Goal: Information Seeking & Learning: Learn about a topic

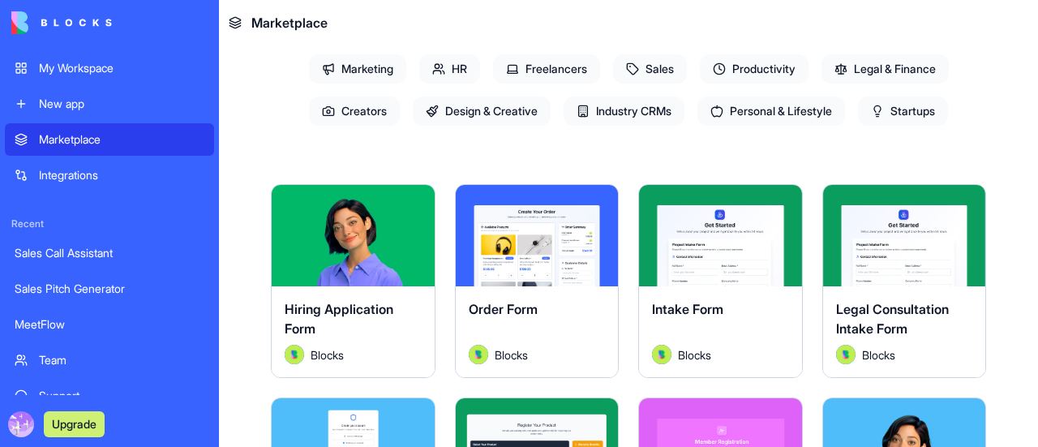
click at [103, 59] on link "My Workspace" at bounding box center [109, 68] width 209 height 32
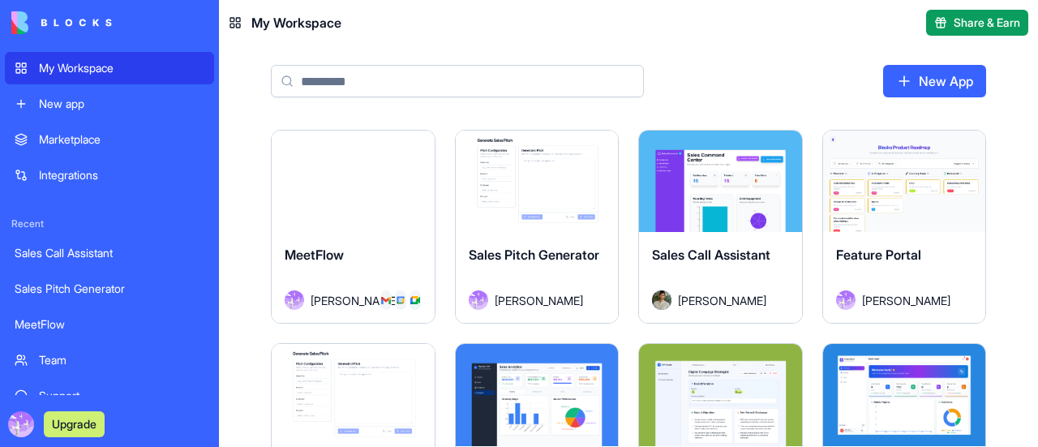
click at [320, 140] on div "Launch" at bounding box center [353, 181] width 163 height 101
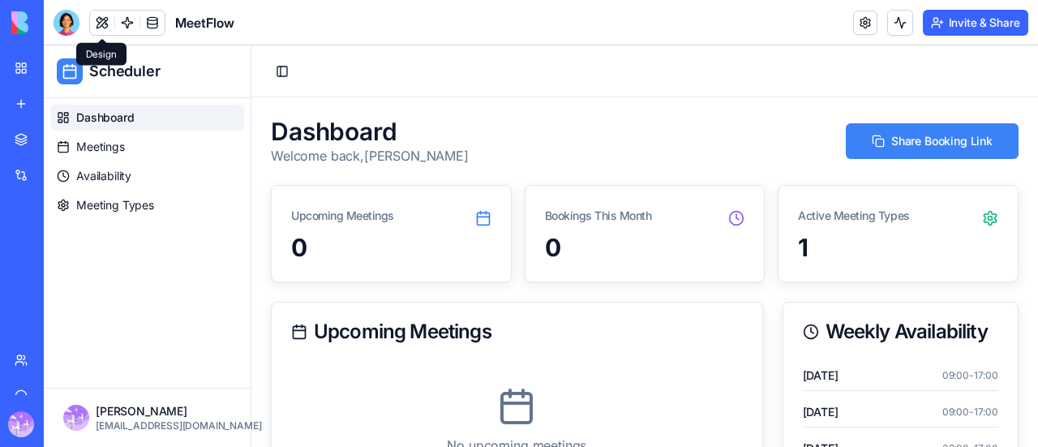
click at [103, 27] on button at bounding box center [102, 23] width 24 height 24
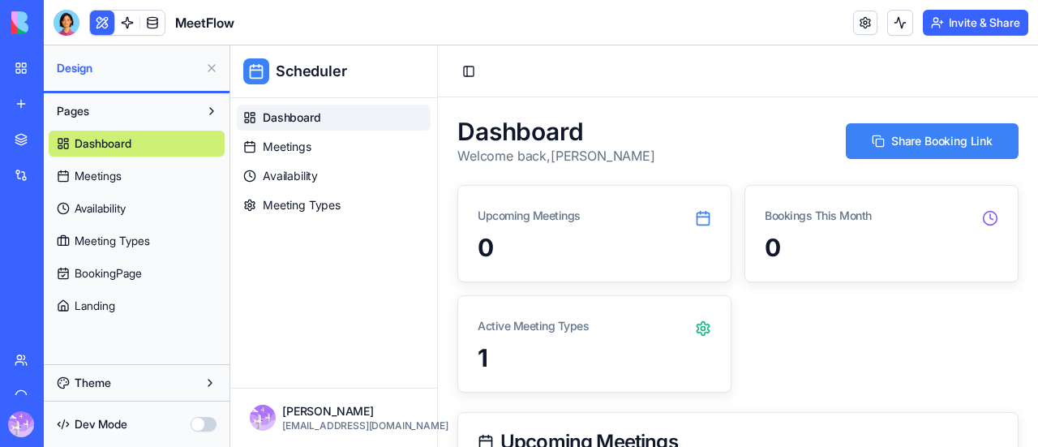
click at [115, 311] on span "Landing" at bounding box center [95, 306] width 41 height 16
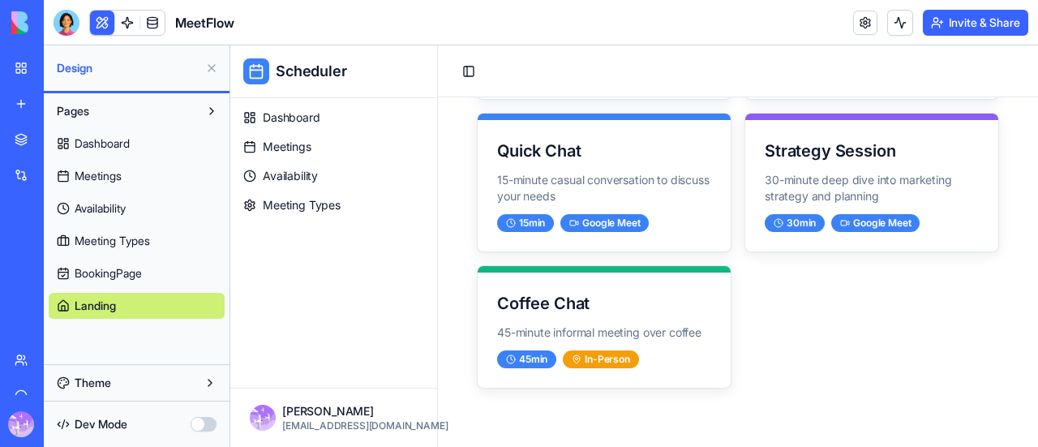
scroll to position [467, 0]
click at [307, 146] on span "Meetings" at bounding box center [287, 147] width 49 height 16
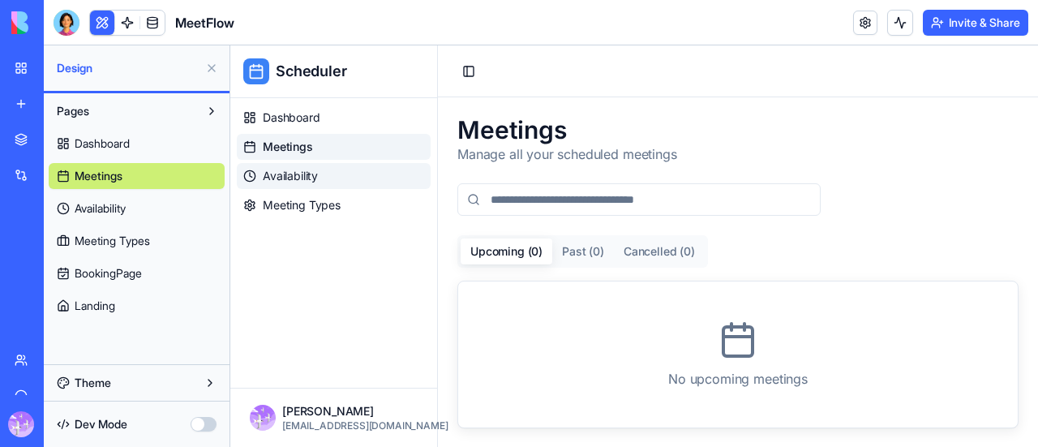
click at [297, 174] on span "Availability" at bounding box center [290, 176] width 55 height 16
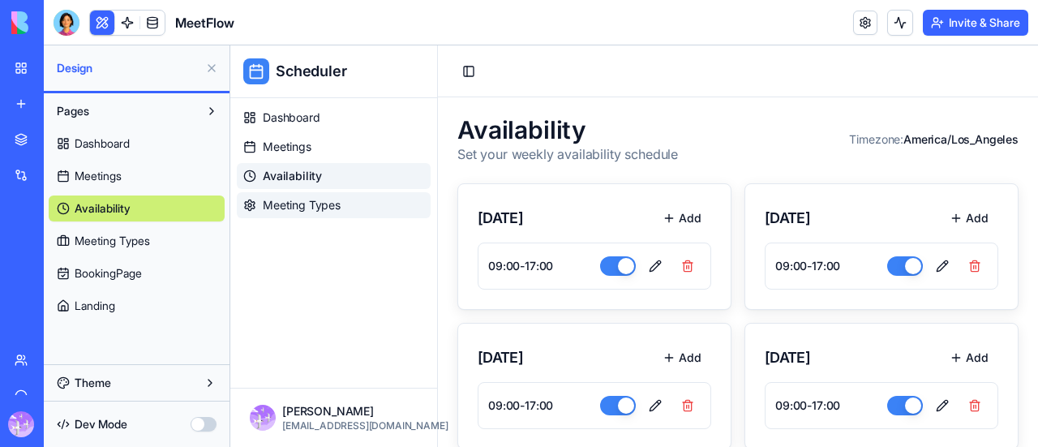
click at [311, 199] on span "Meeting Types" at bounding box center [302, 205] width 78 height 16
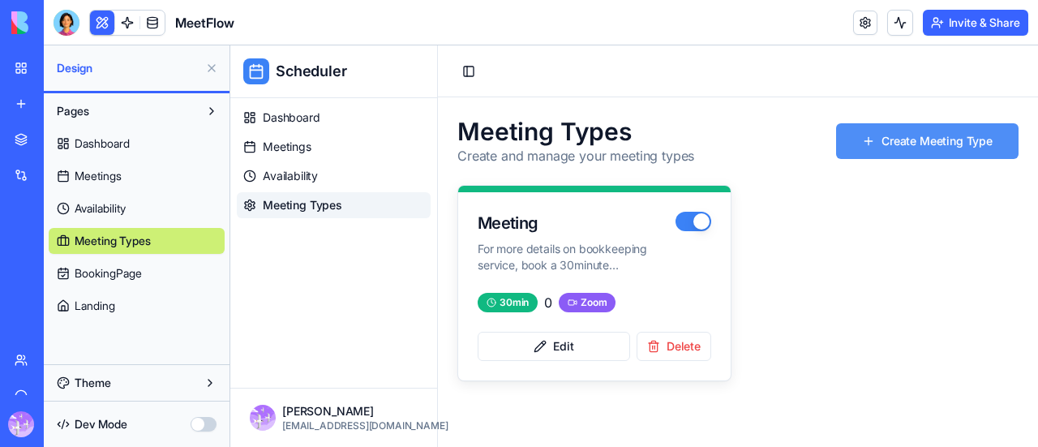
click at [954, 124] on button "Create Meeting Type" at bounding box center [927, 141] width 182 height 36
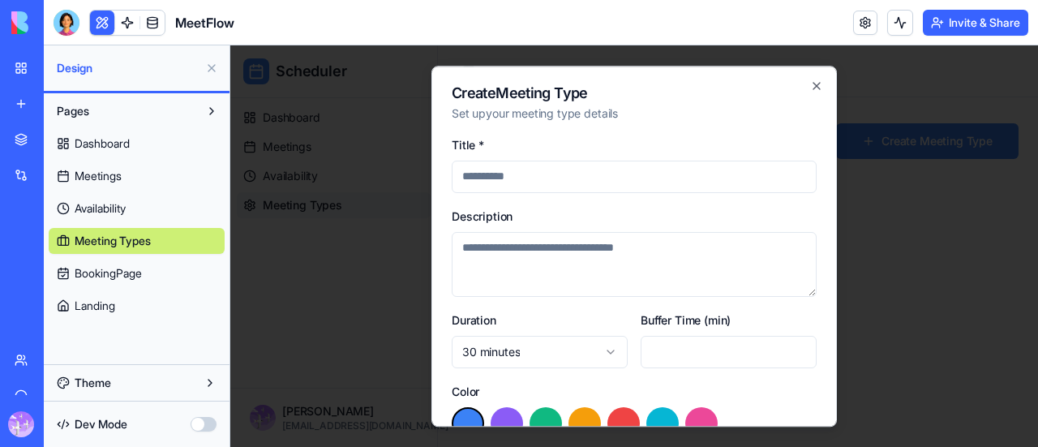
click at [587, 184] on input "Title *" at bounding box center [634, 177] width 365 height 32
drag, startPoint x: 540, startPoint y: 176, endPoint x: 397, endPoint y: 174, distance: 143.6
click at [388, 171] on body "**********" at bounding box center [634, 245] width 808 height 401
type input "**********"
drag, startPoint x: 560, startPoint y: 254, endPoint x: 596, endPoint y: 249, distance: 36.0
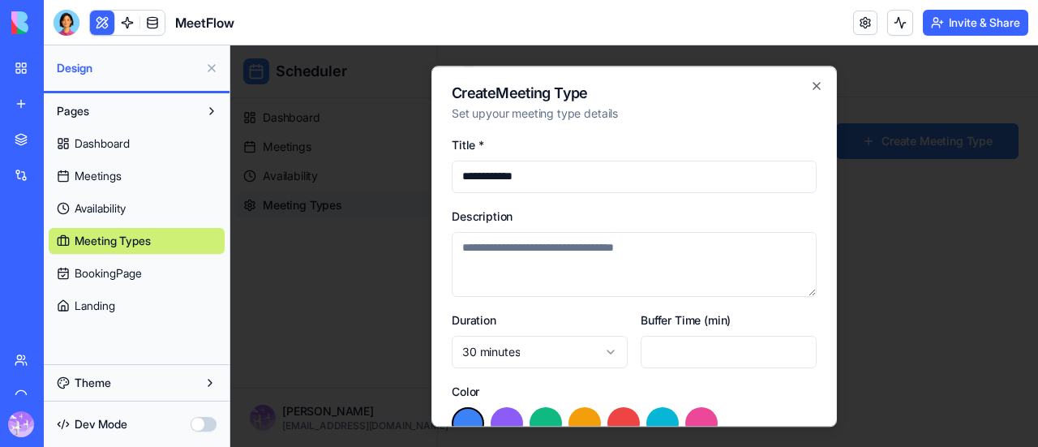
paste textarea "**********"
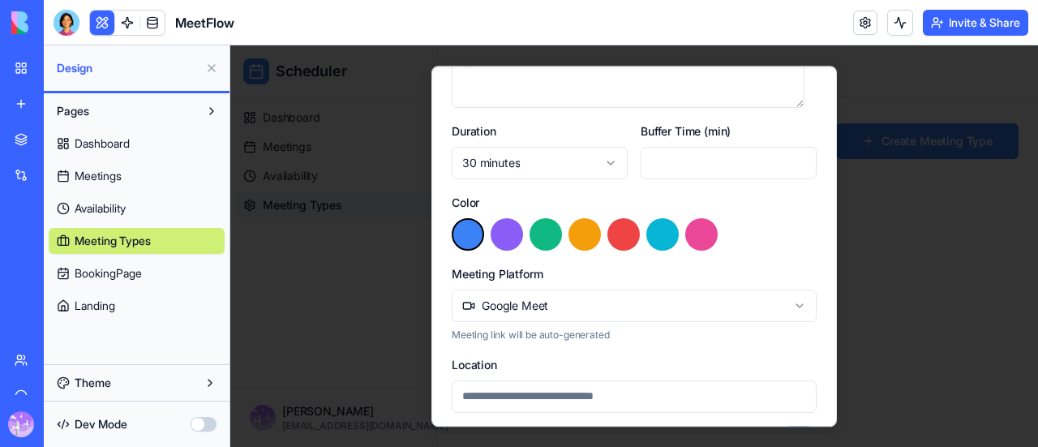
type textarea "**********"
click at [792, 162] on input "*" at bounding box center [729, 163] width 176 height 32
click at [785, 163] on input "*" at bounding box center [729, 163] width 176 height 32
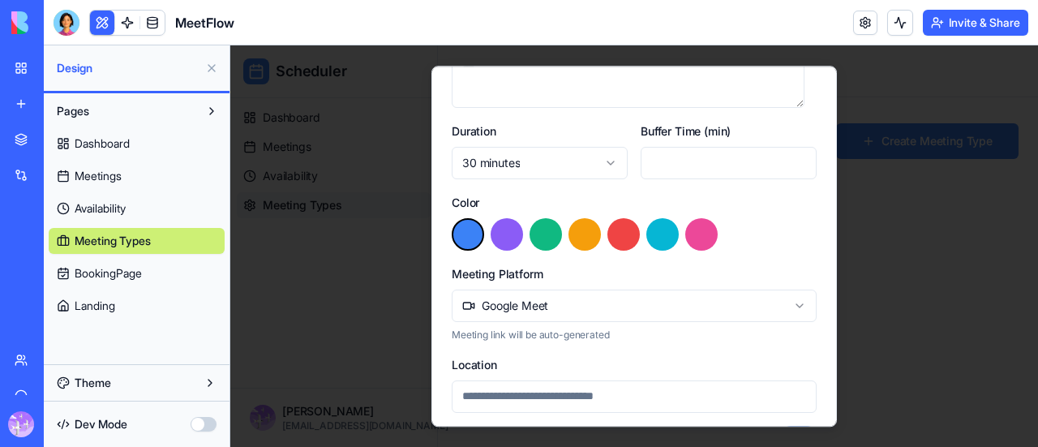
click at [785, 163] on input "*" at bounding box center [729, 163] width 176 height 32
click at [787, 163] on input "*" at bounding box center [729, 163] width 176 height 32
click at [789, 161] on input "*" at bounding box center [729, 163] width 176 height 32
click at [793, 169] on input "*" at bounding box center [729, 163] width 176 height 32
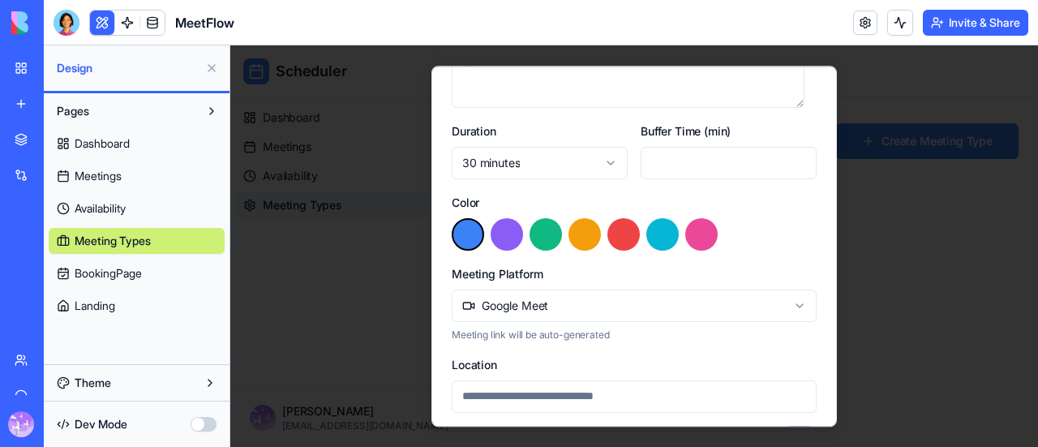
click at [707, 168] on input "*" at bounding box center [729, 163] width 176 height 32
drag, startPoint x: 660, startPoint y: 157, endPoint x: 542, endPoint y: 153, distance: 118.5
click at [542, 153] on div "**********" at bounding box center [634, 150] width 365 height 58
type input "*"
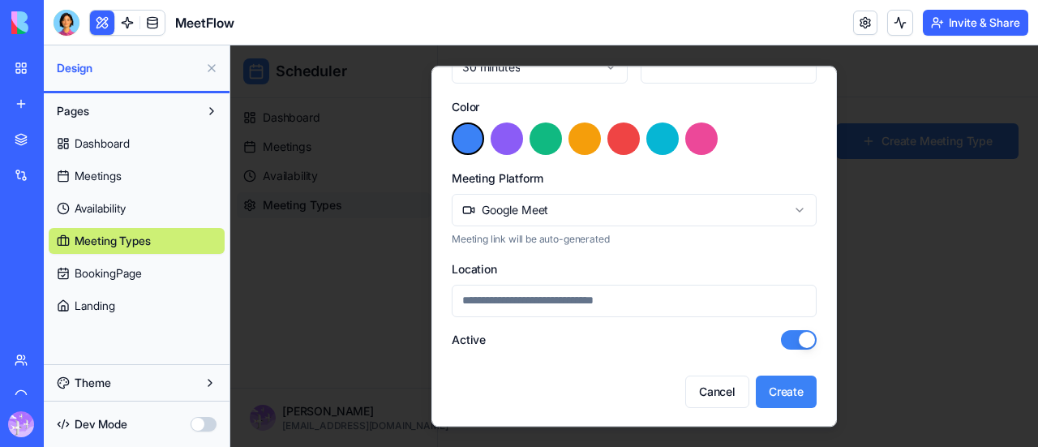
type input "**"
click at [484, 299] on input "Location" at bounding box center [634, 301] width 365 height 32
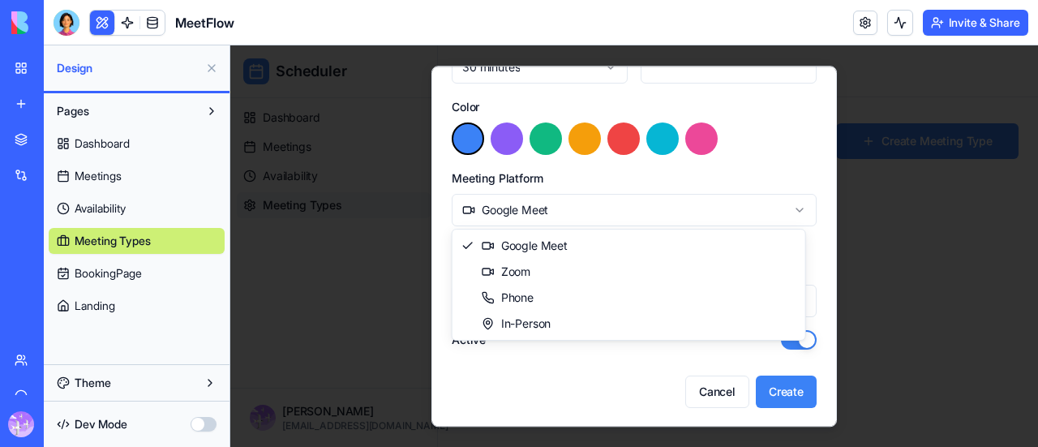
click at [679, 197] on body "**********" at bounding box center [634, 245] width 808 height 401
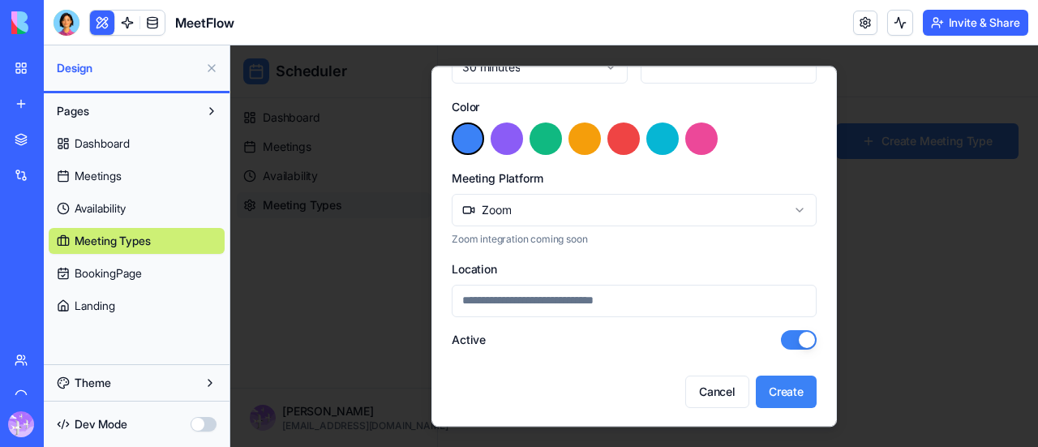
click at [573, 307] on input "Location" at bounding box center [634, 301] width 365 height 32
click at [790, 390] on button "Create" at bounding box center [786, 391] width 61 height 32
type input "*"
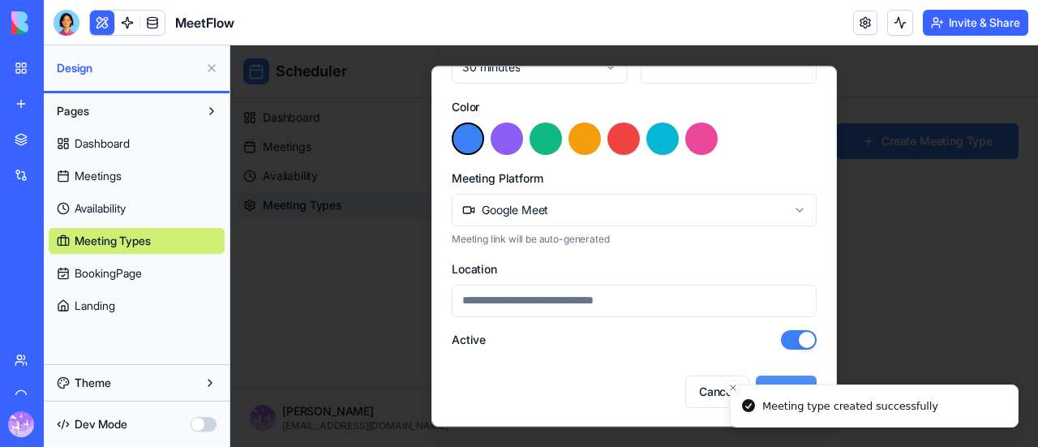
scroll to position [0, 0]
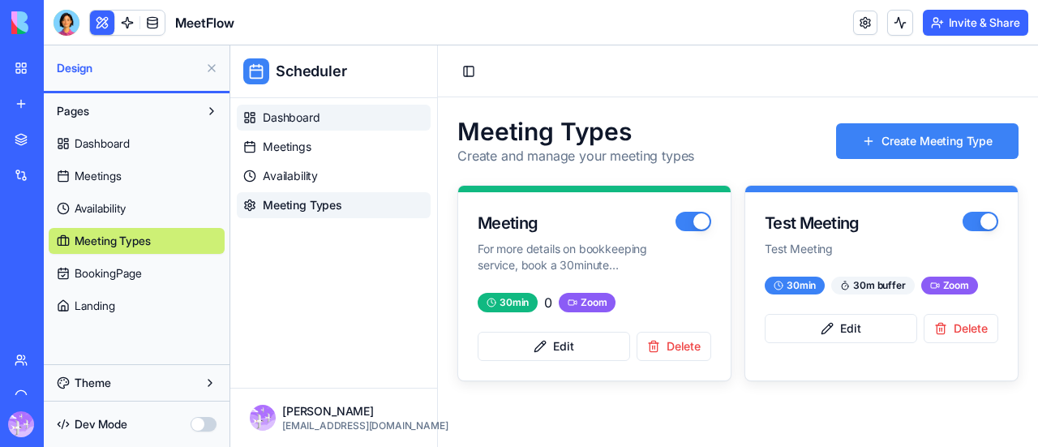
click at [303, 116] on span "Dashboard" at bounding box center [292, 117] width 58 height 16
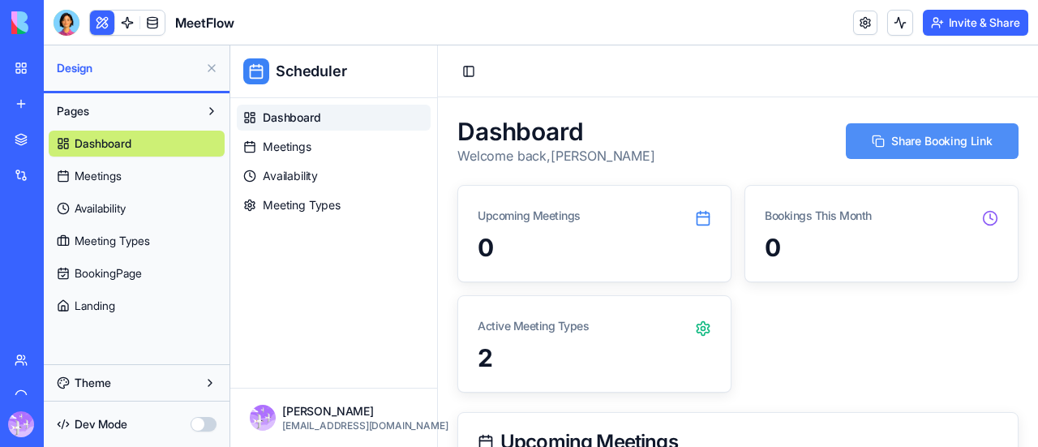
click at [883, 145] on button "Share Booking Link" at bounding box center [932, 141] width 173 height 36
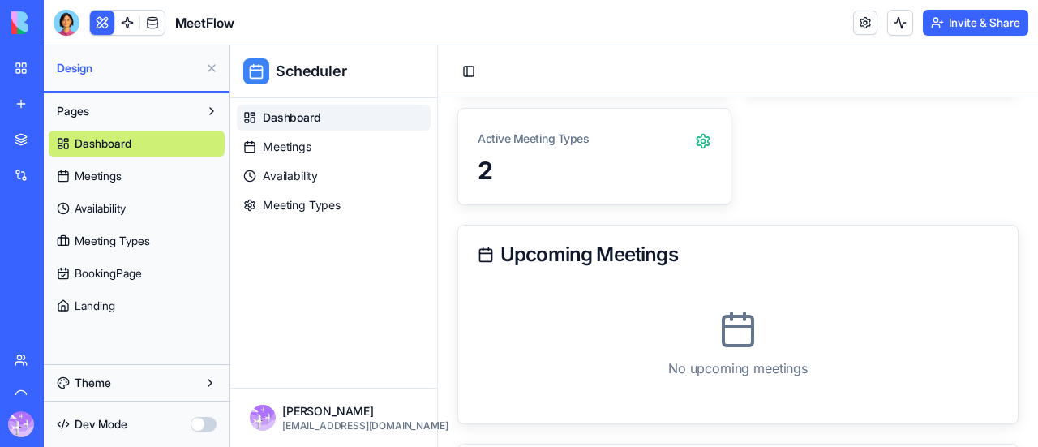
scroll to position [189, 0]
click at [695, 140] on icon at bounding box center [703, 139] width 16 height 16
click at [701, 138] on circle at bounding box center [703, 140] width 4 height 4
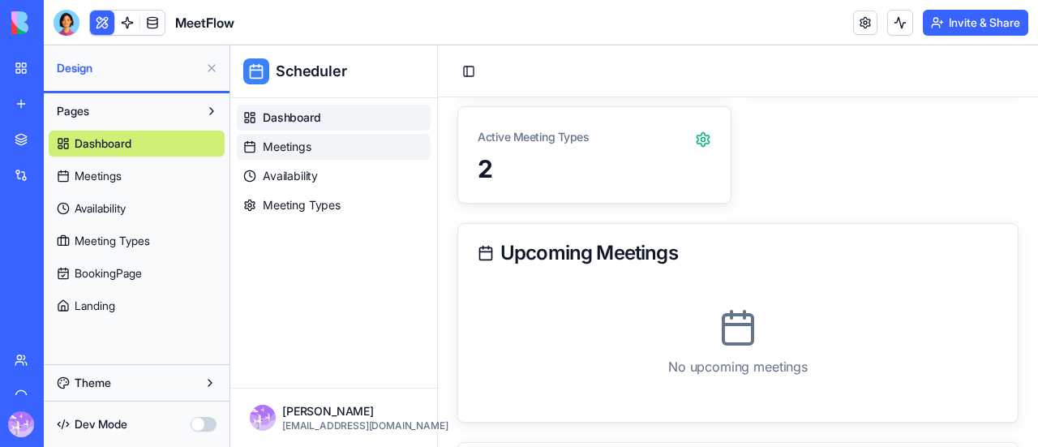
click at [299, 153] on span "Meetings" at bounding box center [287, 147] width 49 height 16
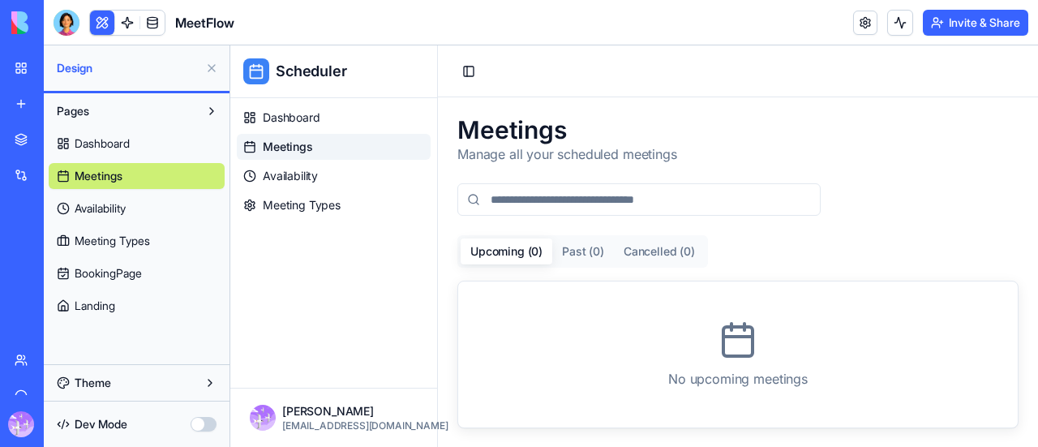
click at [592, 248] on button "Past ( 0 )" at bounding box center [583, 251] width 62 height 26
click at [652, 251] on button "Cancelled ( 0 )" at bounding box center [659, 251] width 91 height 26
click at [276, 180] on span "Availability" at bounding box center [290, 176] width 55 height 16
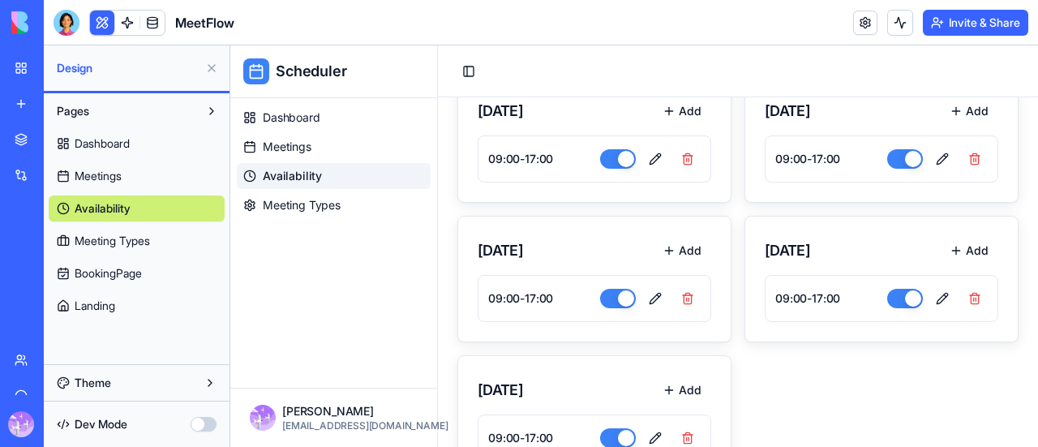
scroll to position [298, 0]
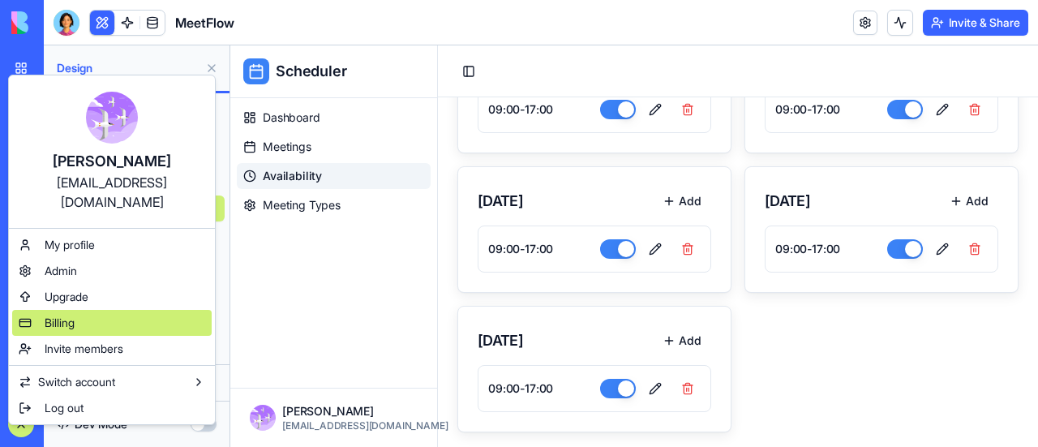
click at [72, 315] on span "Billing" at bounding box center [60, 323] width 30 height 16
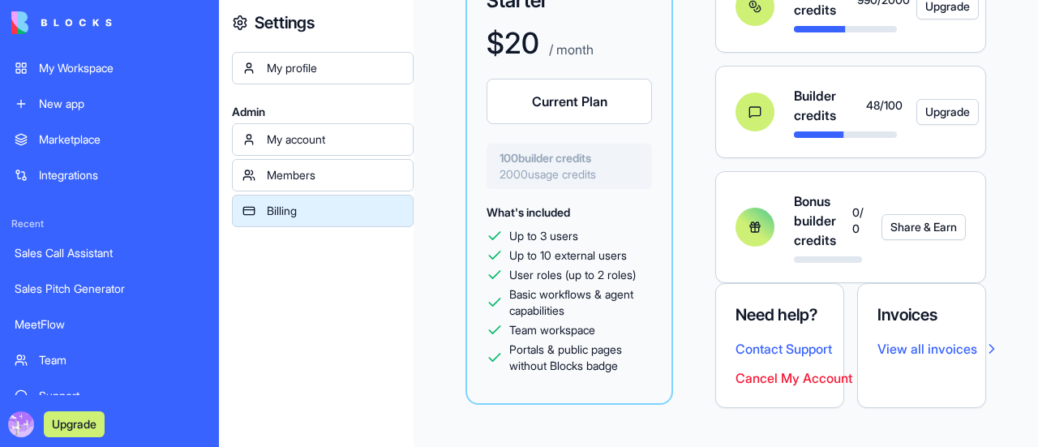
scroll to position [219, 0]
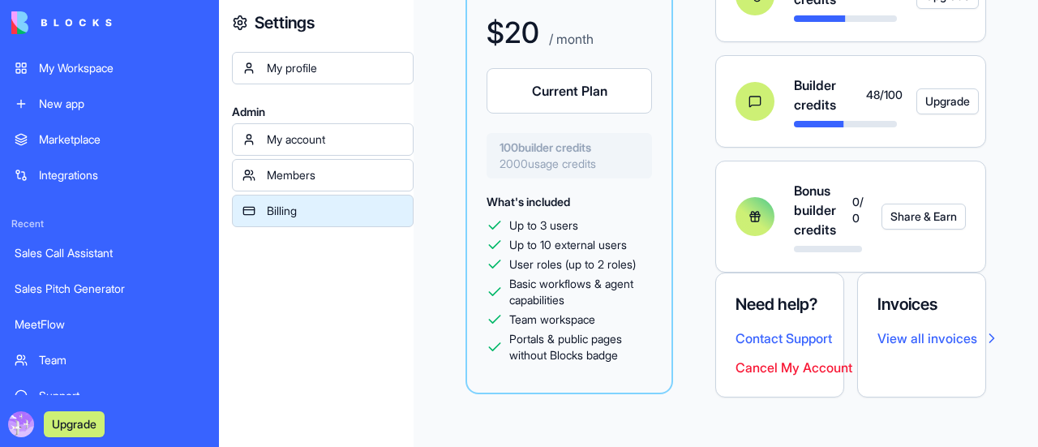
click at [99, 68] on div "My Workspace" at bounding box center [121, 68] width 165 height 16
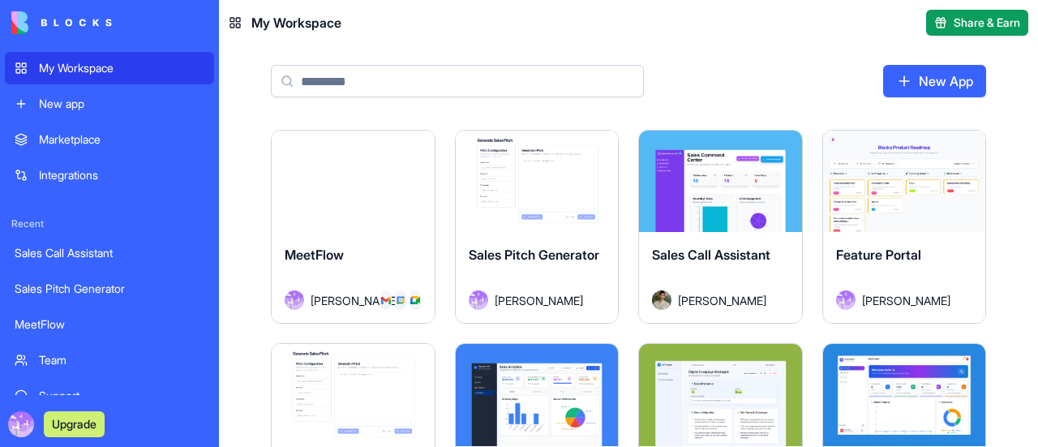
click at [334, 138] on div "Launch" at bounding box center [353, 181] width 163 height 101
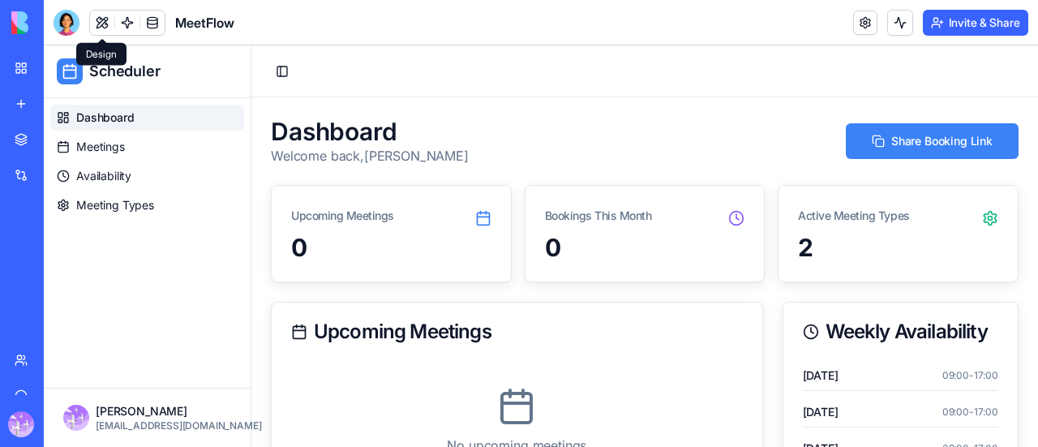
click at [101, 17] on button at bounding box center [102, 23] width 24 height 24
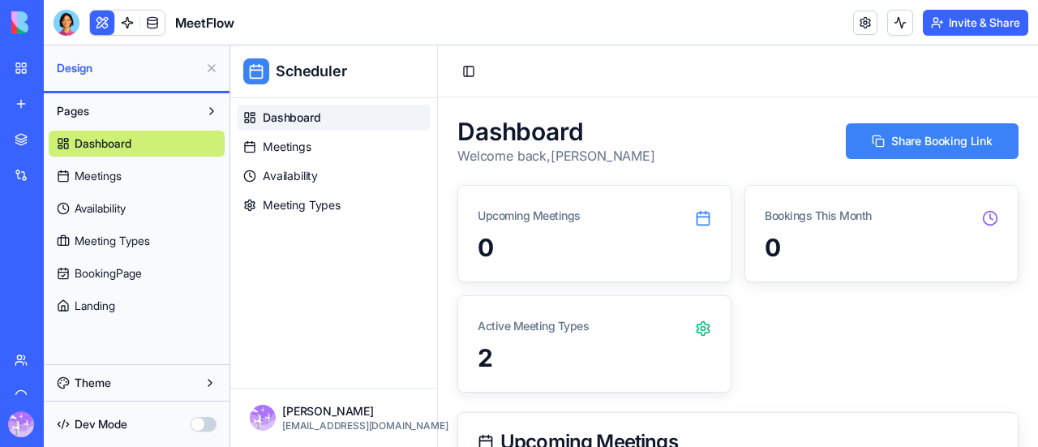
click at [94, 307] on span "Landing" at bounding box center [95, 306] width 41 height 16
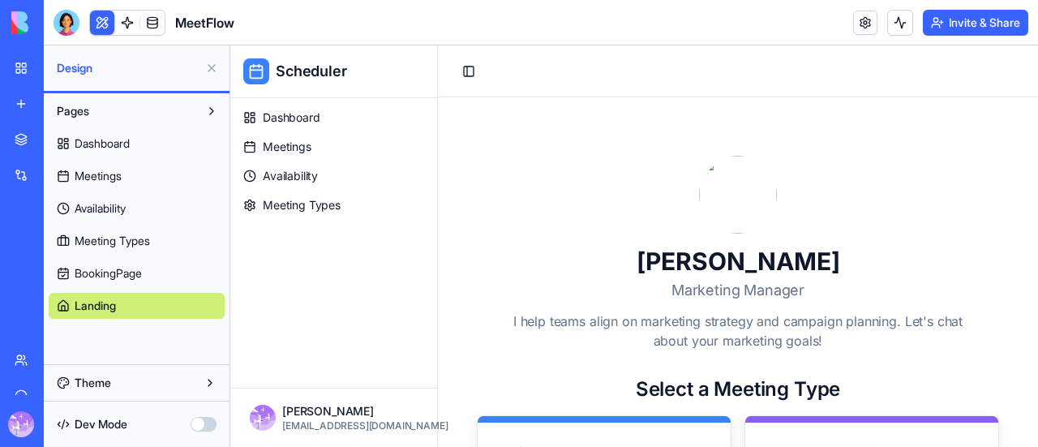
click at [100, 382] on button "Theme" at bounding box center [137, 383] width 176 height 26
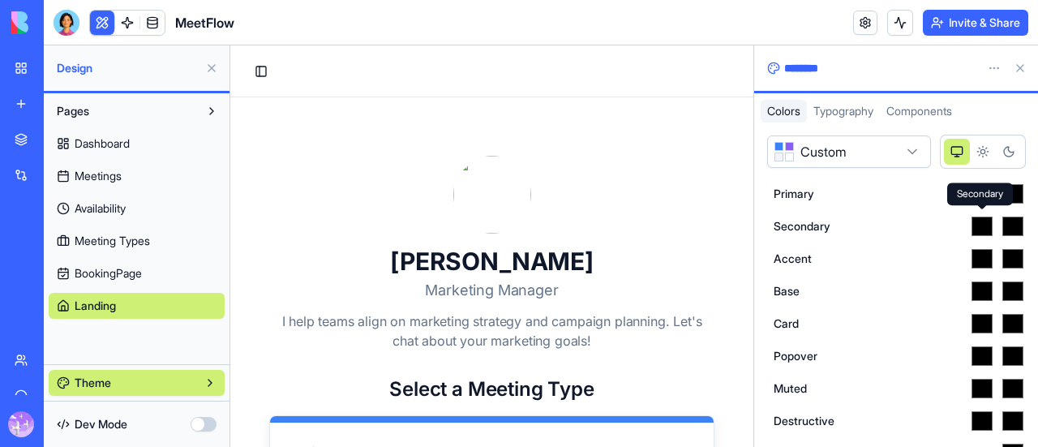
click at [980, 226] on input "*******" at bounding box center [982, 226] width 24 height 26
type input "*******"
click at [603, 197] on div "Sarah Chen Marketing Manager I help teams align on marketing strategy and campa…" at bounding box center [491, 253] width 445 height 195
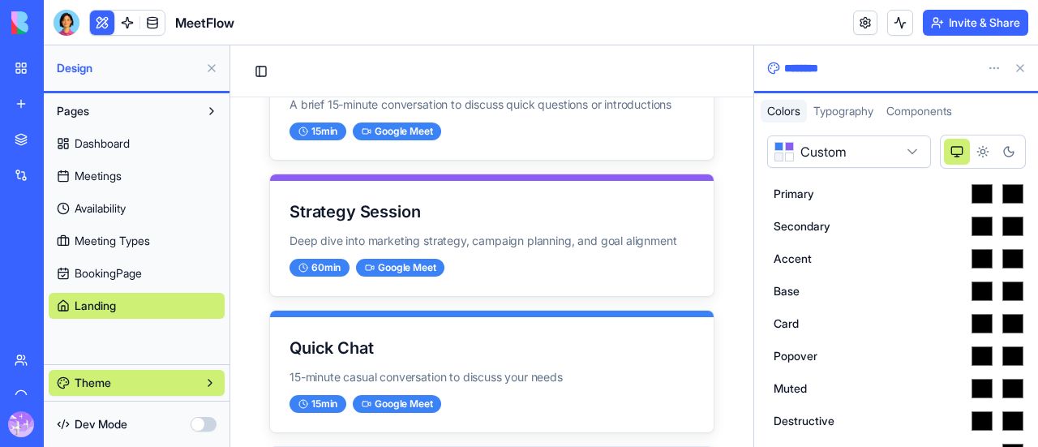
scroll to position [568, 0]
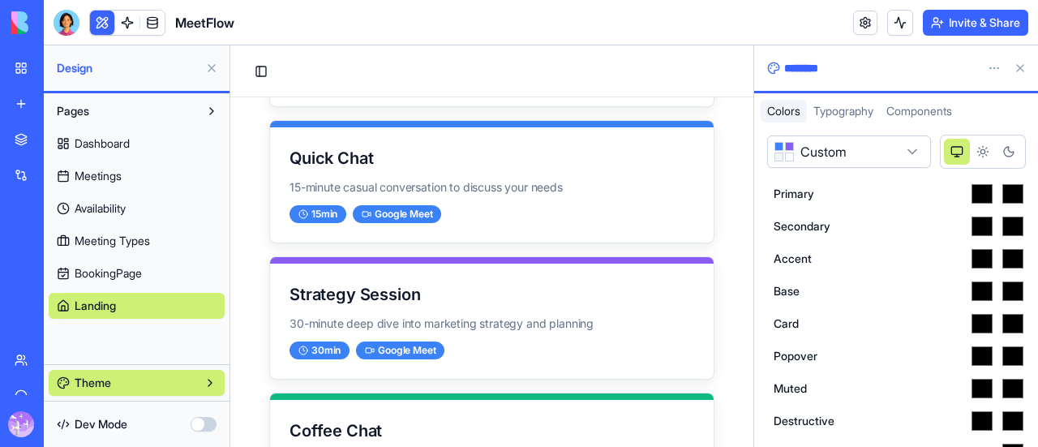
click at [1023, 67] on button at bounding box center [1020, 68] width 26 height 26
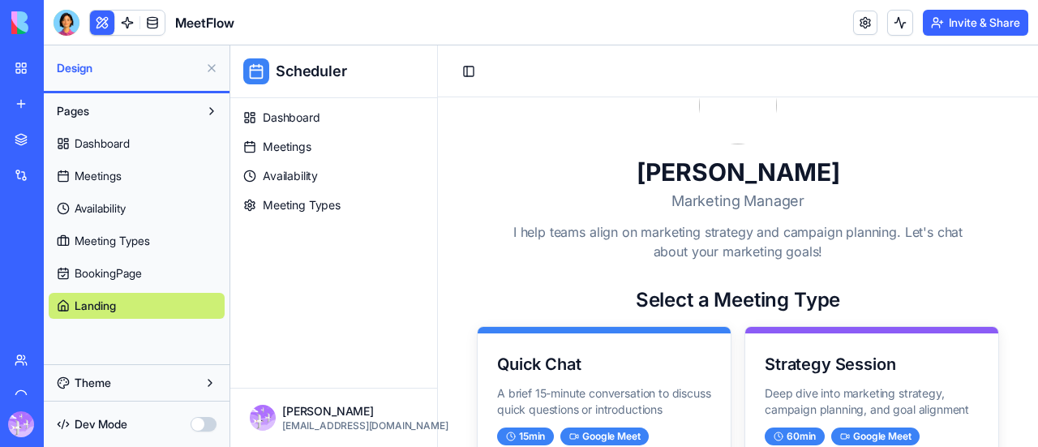
scroll to position [0, 0]
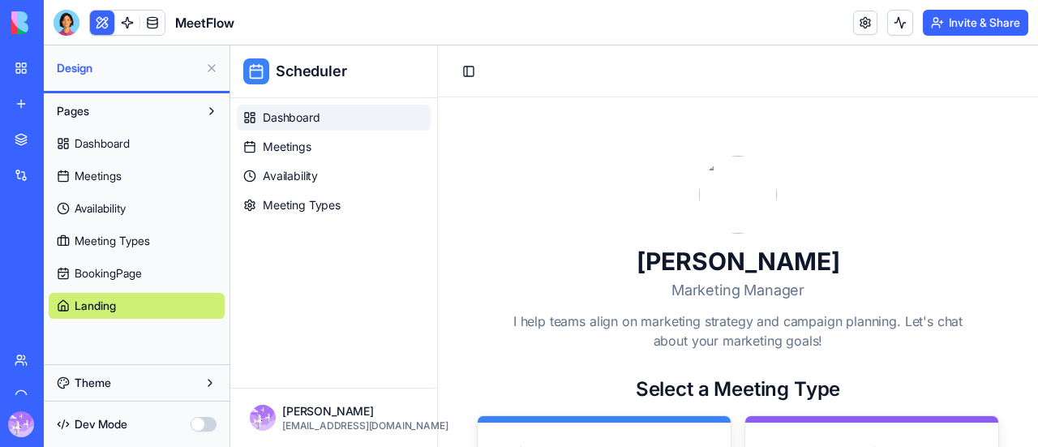
click at [305, 115] on span "Dashboard" at bounding box center [292, 117] width 58 height 16
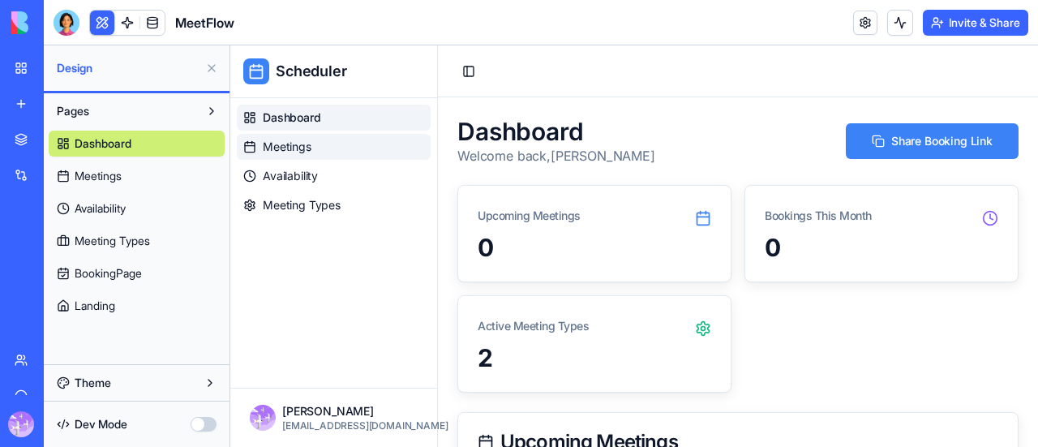
click at [297, 152] on span "Meetings" at bounding box center [287, 147] width 49 height 16
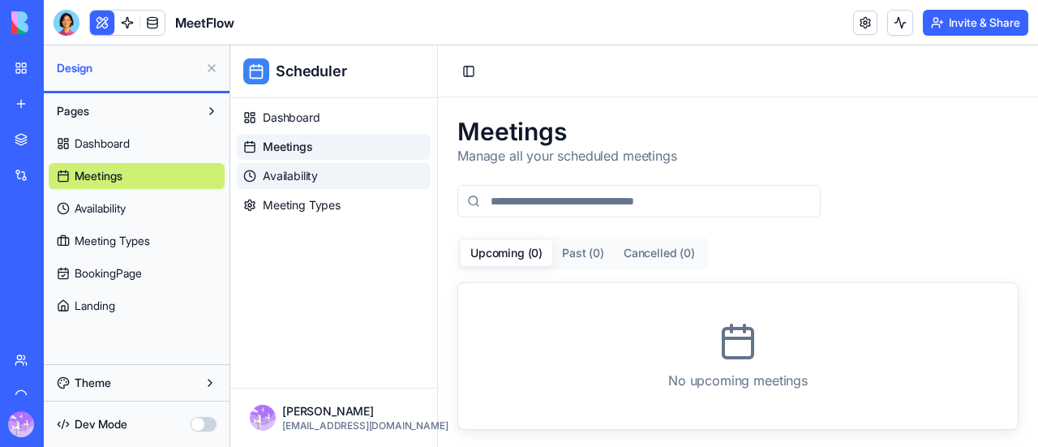
click at [304, 187] on link "Availability" at bounding box center [334, 176] width 194 height 26
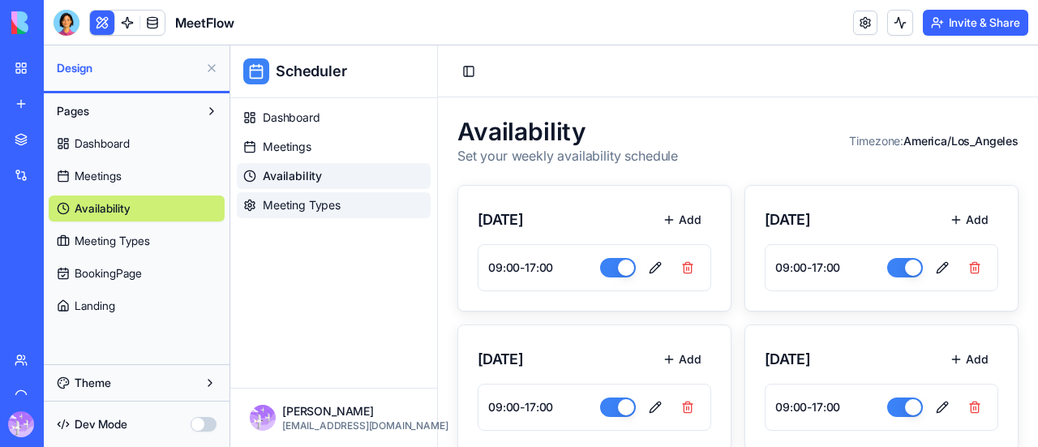
click at [304, 215] on link "Meeting Types" at bounding box center [334, 205] width 194 height 26
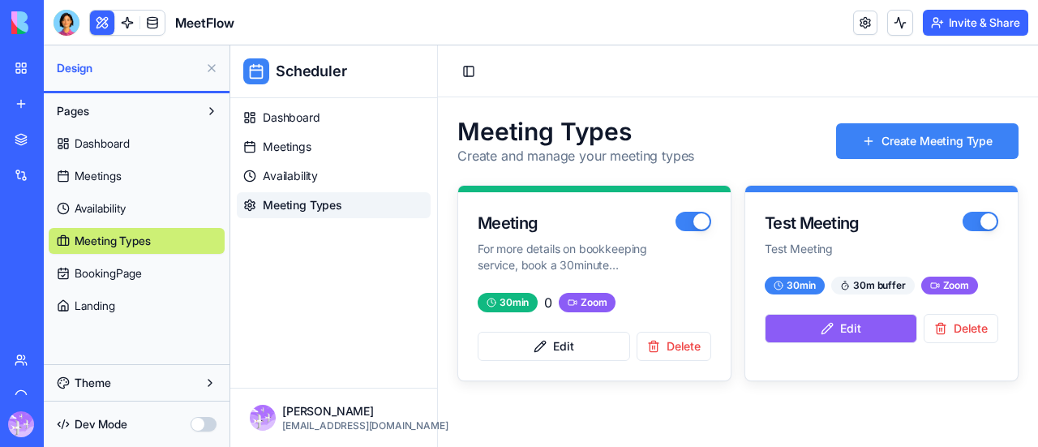
click at [886, 324] on button "Edit" at bounding box center [841, 328] width 152 height 29
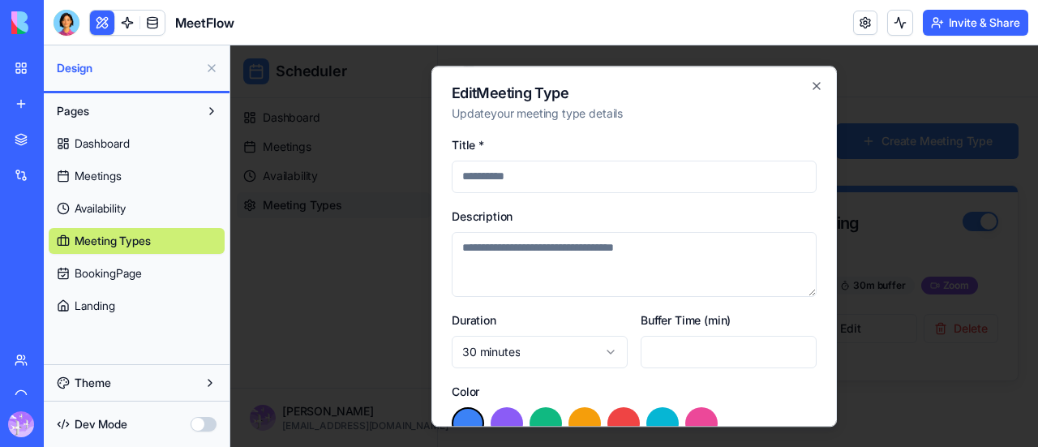
type input "**********"
type textarea "**********"
type input "**"
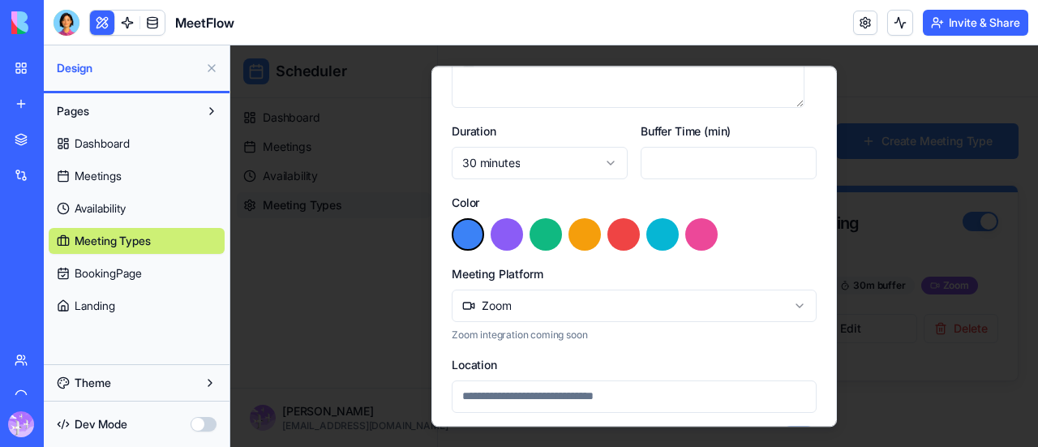
scroll to position [285, 0]
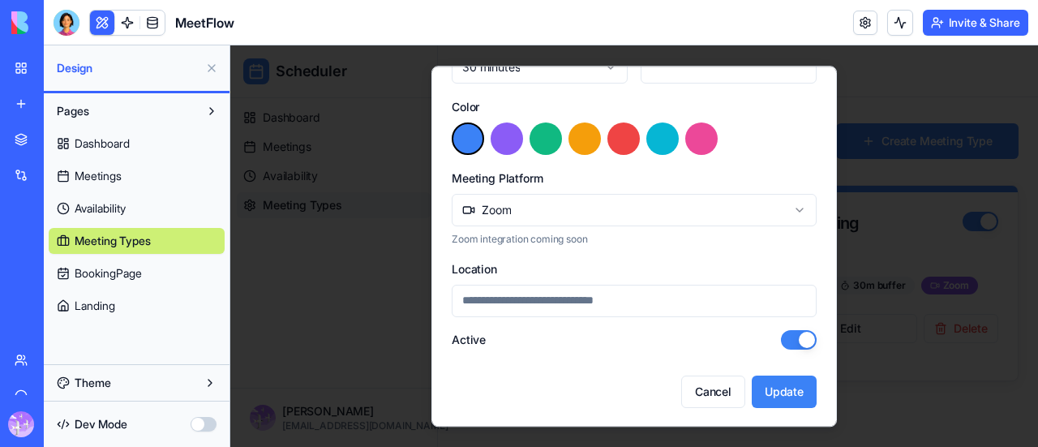
click at [715, 259] on div "Location" at bounding box center [634, 288] width 365 height 58
type input "*"
click at [889, 93] on div at bounding box center [634, 245] width 808 height 401
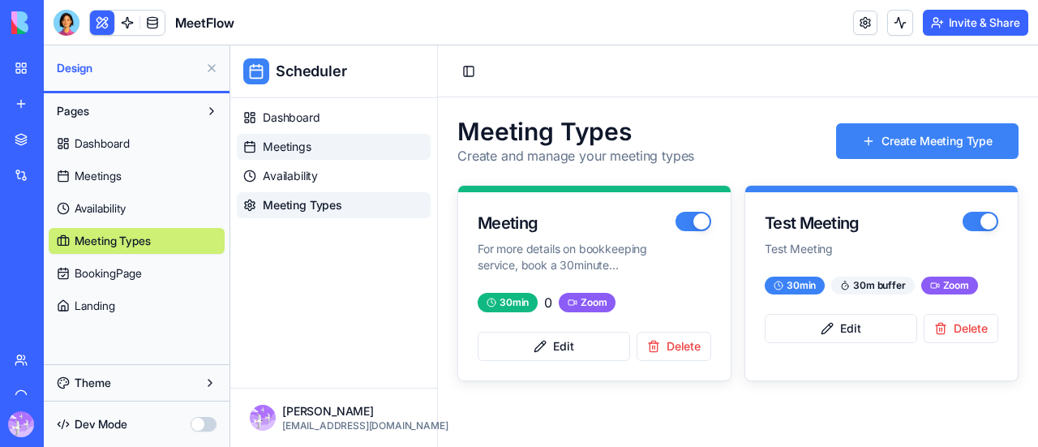
click at [273, 148] on span "Meetings" at bounding box center [287, 147] width 49 height 16
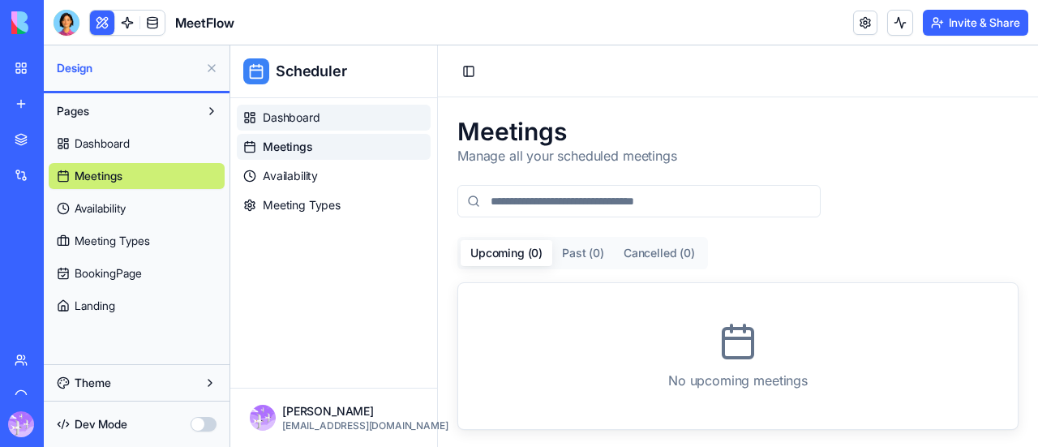
click at [303, 111] on span "Dashboard" at bounding box center [292, 117] width 58 height 16
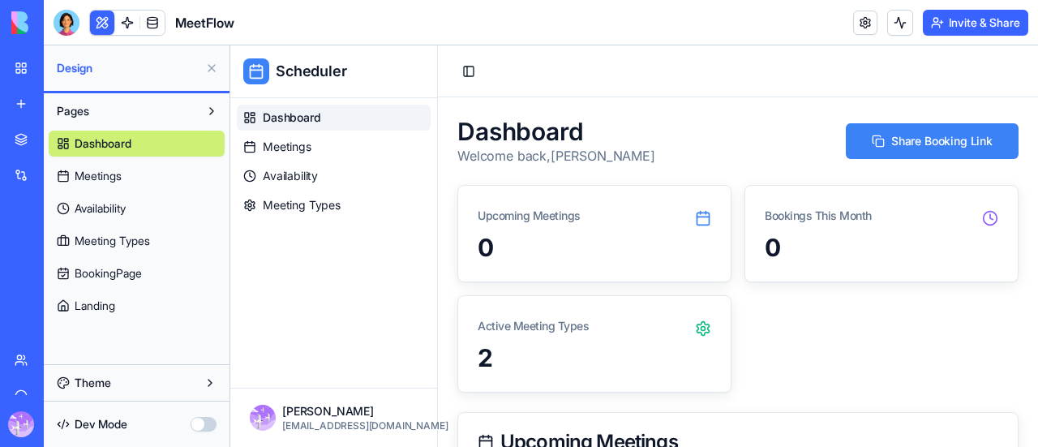
click at [564, 250] on div "0" at bounding box center [595, 247] width 234 height 29
click at [697, 322] on icon at bounding box center [703, 328] width 16 height 16
click at [696, 327] on icon at bounding box center [703, 328] width 16 height 16
click at [613, 343] on div "2" at bounding box center [595, 357] width 234 height 29
click at [621, 338] on div "Active Meeting Types" at bounding box center [594, 319] width 272 height 47
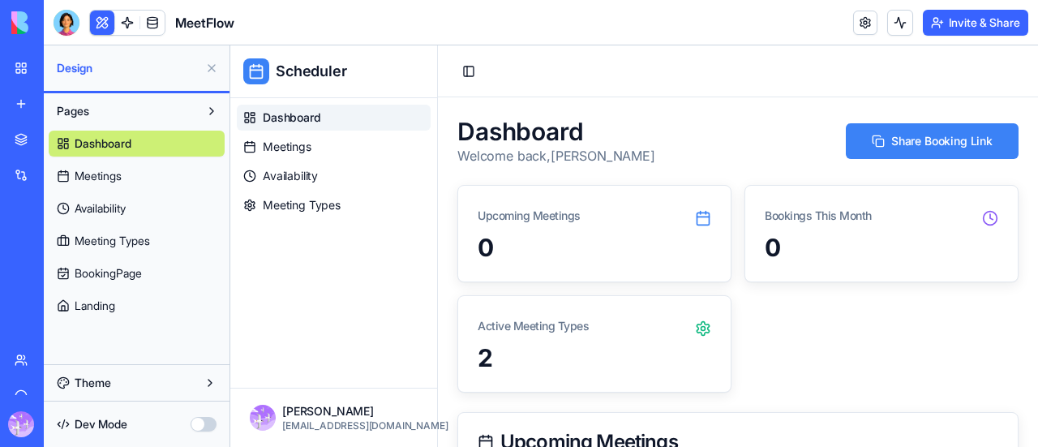
click at [622, 338] on div "Active Meeting Types" at bounding box center [594, 319] width 272 height 47
click at [624, 338] on div "Active Meeting Types" at bounding box center [594, 319] width 272 height 47
click at [702, 333] on icon at bounding box center [703, 328] width 16 height 16
click at [697, 324] on icon at bounding box center [703, 329] width 12 height 14
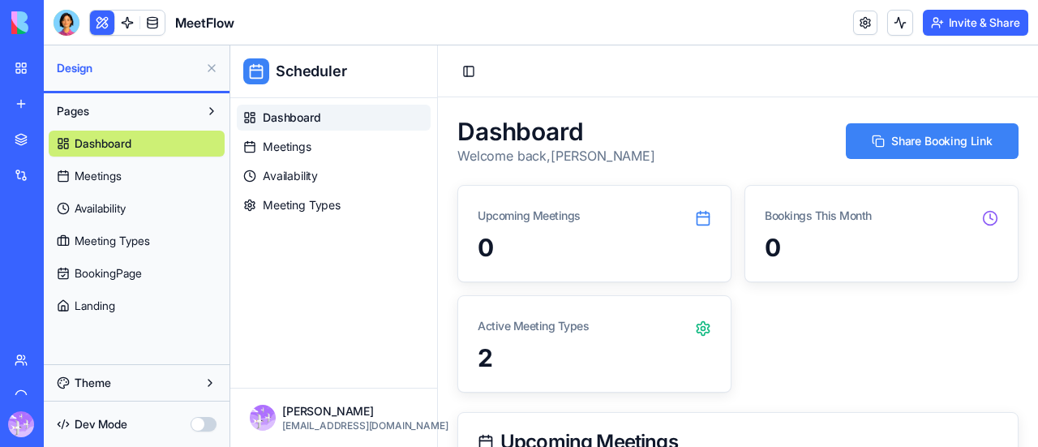
click at [700, 327] on icon at bounding box center [703, 328] width 16 height 16
click at [703, 326] on icon at bounding box center [703, 329] width 12 height 14
click at [350, 207] on link "Meeting Types" at bounding box center [334, 205] width 194 height 26
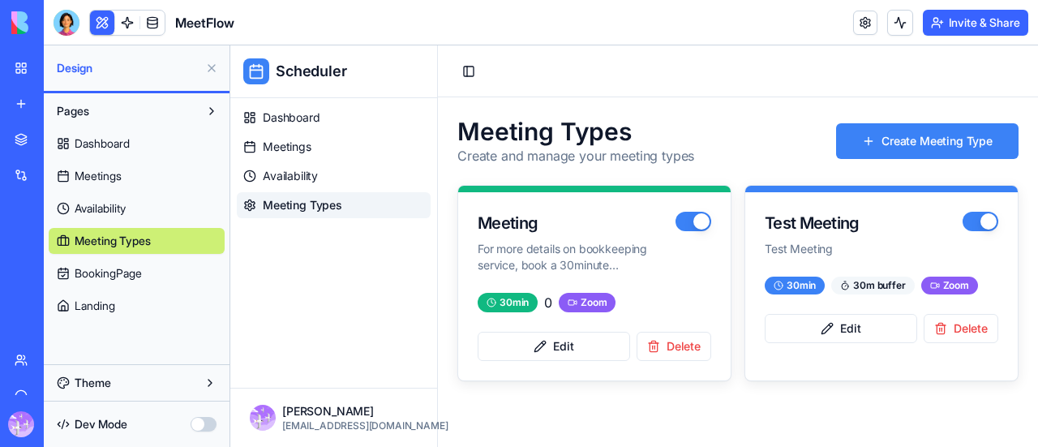
click at [873, 288] on div "30 m buffer" at bounding box center [872, 286] width 83 height 18
click at [793, 293] on div "30 min" at bounding box center [795, 286] width 60 height 18
click at [529, 308] on div "30 min" at bounding box center [508, 302] width 60 height 19
click at [984, 223] on button "button" at bounding box center [981, 221] width 36 height 19
click at [978, 225] on button "button" at bounding box center [981, 221] width 36 height 19
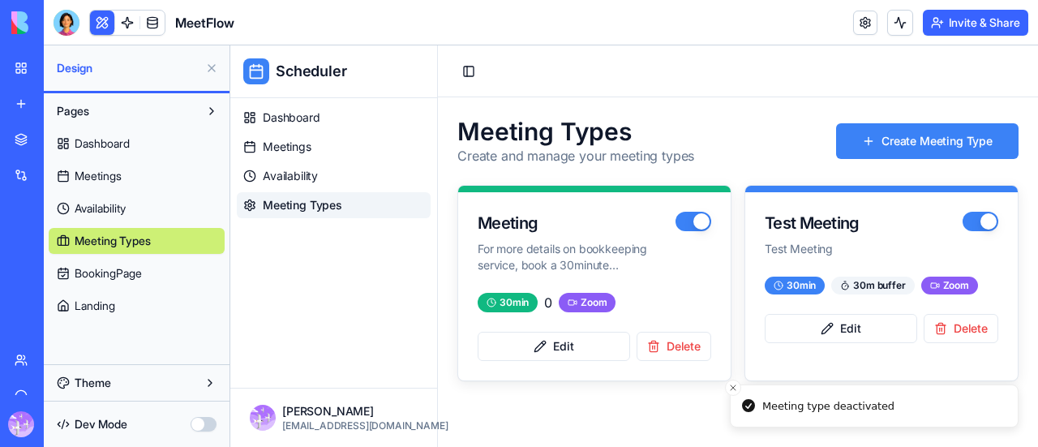
click at [978, 225] on button "button" at bounding box center [981, 221] width 36 height 19
click at [993, 213] on div at bounding box center [981, 221] width 36 height 19
click at [986, 219] on button "button" at bounding box center [981, 221] width 36 height 19
click at [111, 277] on span "BookingPage" at bounding box center [108, 273] width 67 height 16
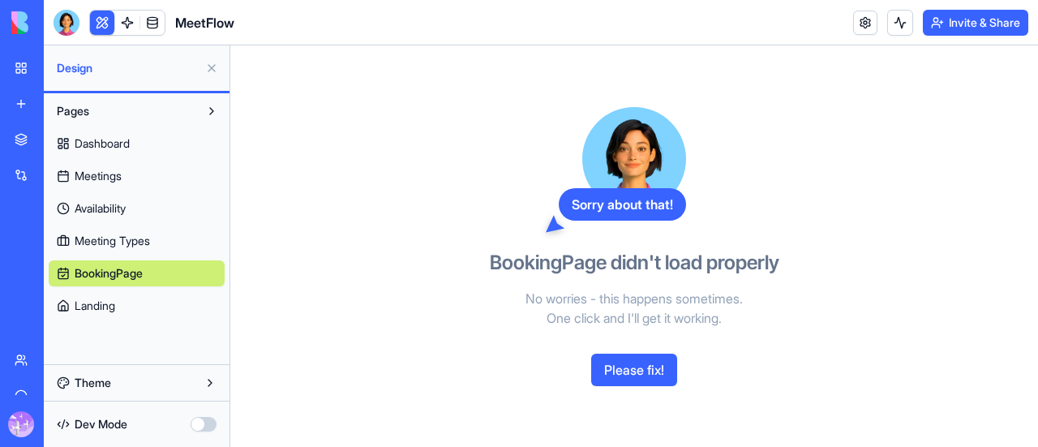
click at [115, 307] on span "Landing" at bounding box center [95, 306] width 41 height 16
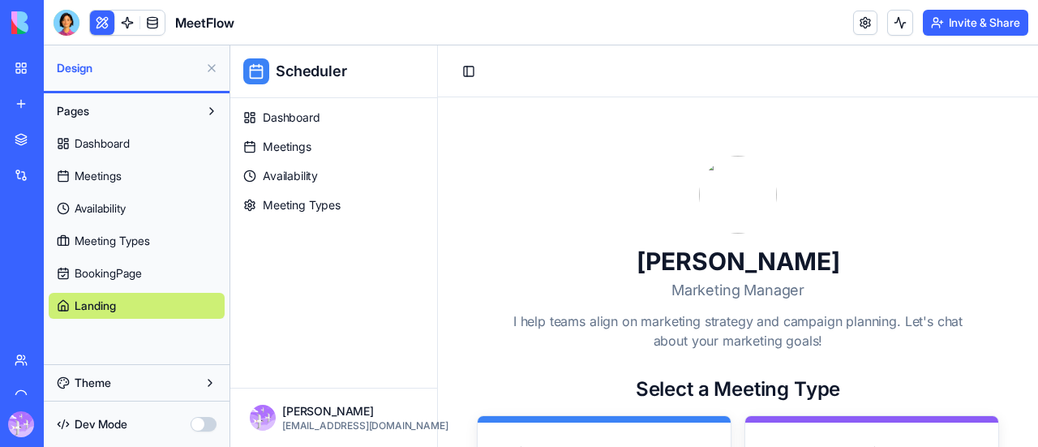
click at [146, 239] on span "Meeting Types" at bounding box center [112, 241] width 75 height 16
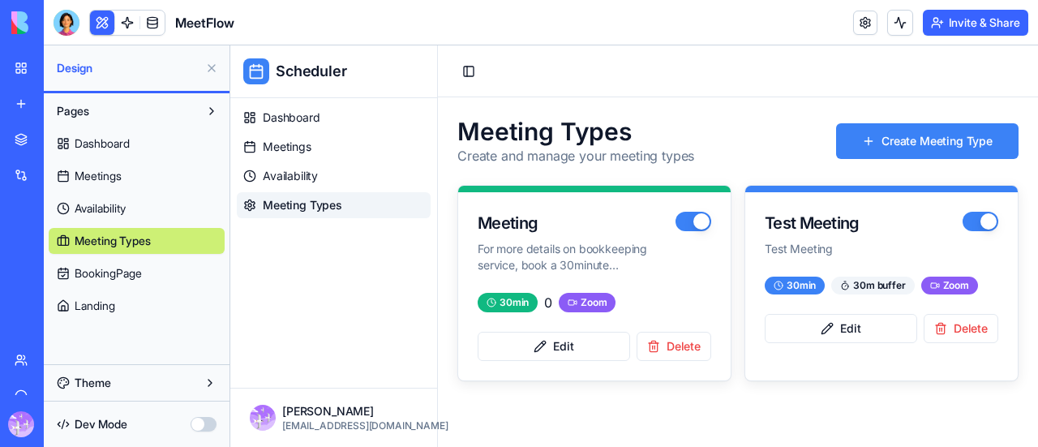
click at [94, 313] on span "Landing" at bounding box center [95, 306] width 41 height 16
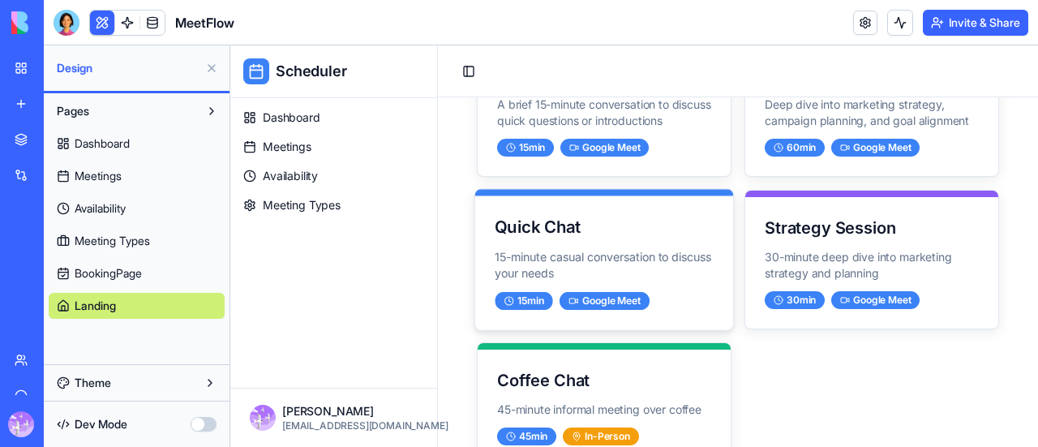
scroll to position [467, 0]
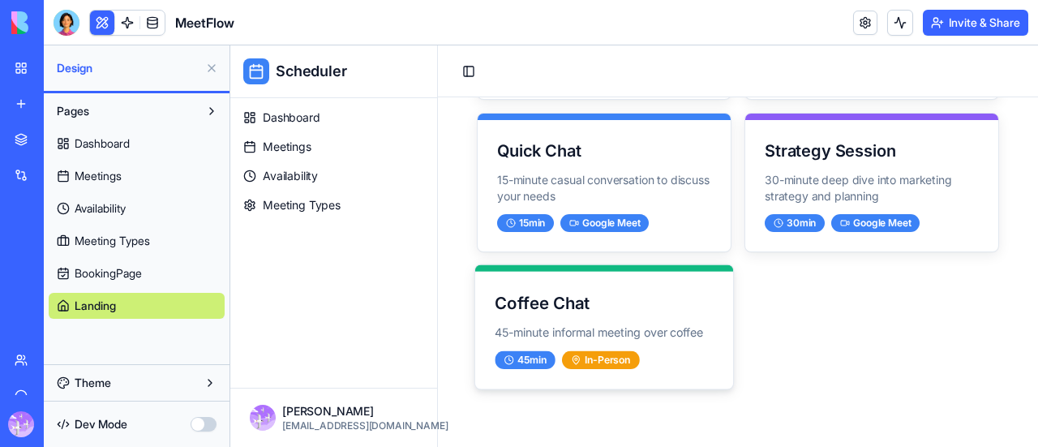
click at [610, 322] on div "Coffee Chat 45-minute informal meeting over coffee 45 min In-Person" at bounding box center [604, 331] width 258 height 118
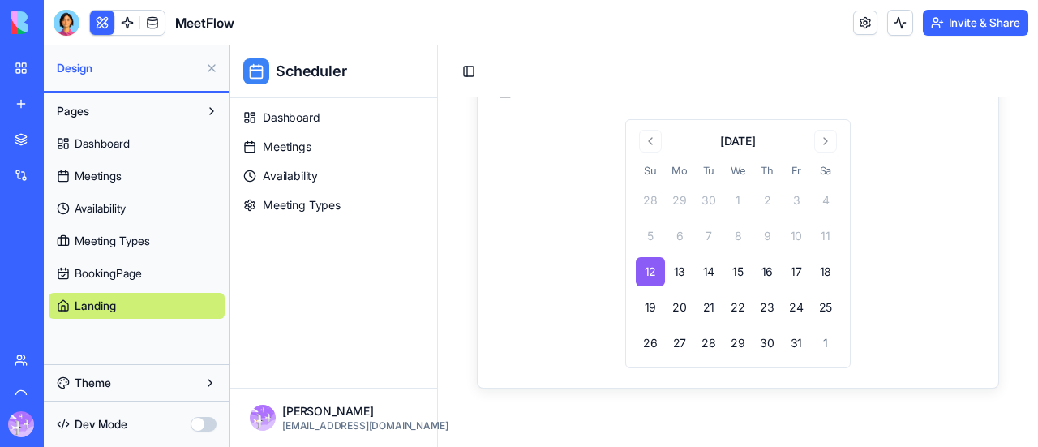
scroll to position [367, 0]
click at [723, 311] on button "22" at bounding box center [737, 308] width 29 height 29
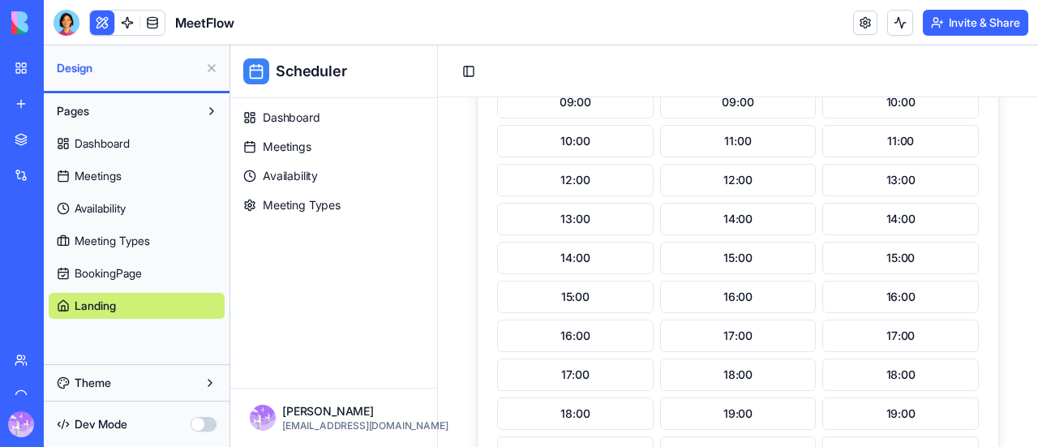
scroll to position [934, 0]
click at [738, 238] on div "09:00 09:00 10:00 10:00 11:00 11:00 12:00 12:00 13:00 13:00 14:00 14:00 14:00 1…" at bounding box center [738, 120] width 482 height 538
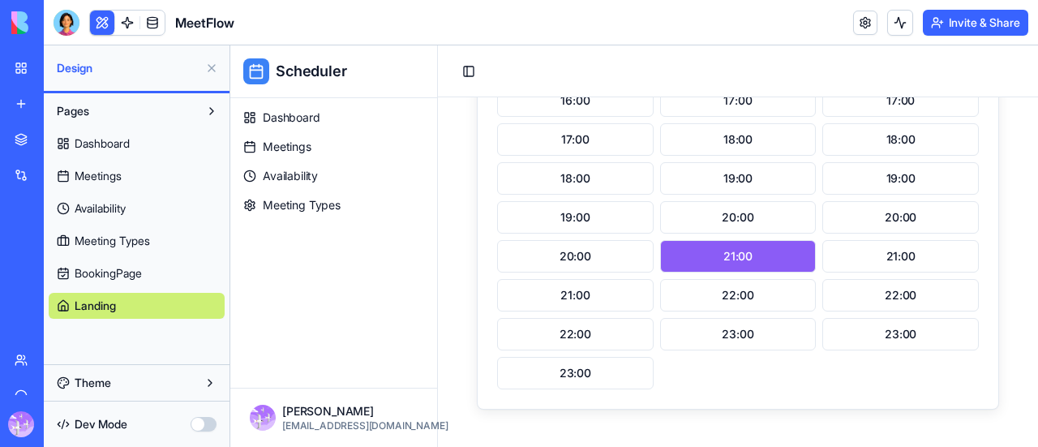
click at [732, 251] on button "21:00" at bounding box center [738, 256] width 157 height 32
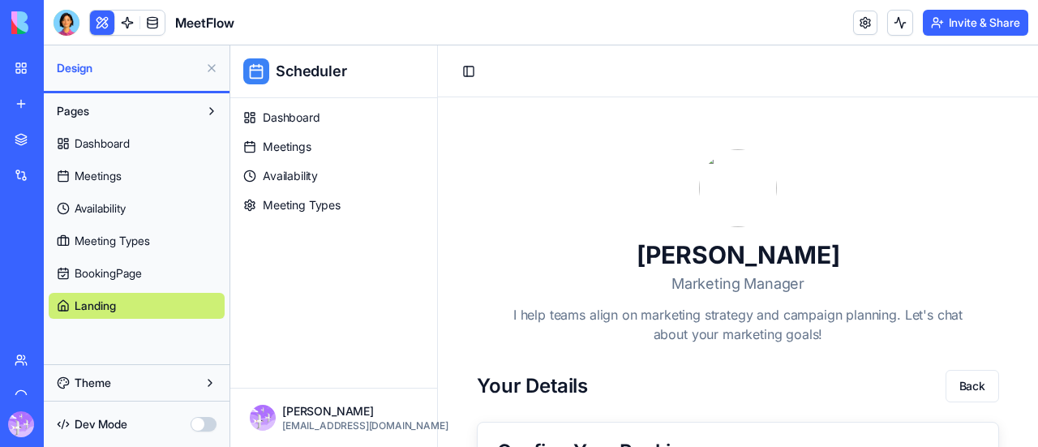
scroll to position [0, 0]
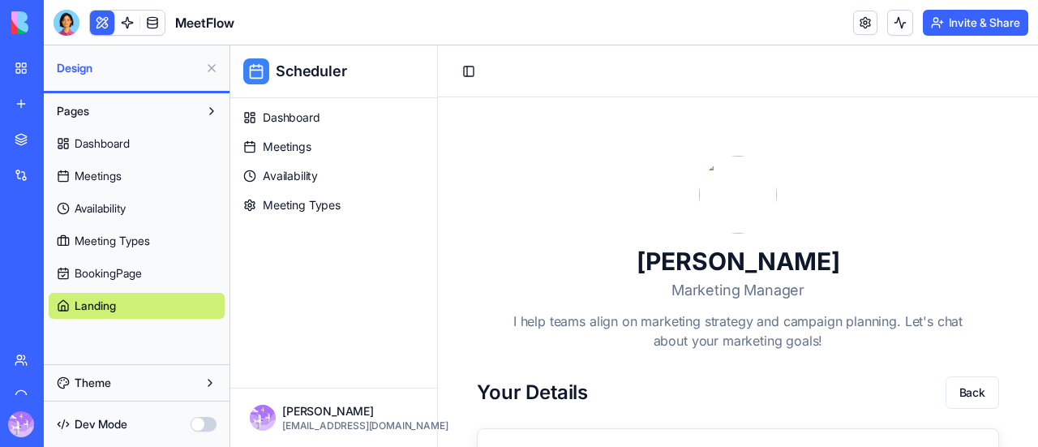
click at [105, 306] on span "Landing" at bounding box center [95, 306] width 41 height 16
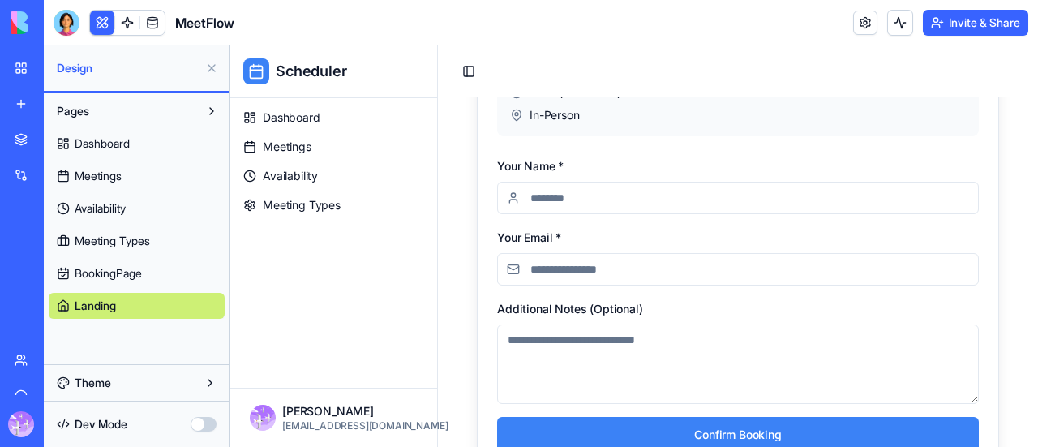
scroll to position [521, 0]
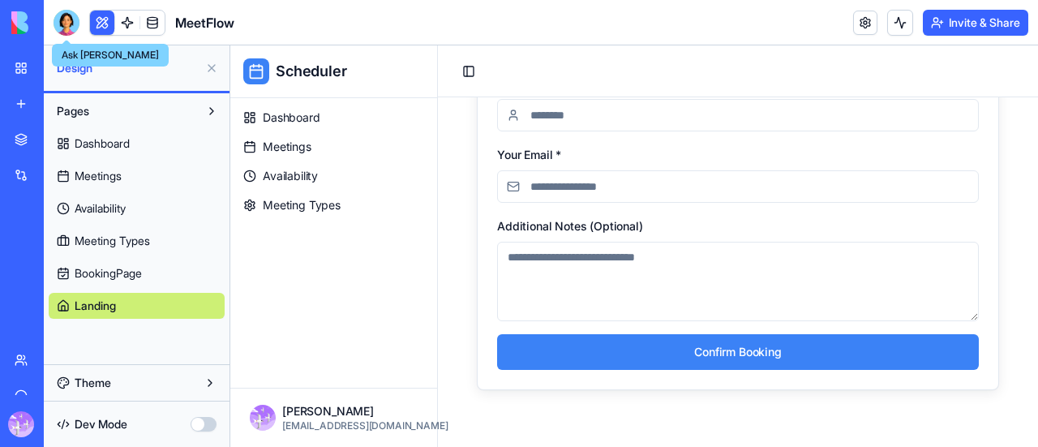
drag, startPoint x: 65, startPoint y: 24, endPoint x: 94, endPoint y: 410, distance: 387.1
click at [65, 24] on div at bounding box center [67, 23] width 26 height 26
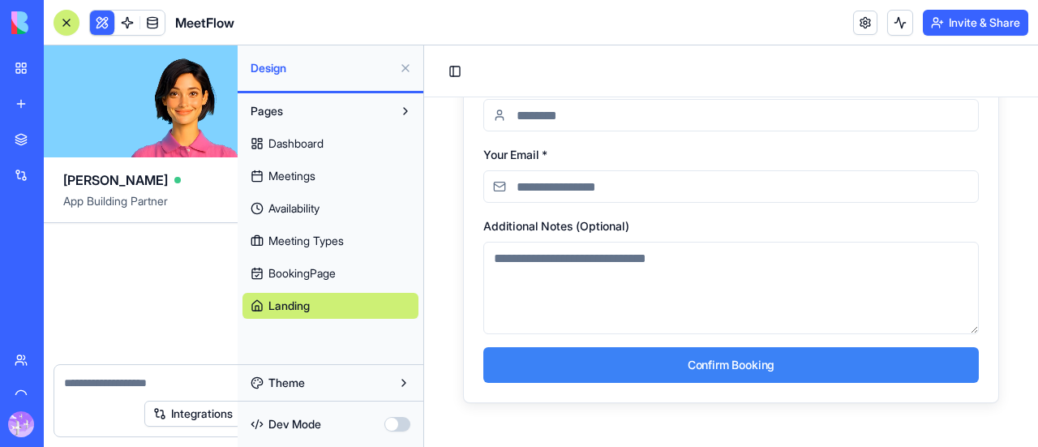
scroll to position [23711, 0]
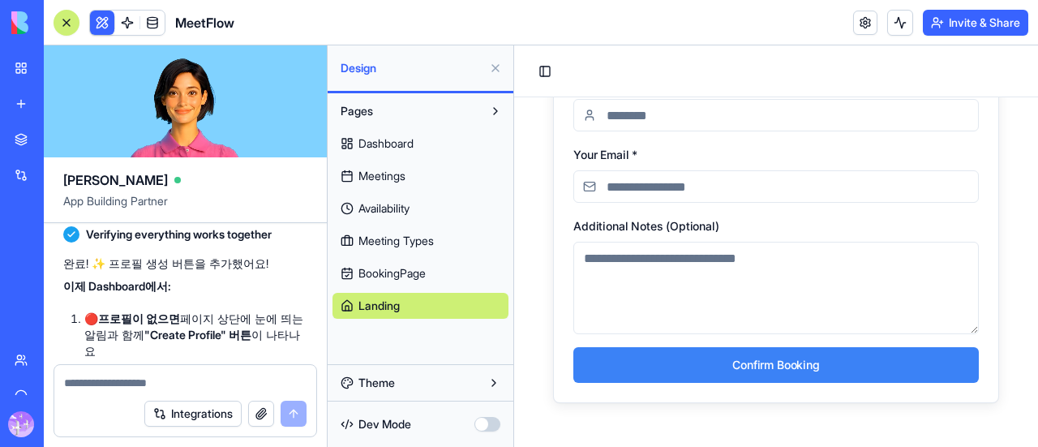
click at [112, 391] on form "Integrations" at bounding box center [186, 400] width 264 height 73
drag, startPoint x: 169, startPoint y: 381, endPoint x: 272, endPoint y: 380, distance: 103.0
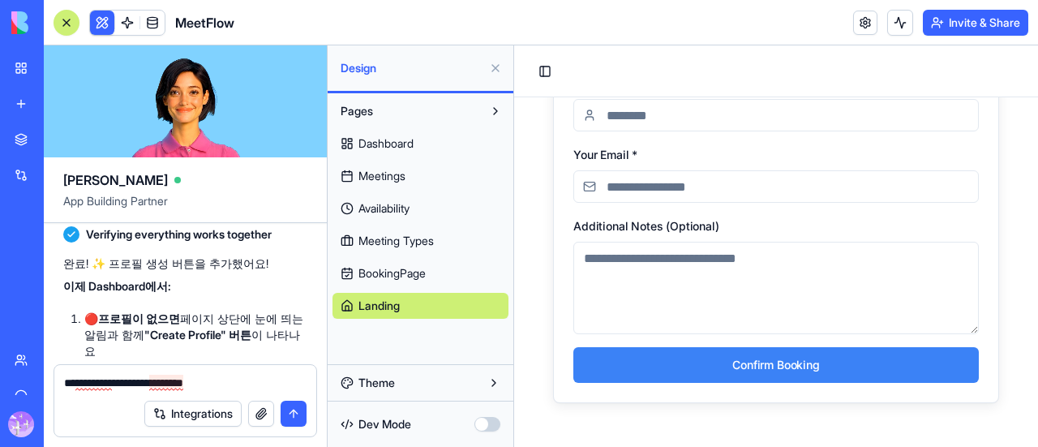
click at [169, 381] on textarea "**********" at bounding box center [185, 383] width 243 height 16
drag, startPoint x: 158, startPoint y: 384, endPoint x: 138, endPoint y: 384, distance: 20.3
click at [138, 384] on textarea "**********" at bounding box center [185, 383] width 243 height 16
click at [159, 380] on textarea "**********" at bounding box center [185, 383] width 243 height 16
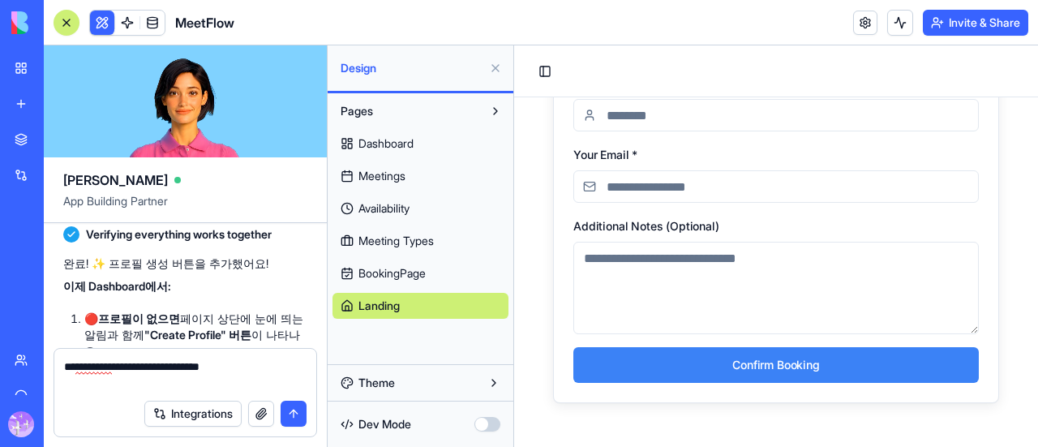
click at [101, 379] on textarea "**********" at bounding box center [185, 374] width 243 height 32
type textarea "**********"
click at [144, 401] on button "Integrations" at bounding box center [192, 414] width 97 height 26
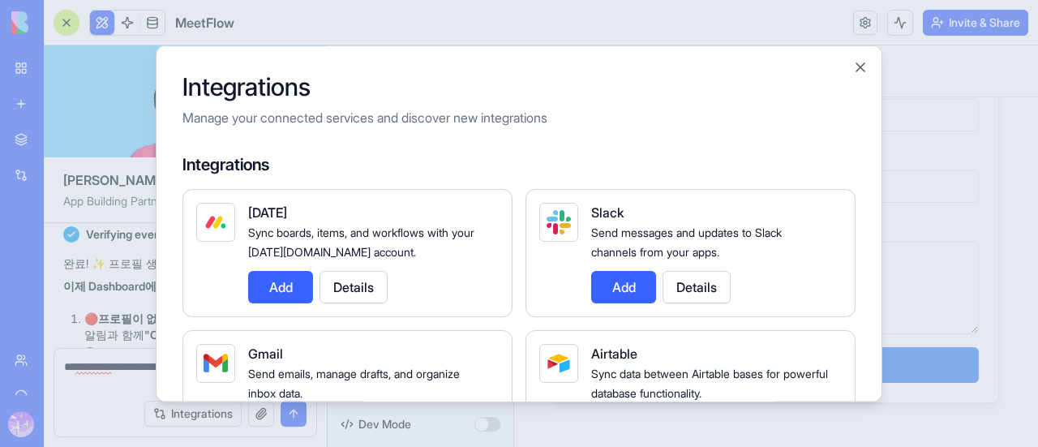
click at [143, 397] on div at bounding box center [519, 223] width 1038 height 447
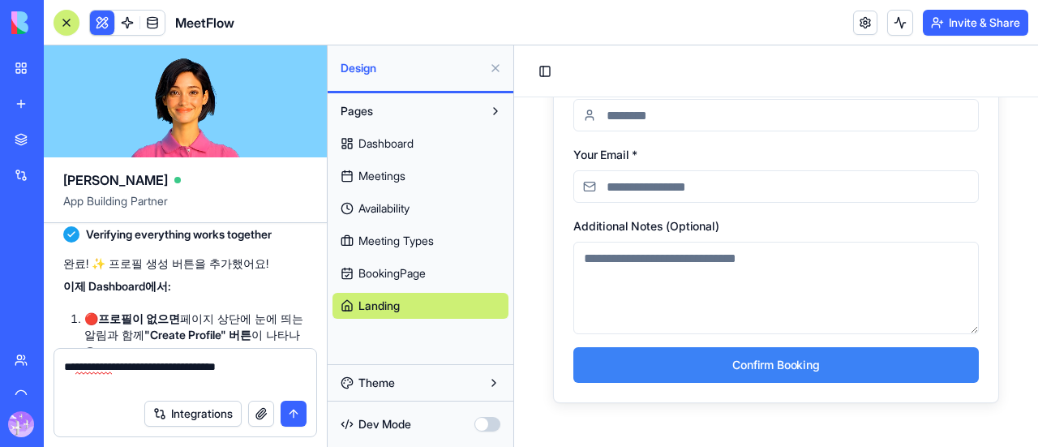
drag, startPoint x: 113, startPoint y: 379, endPoint x: 122, endPoint y: 377, distance: 9.9
click at [118, 378] on textarea "**********" at bounding box center [185, 374] width 243 height 32
type textarea "**********"
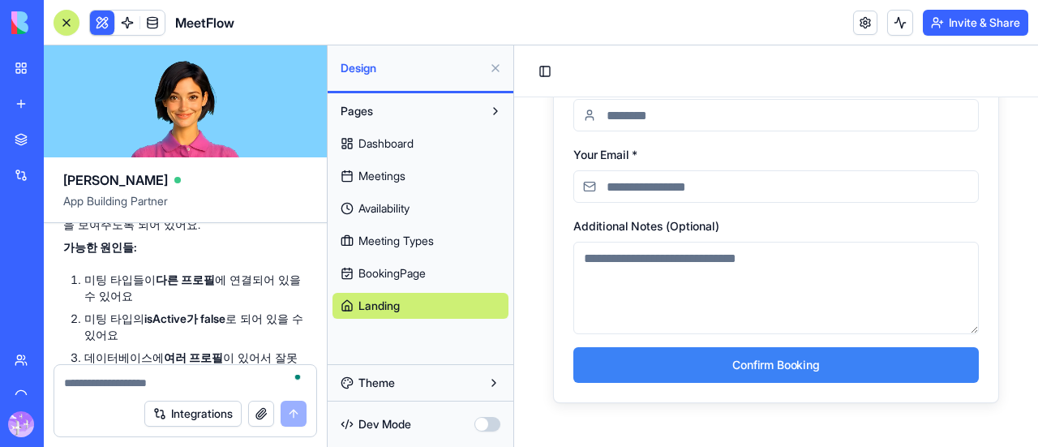
scroll to position [143, 0]
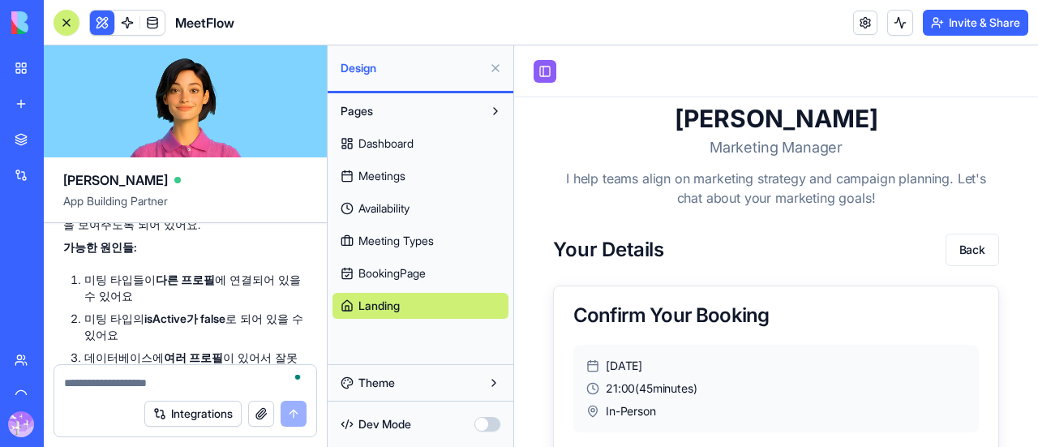
click at [547, 71] on button "Toggle Sidebar" at bounding box center [545, 71] width 23 height 23
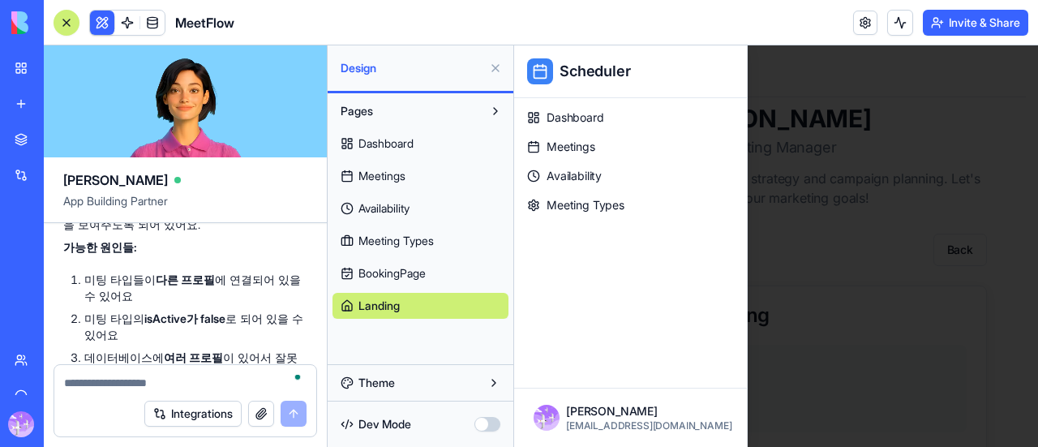
click at [386, 311] on span "Landing" at bounding box center [378, 306] width 41 height 16
click at [407, 270] on span "BookingPage" at bounding box center [391, 273] width 67 height 16
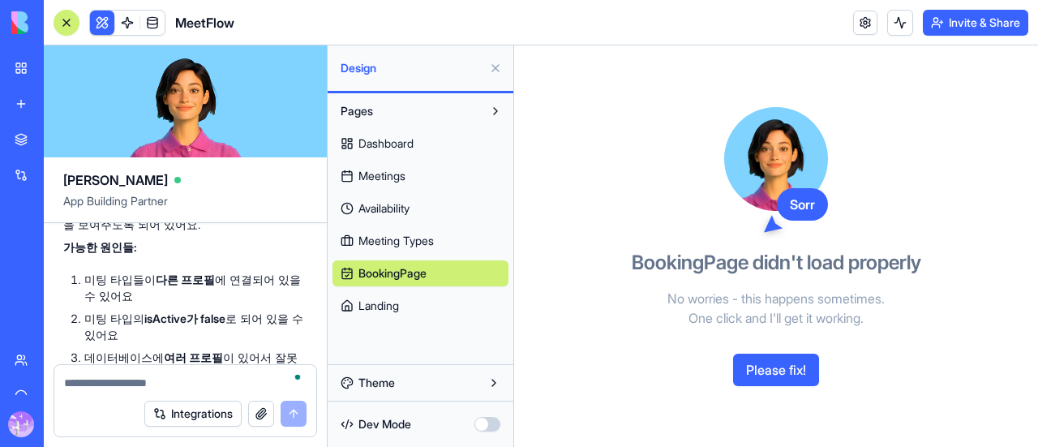
click at [386, 299] on span "Landing" at bounding box center [378, 306] width 41 height 16
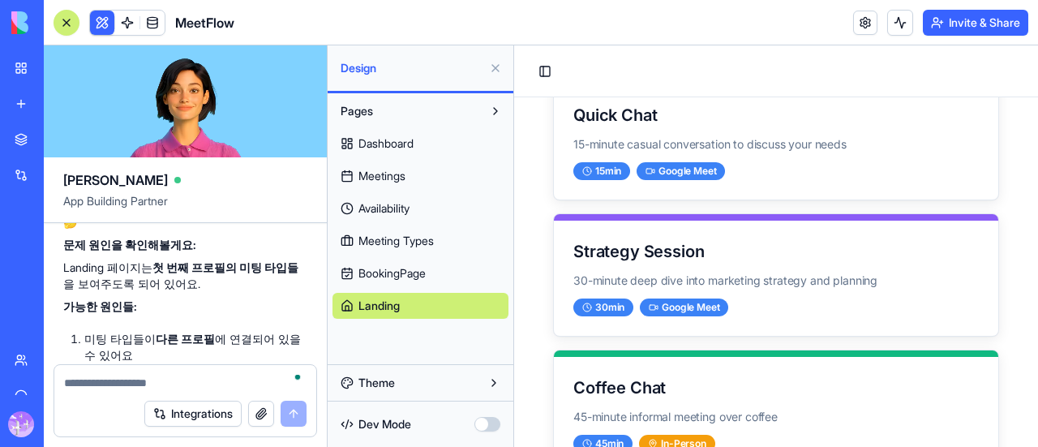
scroll to position [24236, 0]
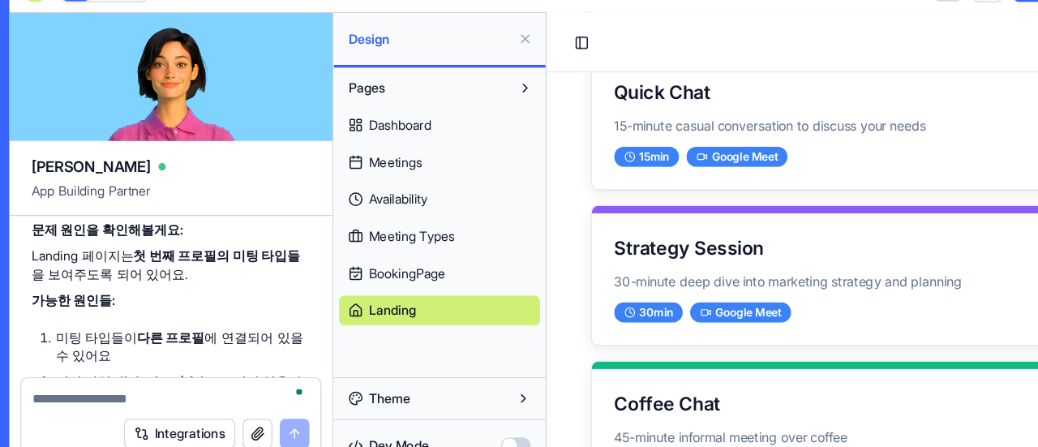
copy li "Active"
click at [87, 390] on textarea "To enrich screen reader interactions, please activate Accessibility in Grammarl…" at bounding box center [185, 383] width 243 height 16
paste textarea "******"
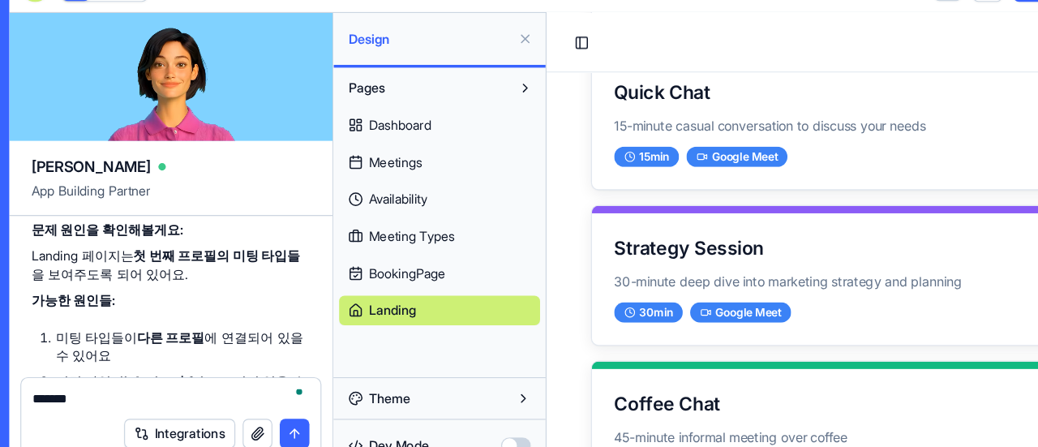
click at [64, 383] on textarea "******" at bounding box center [185, 383] width 243 height 16
click at [189, 381] on textarea "**********" at bounding box center [185, 383] width 243 height 16
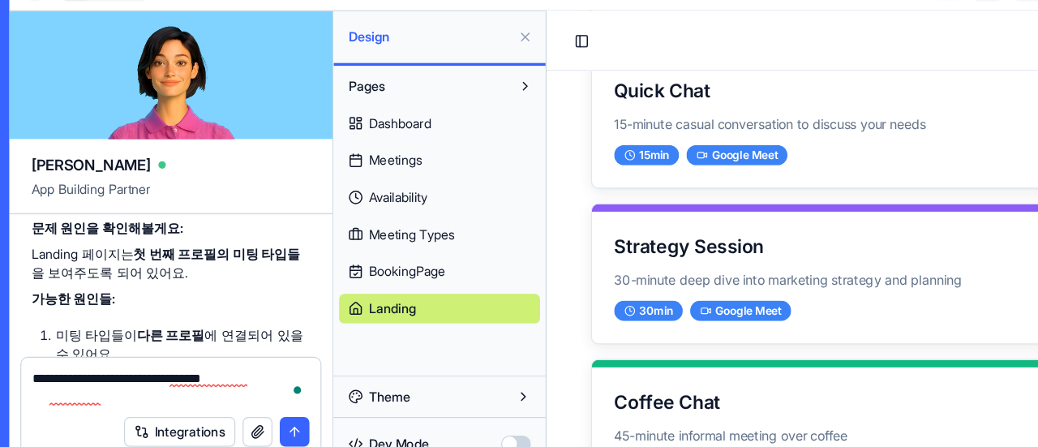
click at [127, 385] on textarea "**********" at bounding box center [185, 374] width 243 height 32
click at [813, 36] on header "Toggle Sidebar" at bounding box center [808, 37] width 524 height 52
click at [108, 384] on textarea "**********" at bounding box center [185, 374] width 243 height 32
drag, startPoint x: 187, startPoint y: 384, endPoint x: 117, endPoint y: 382, distance: 69.8
click at [117, 382] on textarea "**********" at bounding box center [185, 374] width 243 height 32
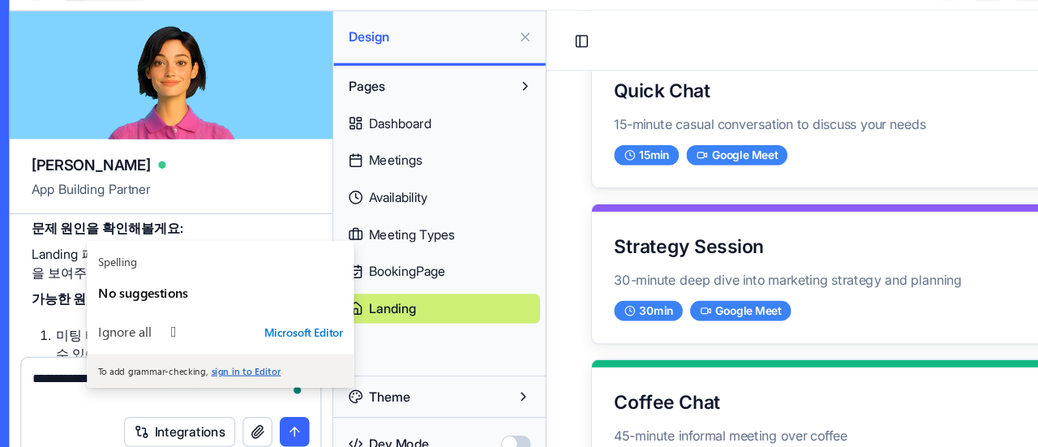
click at [204, 388] on textarea "**********" at bounding box center [185, 374] width 243 height 32
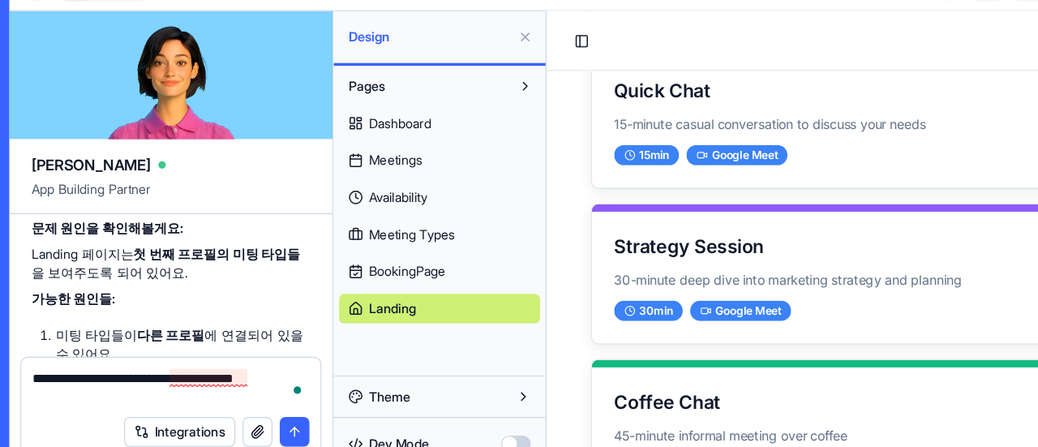
click at [195, 366] on textarea "**********" at bounding box center [185, 374] width 243 height 32
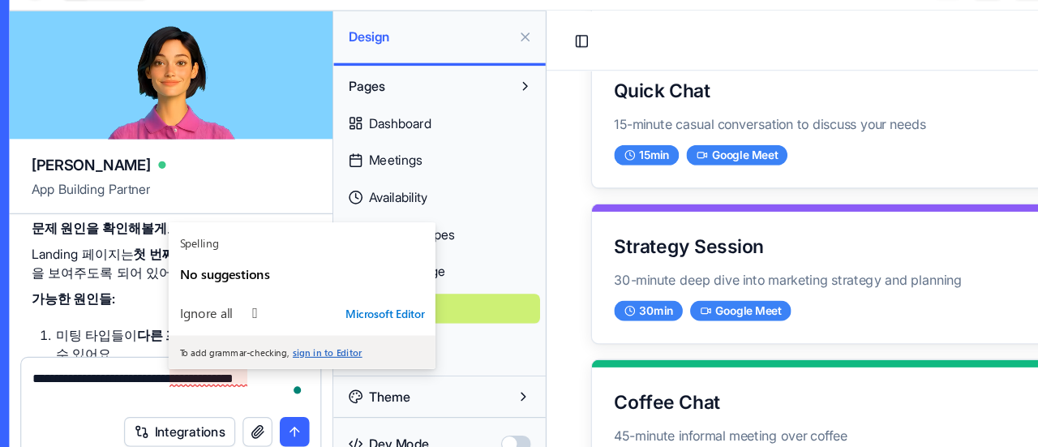
click at [205, 371] on textarea "**********" at bounding box center [185, 374] width 243 height 32
click at [223, 366] on textarea "**********" at bounding box center [185, 374] width 243 height 32
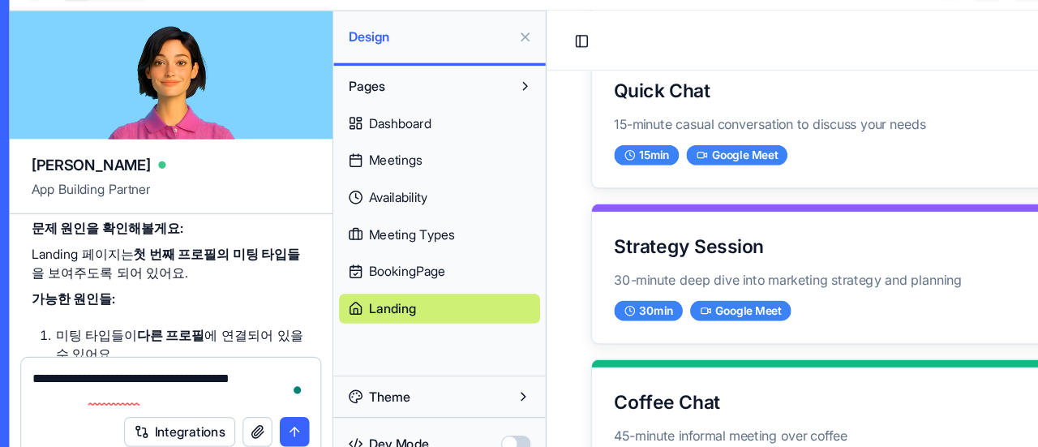
scroll to position [24110, 0]
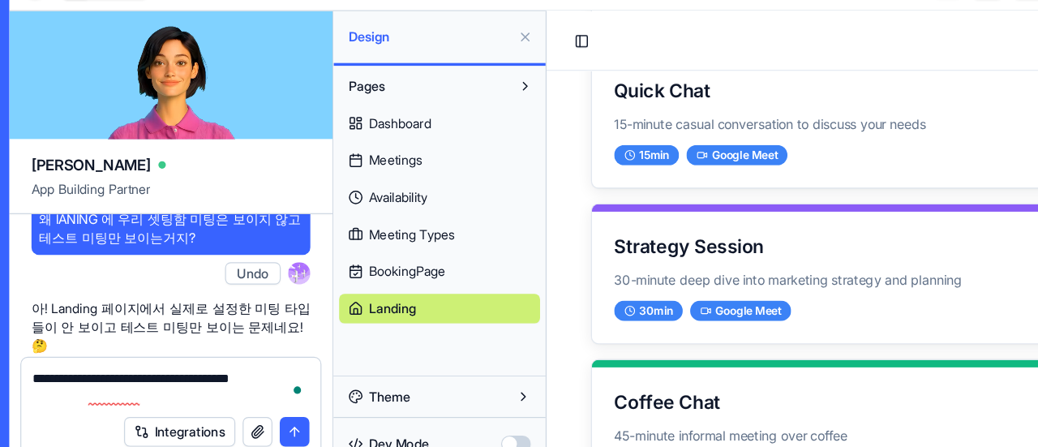
type textarea "**********"
click at [298, 413] on button "submit" at bounding box center [294, 414] width 26 height 26
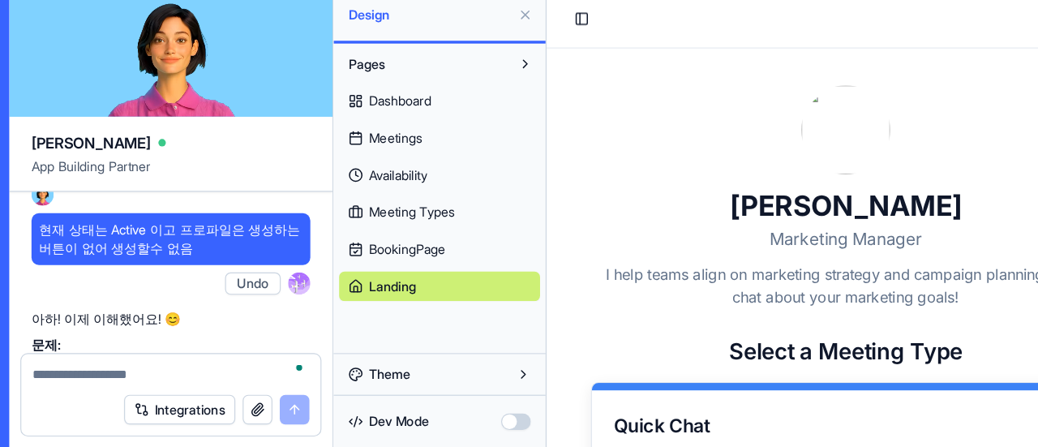
scroll to position [0, 0]
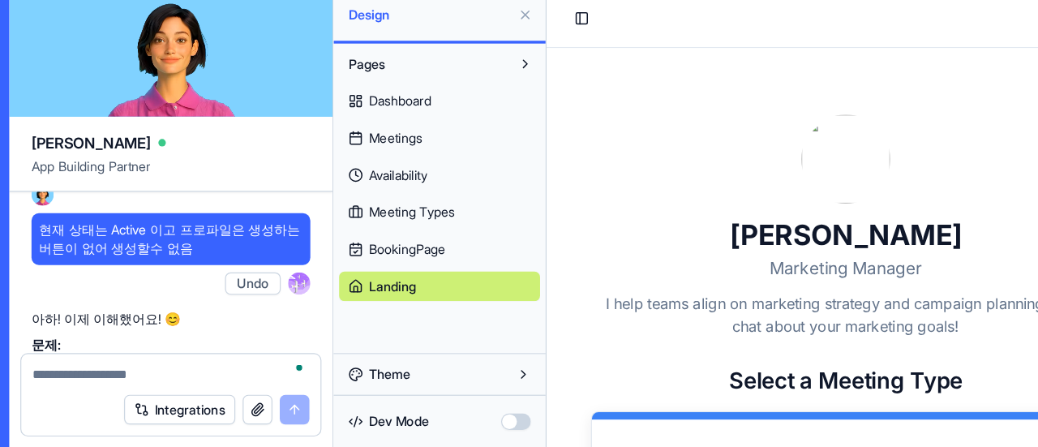
click at [384, 145] on span "Dashboard" at bounding box center [385, 143] width 55 height 16
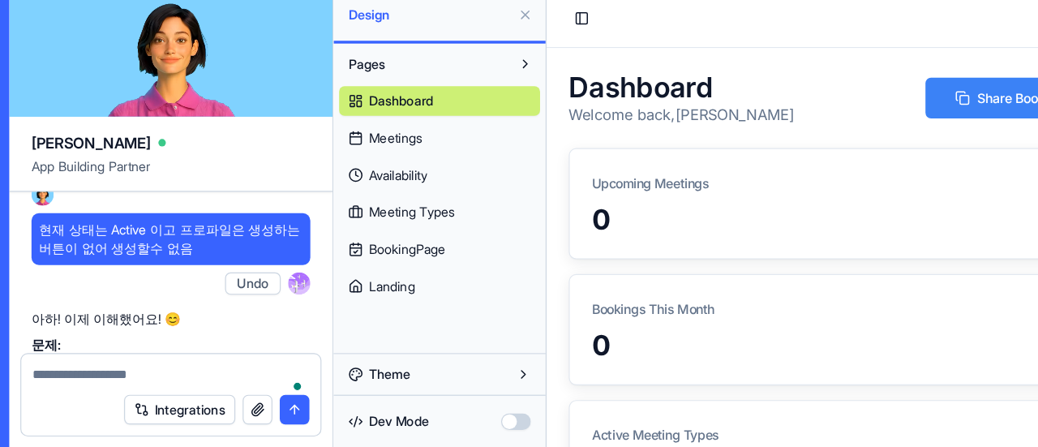
click at [189, 380] on textarea "**********" at bounding box center [185, 383] width 243 height 16
drag, startPoint x: 190, startPoint y: 389, endPoint x: 43, endPoint y: 360, distance: 149.7
click at [39, 361] on div "My Workspace New app Marketplace Integrations Recent Sales Call Assistant Sales…" at bounding box center [519, 223] width 1038 height 447
type textarea "**********"
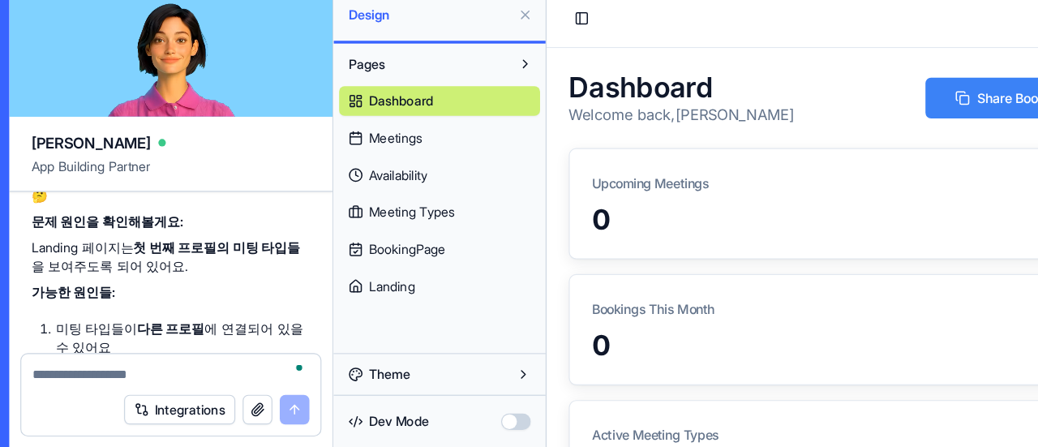
scroll to position [24364, 0]
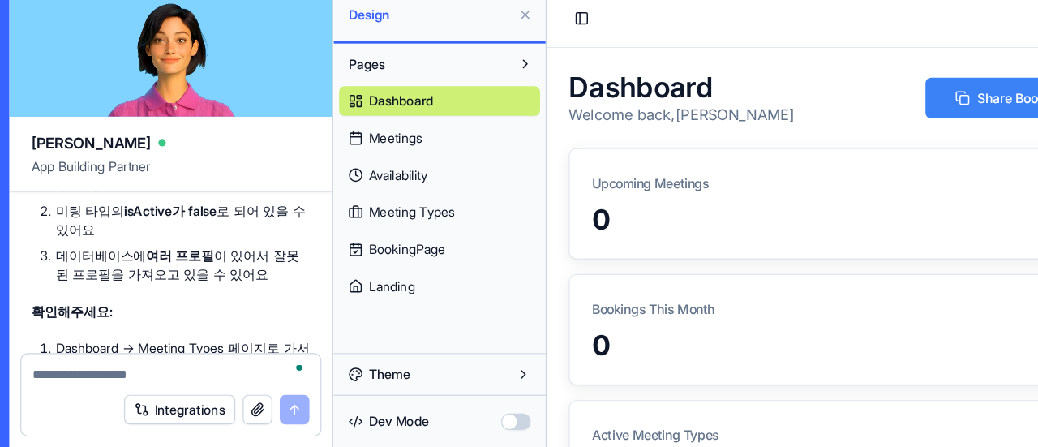
click at [130, 377] on textarea "To enrich screen reader interactions, please activate Accessibility in Grammarl…" at bounding box center [185, 383] width 243 height 16
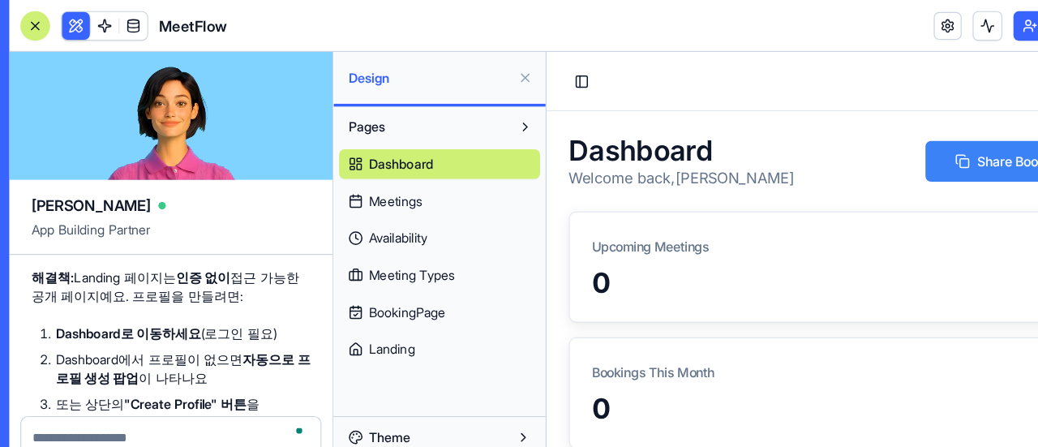
scroll to position [24957, 0]
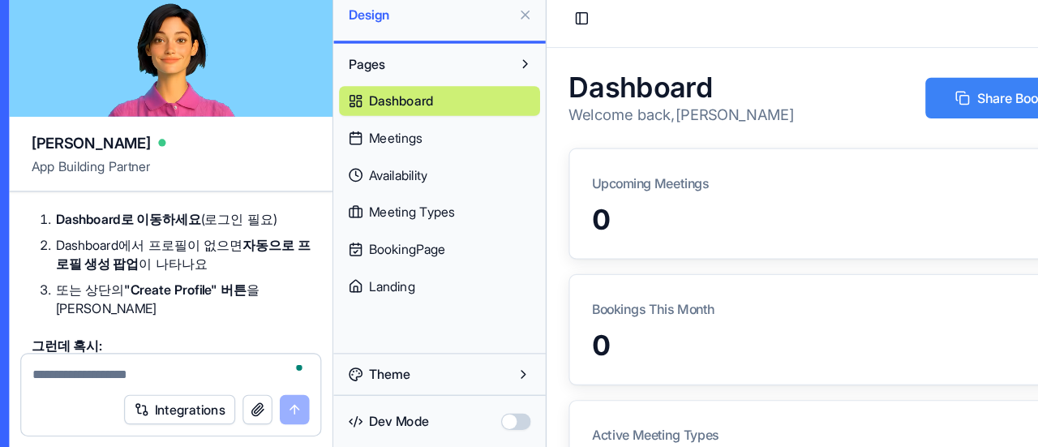
click at [104, 377] on textarea "To enrich screen reader interactions, please activate Accessibility in Grammarl…" at bounding box center [185, 383] width 243 height 16
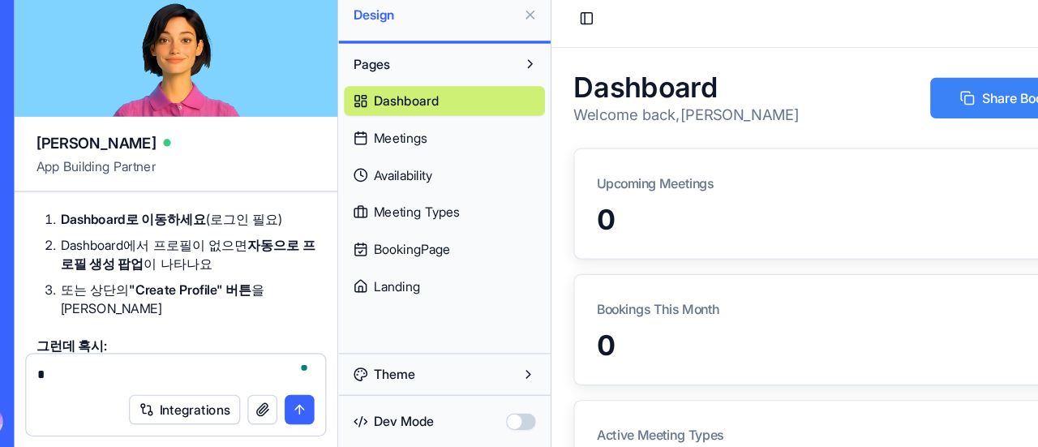
scroll to position [24815, 0]
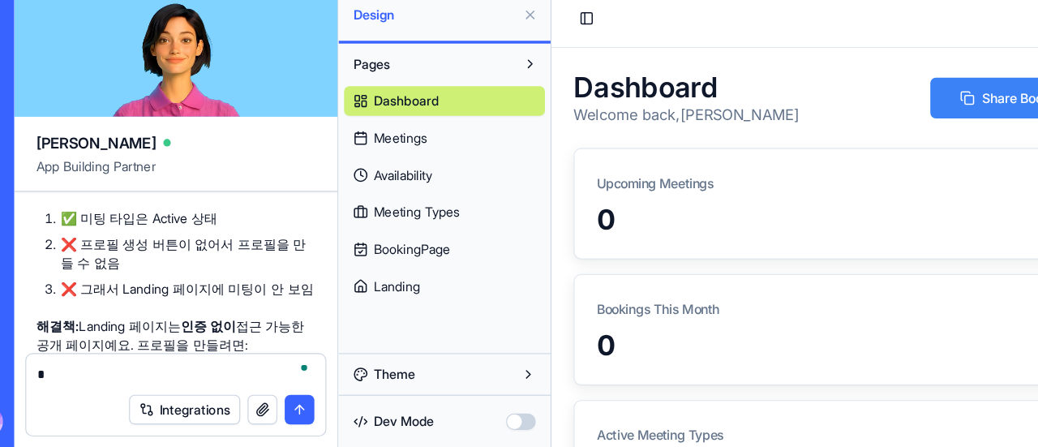
click at [382, 174] on span "Meetings" at bounding box center [381, 176] width 47 height 16
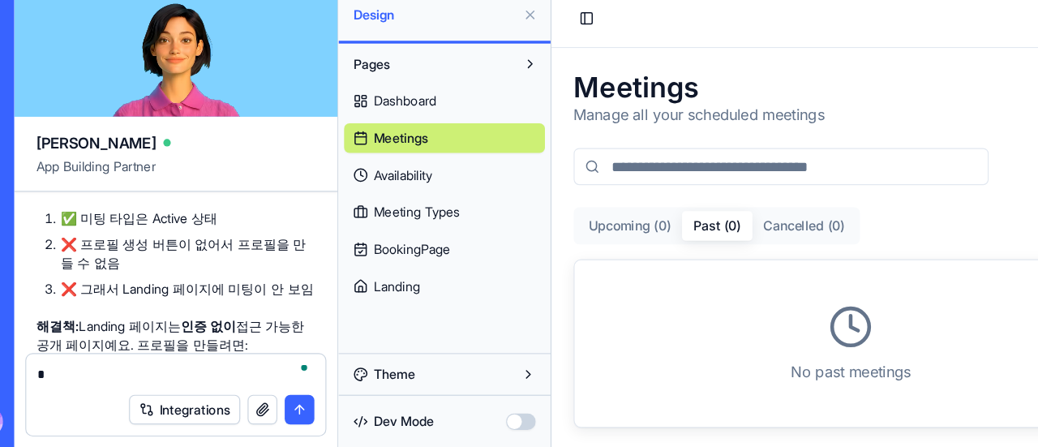
click at [689, 191] on button "Past ( 0 )" at bounding box center [697, 197] width 62 height 26
click at [757, 191] on button "Cancelled ( 0 )" at bounding box center [772, 197] width 91 height 26
click at [409, 241] on span "Meeting Types" at bounding box center [395, 241] width 75 height 16
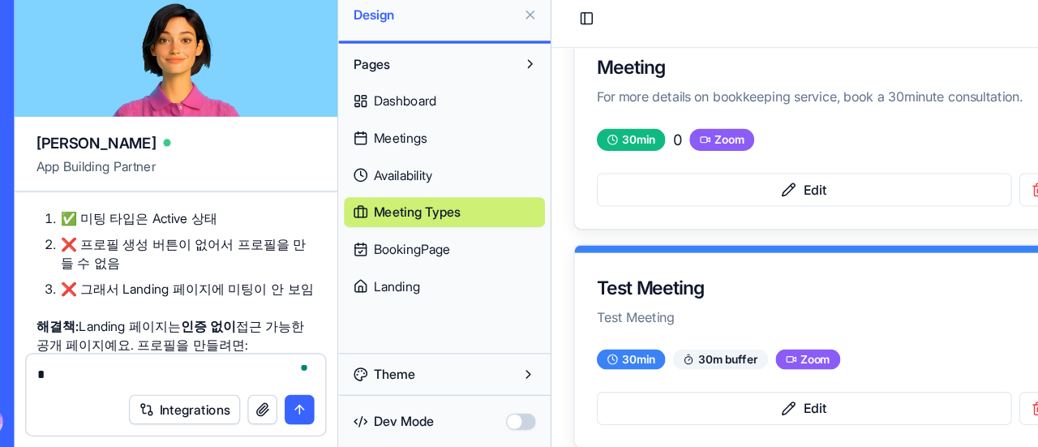
scroll to position [127, 0]
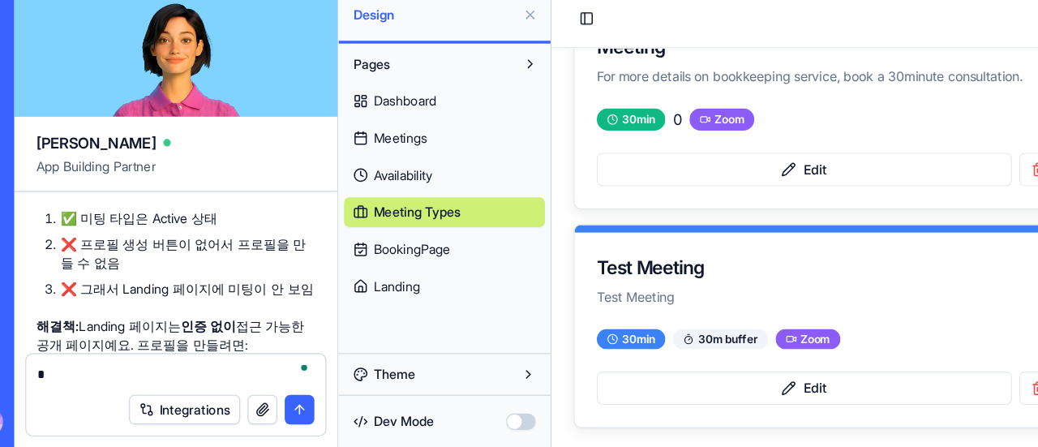
click at [687, 252] on p "Test Meeting" at bounding box center [795, 259] width 409 height 16
click at [114, 376] on textarea "*" at bounding box center [185, 383] width 243 height 16
click at [177, 386] on textarea "**" at bounding box center [185, 383] width 243 height 16
click at [272, 386] on textarea "**********" at bounding box center [185, 383] width 243 height 16
click at [290, 385] on div at bounding box center [297, 376] width 15 height 23
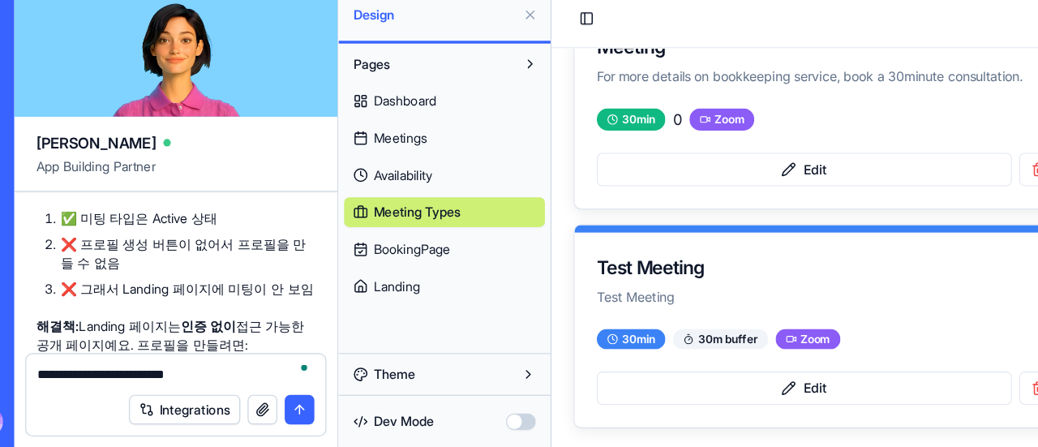
click at [286, 380] on textarea "**********" at bounding box center [185, 383] width 243 height 16
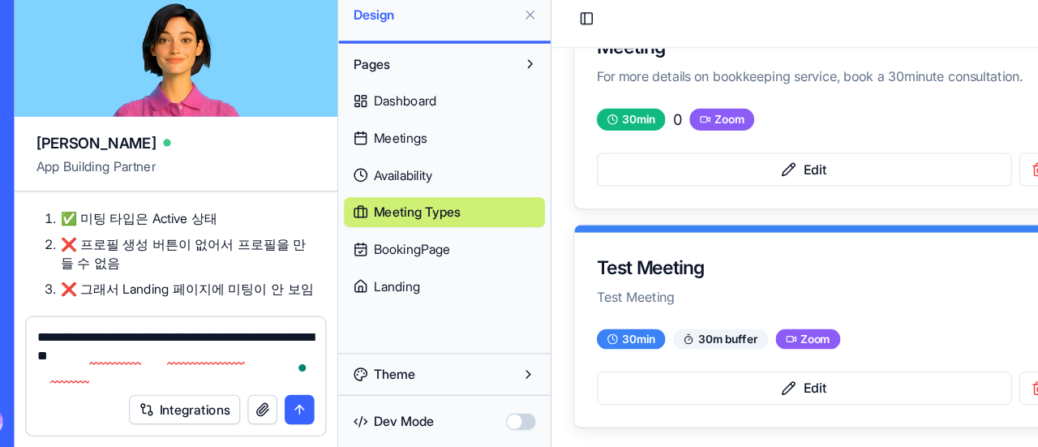
click at [272, 369] on textarea "**********" at bounding box center [185, 366] width 243 height 49
type textarea "**********"
click at [294, 417] on button "submit" at bounding box center [294, 414] width 26 height 26
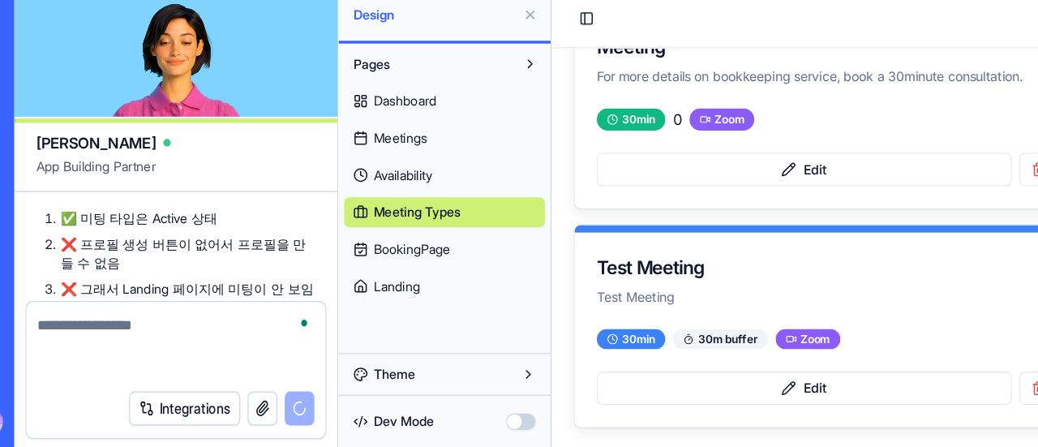
scroll to position [25051, 0]
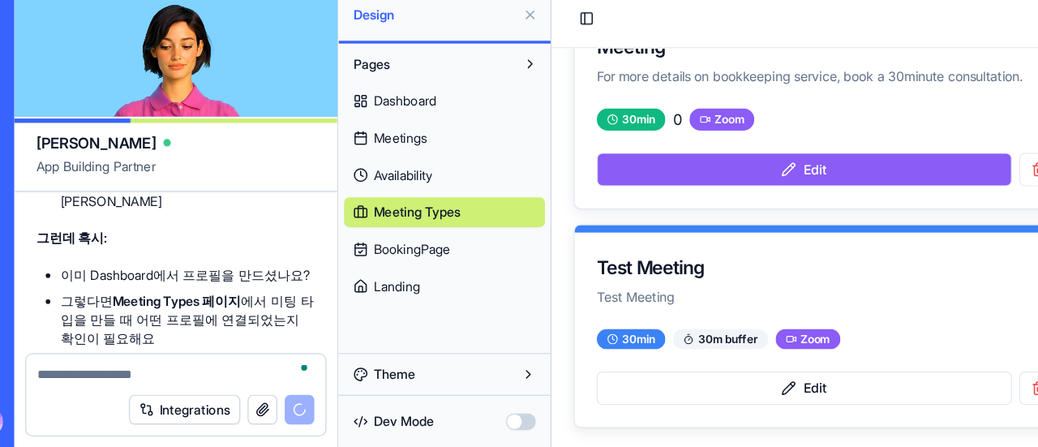
click at [749, 145] on button "Edit" at bounding box center [772, 147] width 363 height 29
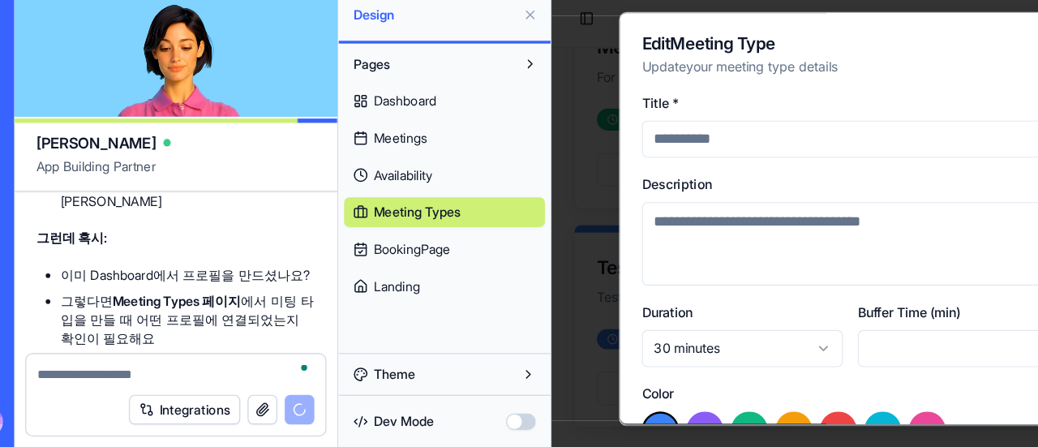
type input "*******"
type textarea "**********"
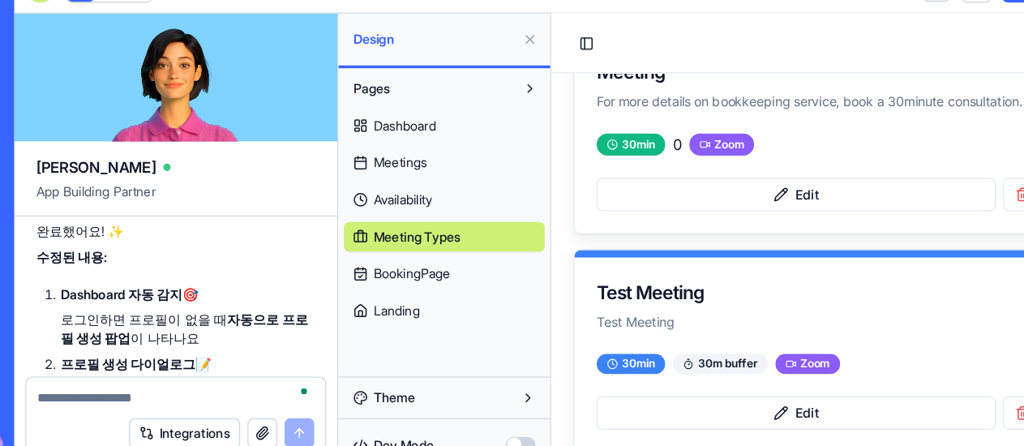
scroll to position [25776, 0]
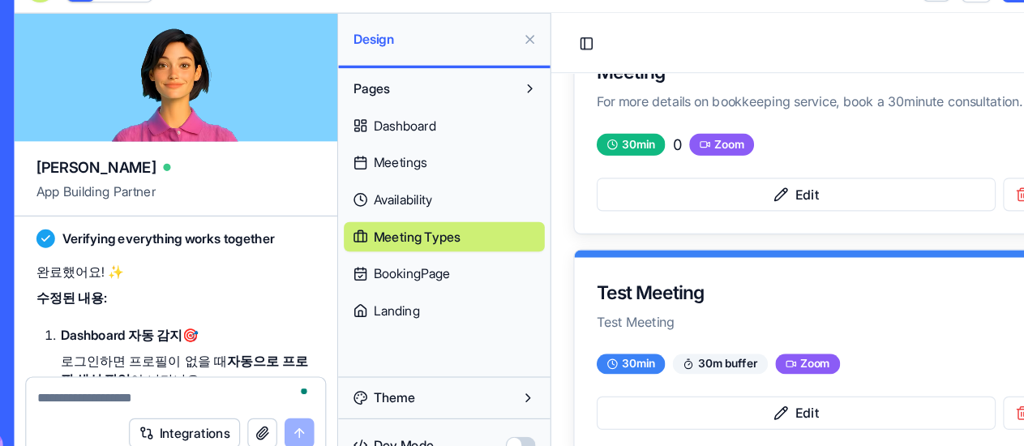
click at [384, 156] on link "Dashboard" at bounding box center [420, 144] width 176 height 26
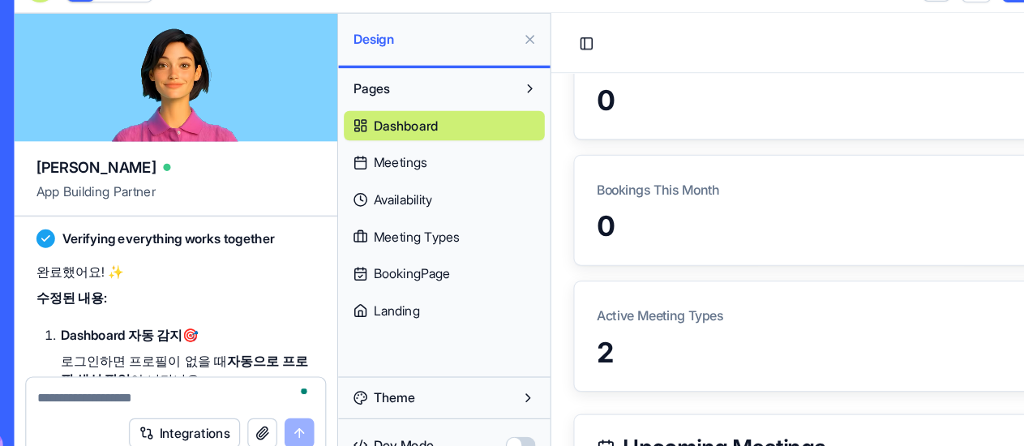
click at [383, 172] on span "Meetings" at bounding box center [381, 176] width 47 height 16
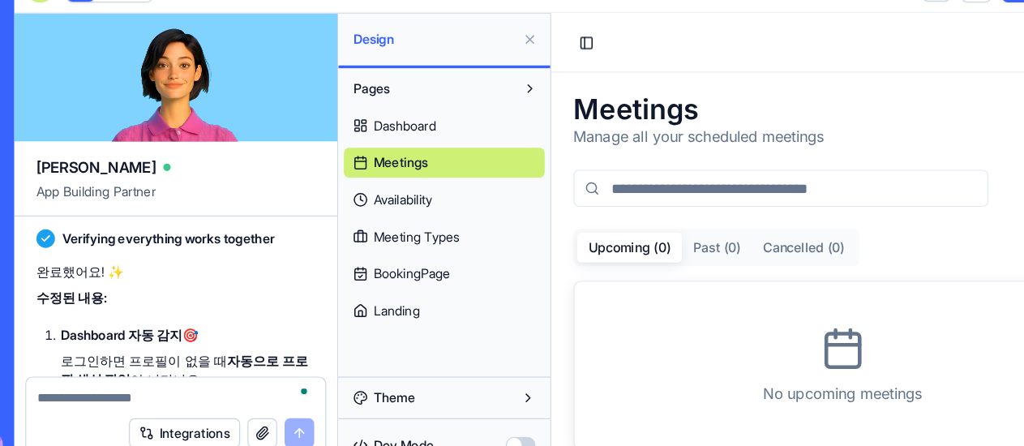
click at [394, 150] on span "Dashboard" at bounding box center [385, 143] width 55 height 16
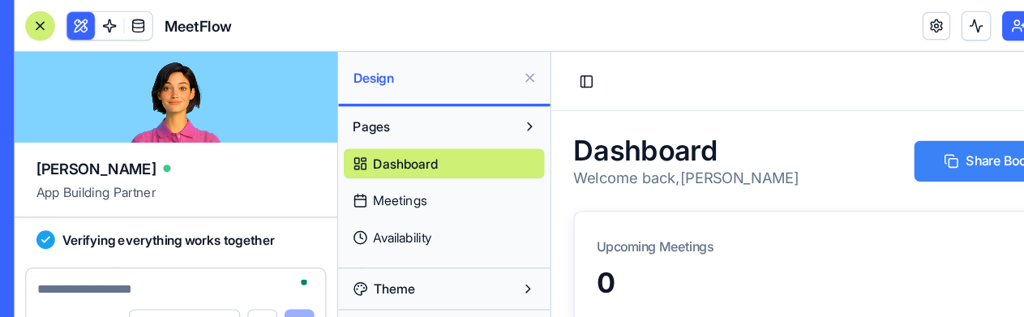
click at [929, 206] on div "Upcoming Meetings" at bounding box center [806, 214] width 470 height 47
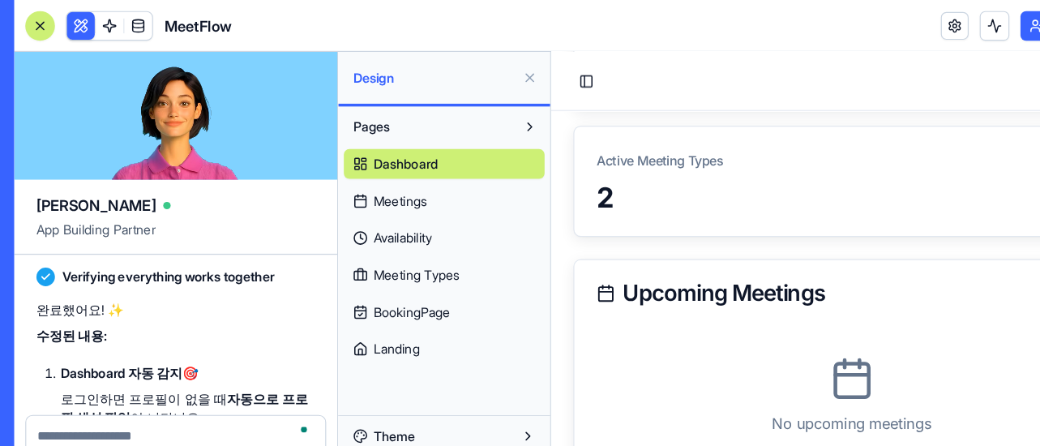
scroll to position [331, 0]
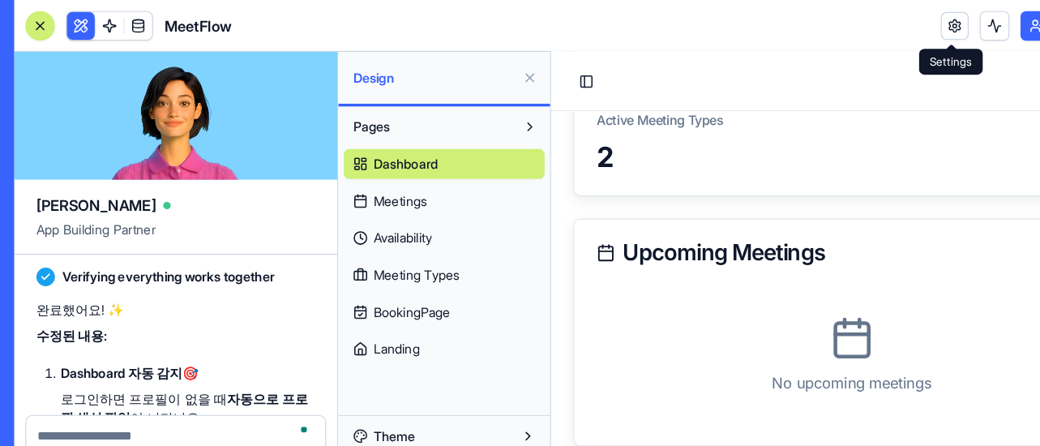
click at [866, 24] on link at bounding box center [868, 23] width 24 height 24
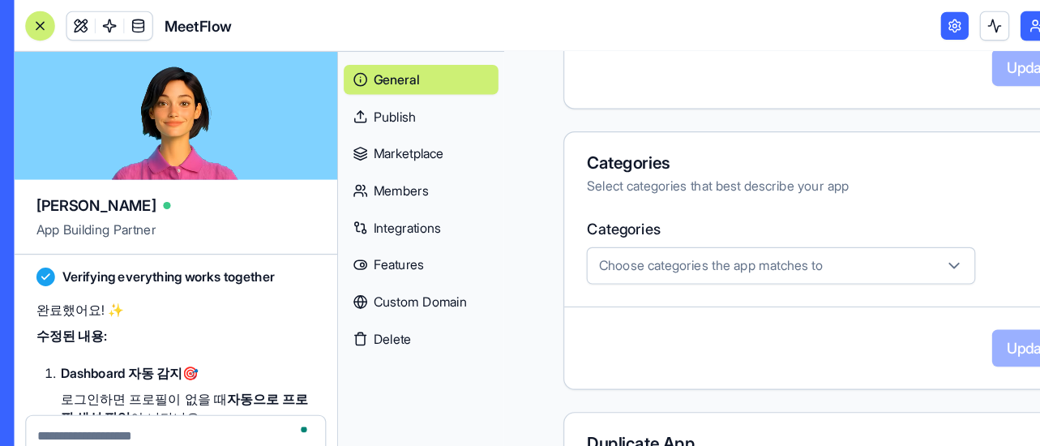
scroll to position [788, 0]
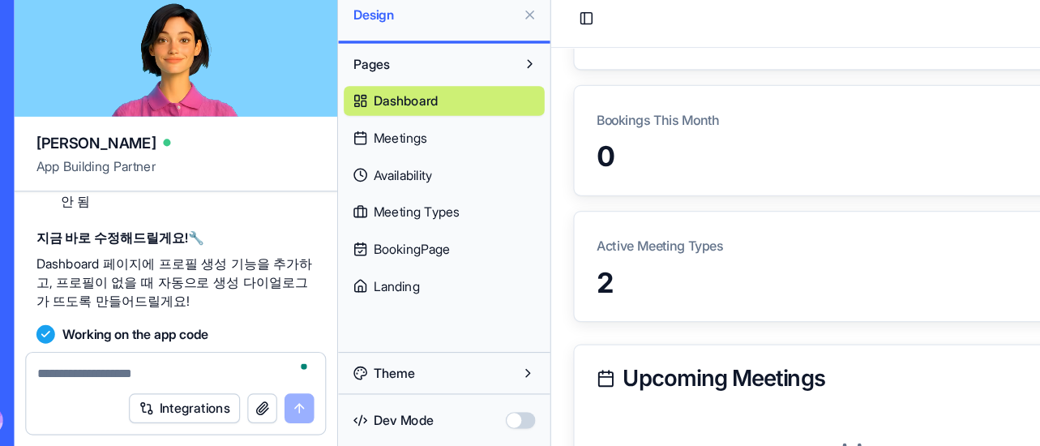
scroll to position [25611, 0]
click at [381, 306] on span "Landing" at bounding box center [378, 306] width 41 height 16
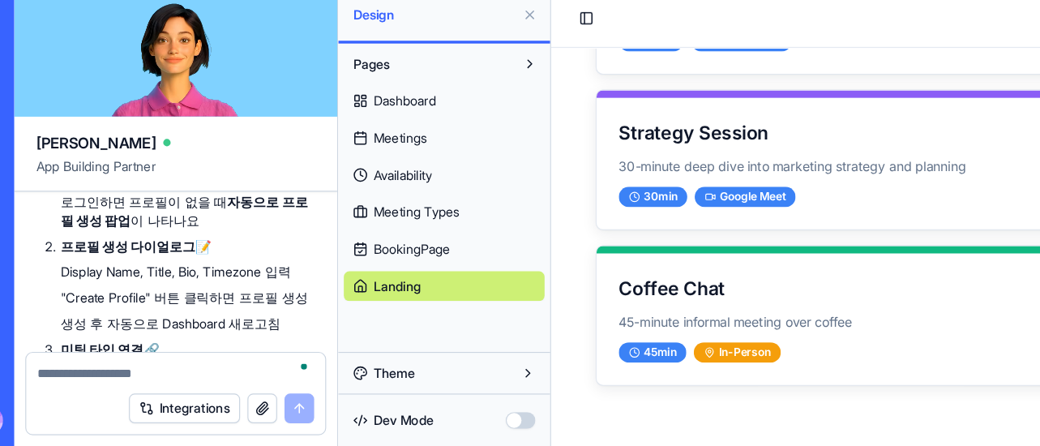
scroll to position [25918, 0]
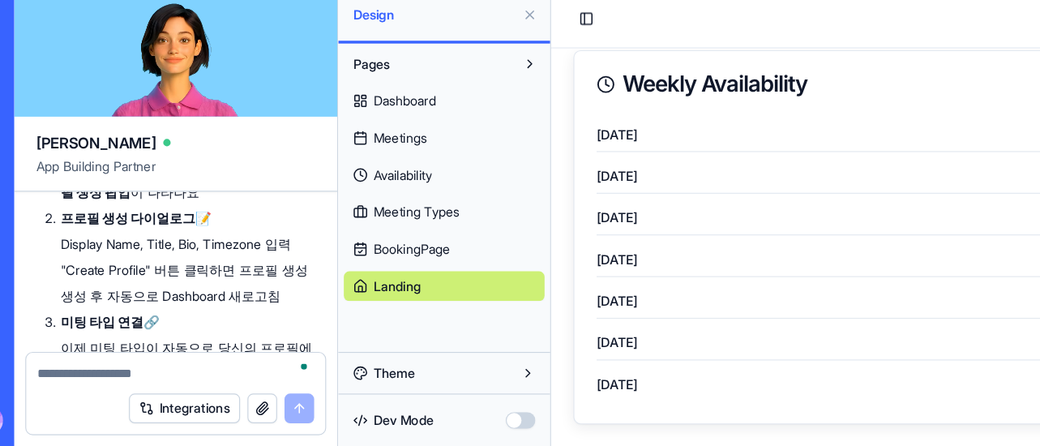
scroll to position [637, 0]
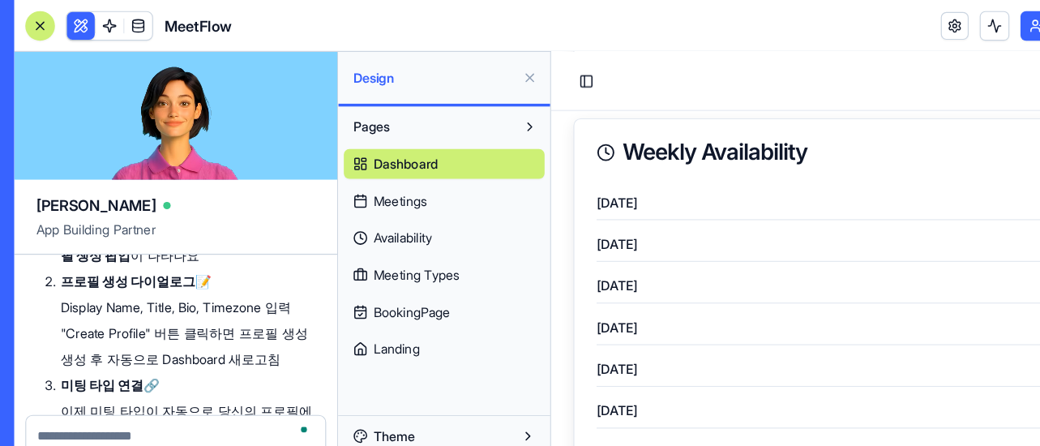
click at [58, 22] on button at bounding box center [67, 23] width 26 height 26
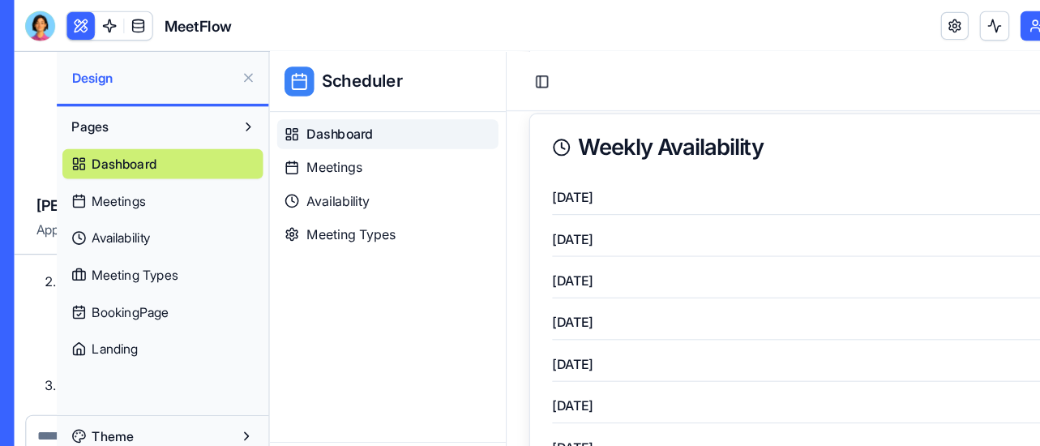
scroll to position [528, 0]
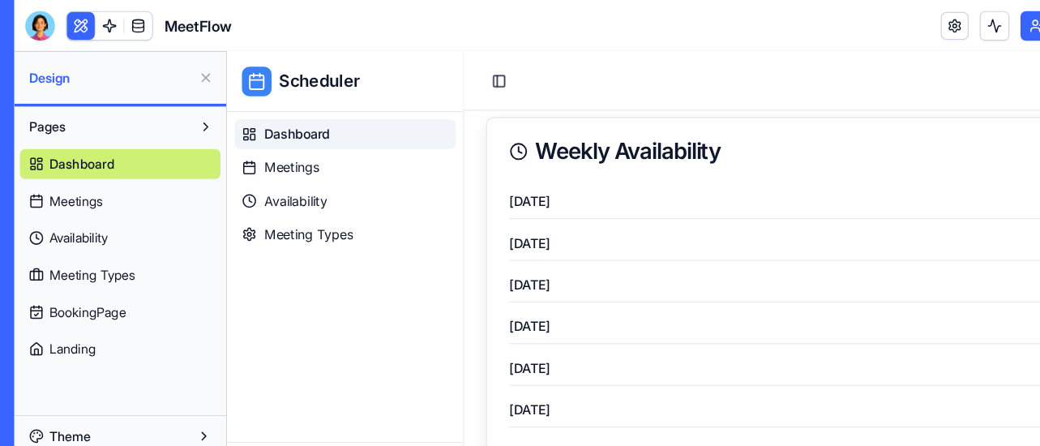
click at [60, 70] on div "My Workspace" at bounding box center [49, 68] width 21 height 16
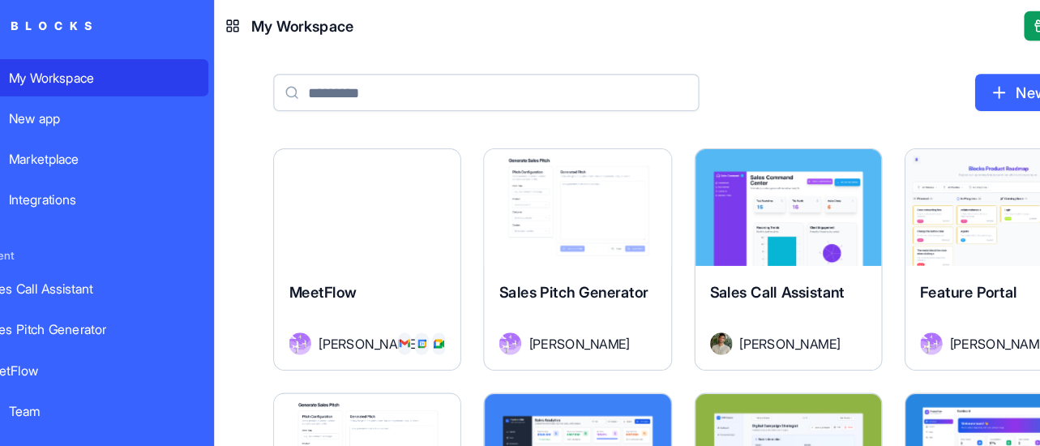
click at [88, 152] on link "Marketplace" at bounding box center [109, 139] width 209 height 32
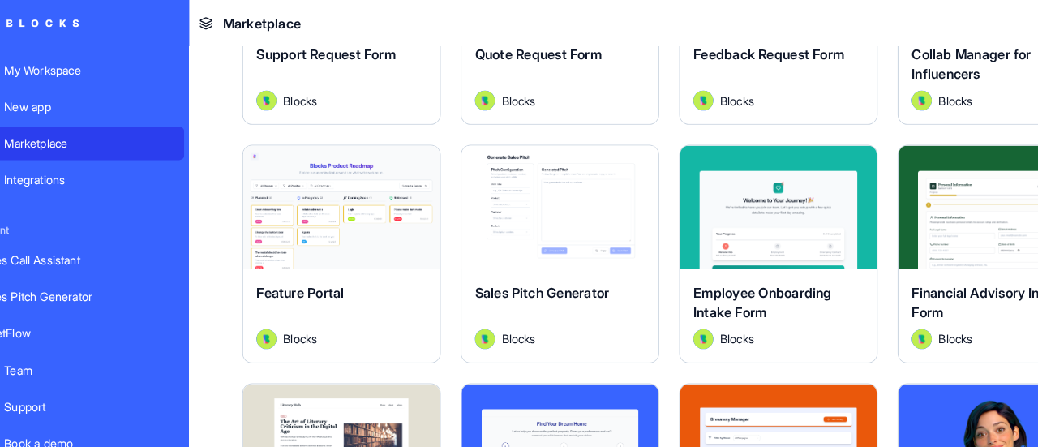
scroll to position [1158, 0]
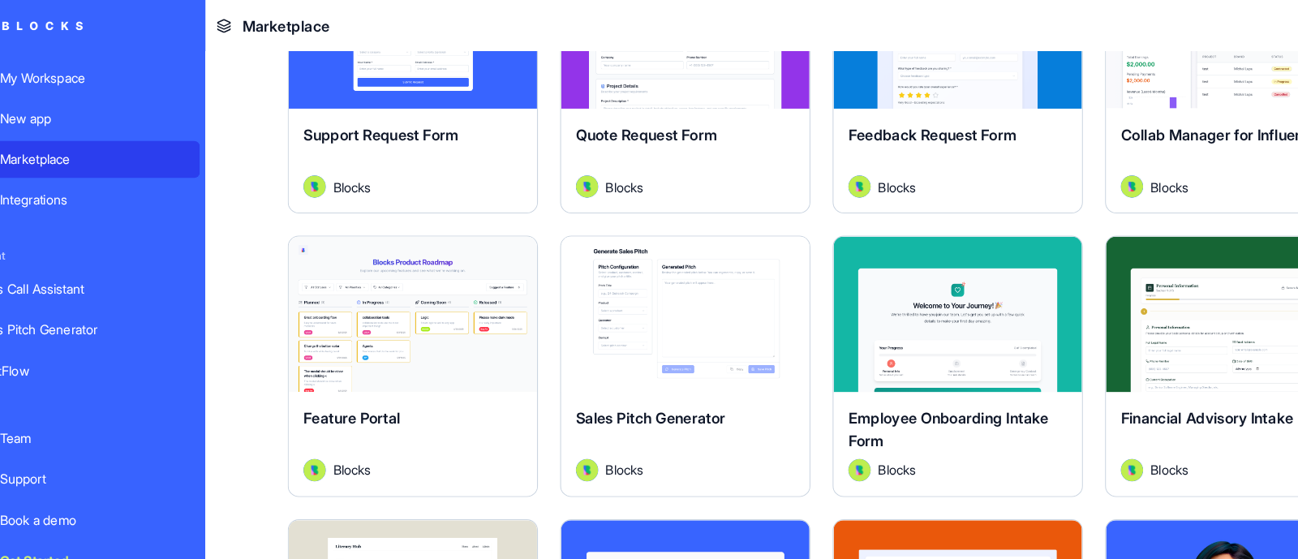
drag, startPoint x: 873, startPoint y: 0, endPoint x: 741, endPoint y: 191, distance: 231.5
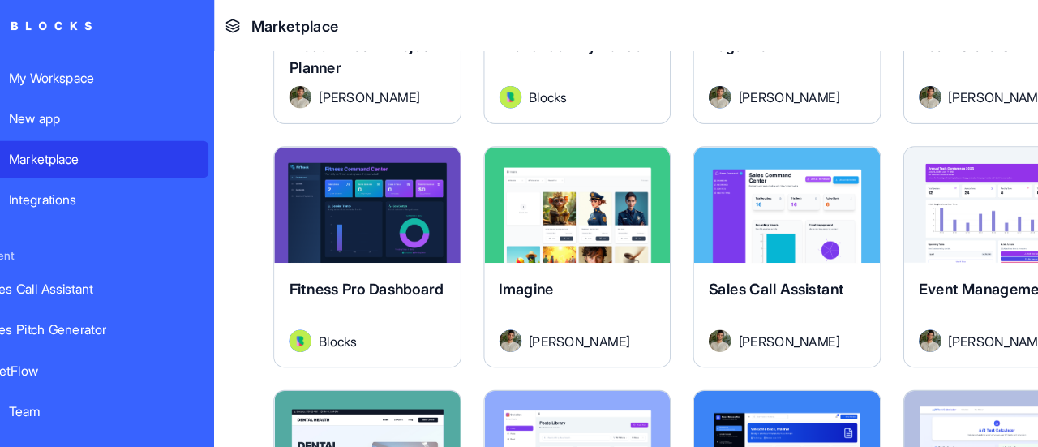
scroll to position [2814, 0]
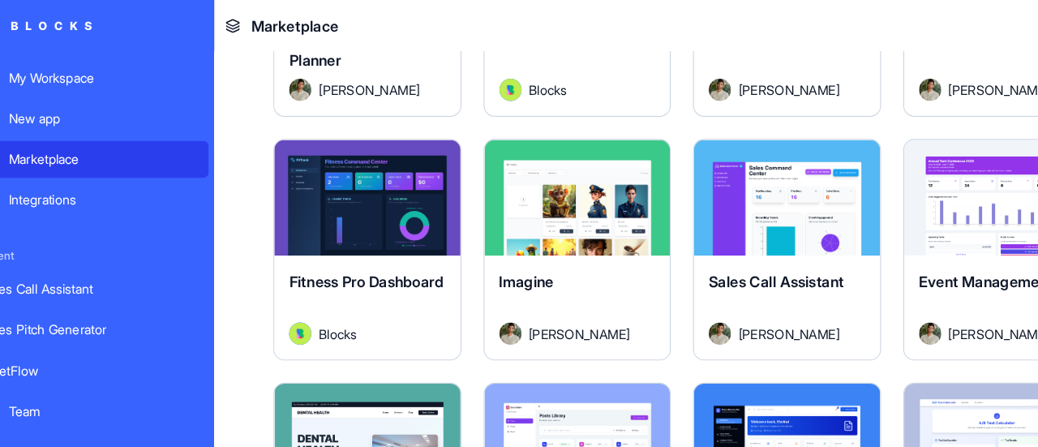
drag, startPoint x: 439, startPoint y: 254, endPoint x: 279, endPoint y: 91, distance: 228.2
drag, startPoint x: 769, startPoint y: 173, endPoint x: 538, endPoint y: 152, distance: 231.3
drag, startPoint x: 538, startPoint y: 152, endPoint x: 236, endPoint y: 96, distance: 307.6
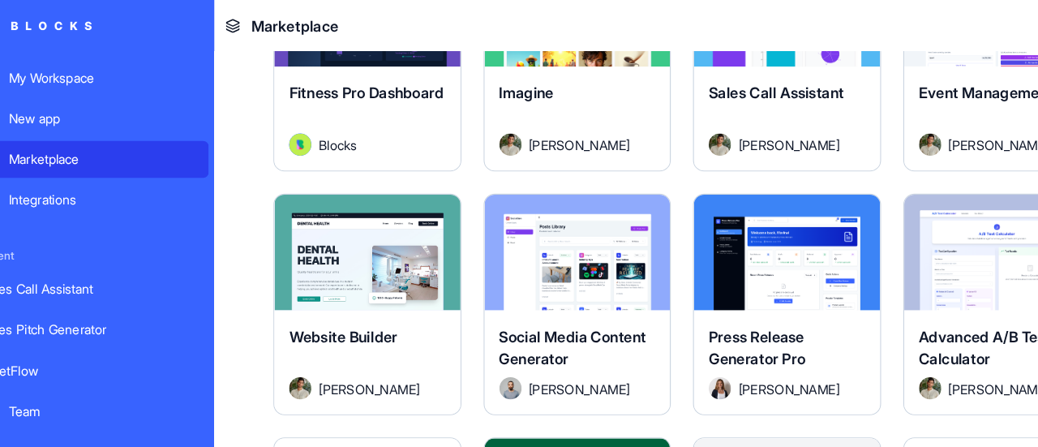
scroll to position [3145, 0]
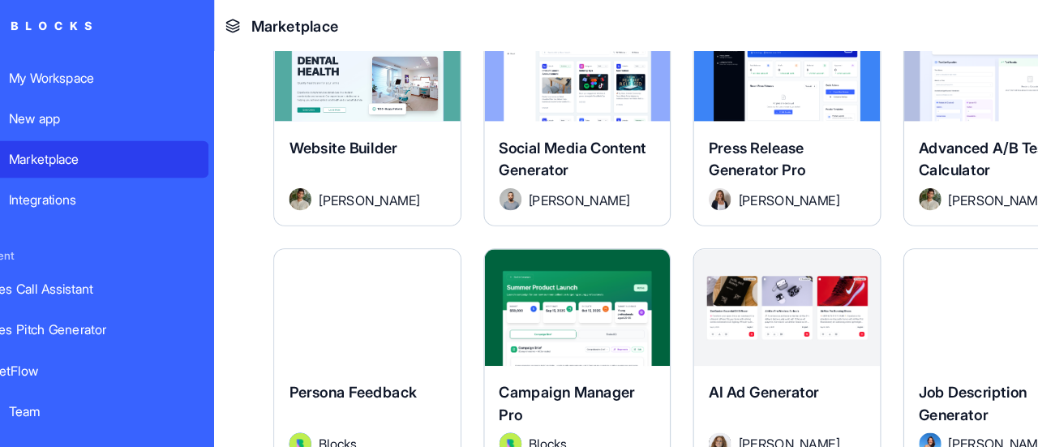
click at [540, 218] on div "Explore" at bounding box center [537, 268] width 163 height 101
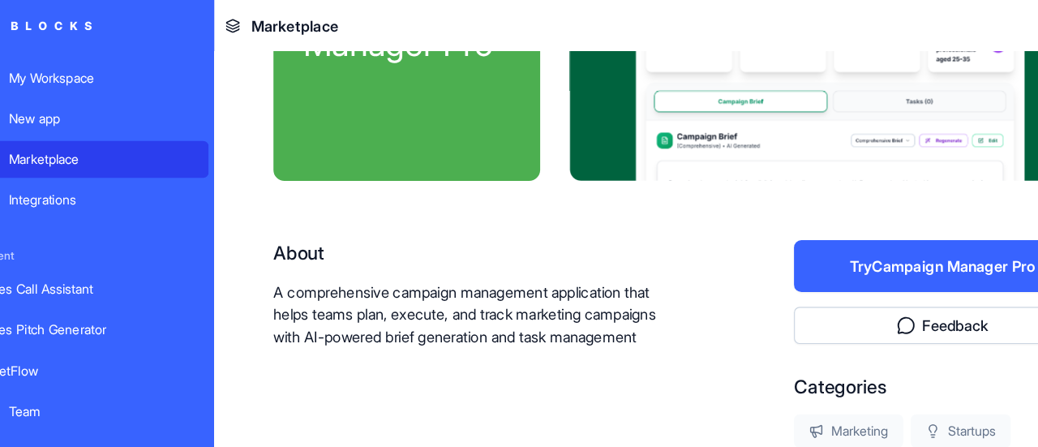
scroll to position [180, 0]
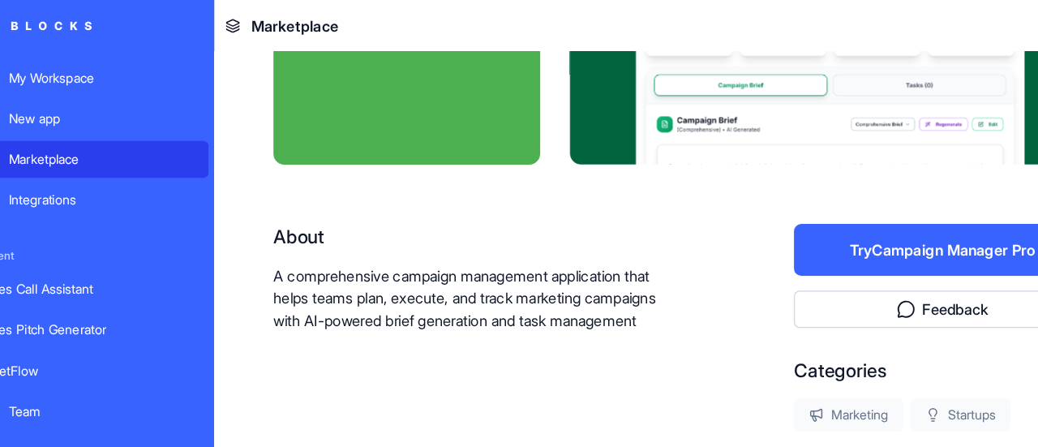
click at [765, 218] on button "Try Campaign Manager Pro" at bounding box center [857, 218] width 260 height 45
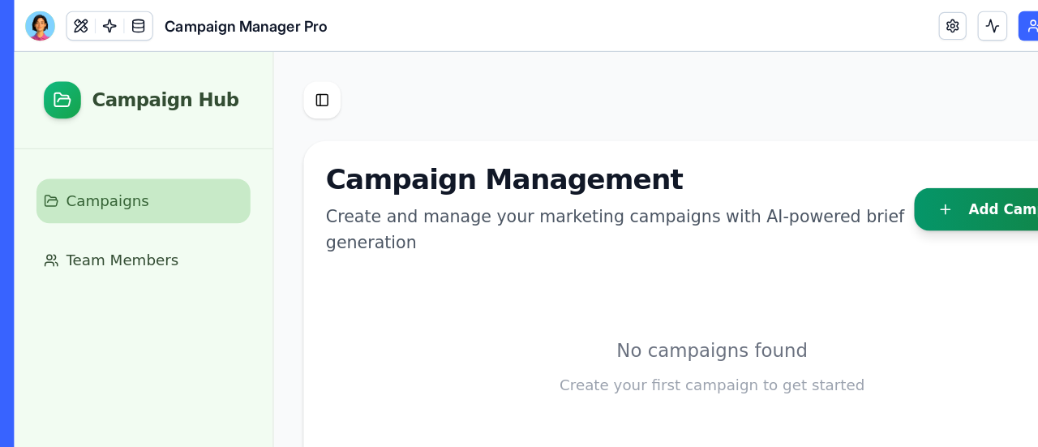
click at [909, 189] on button "Add Campaign" at bounding box center [883, 188] width 165 height 37
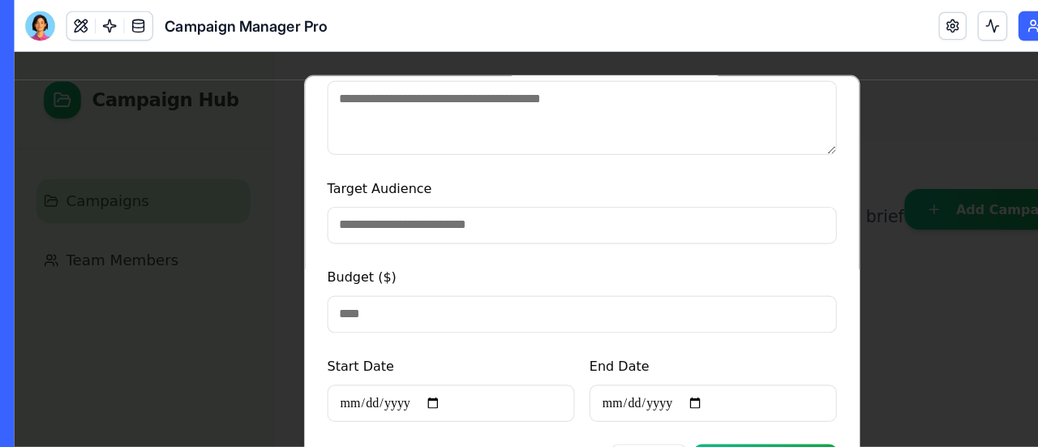
scroll to position [205, 0]
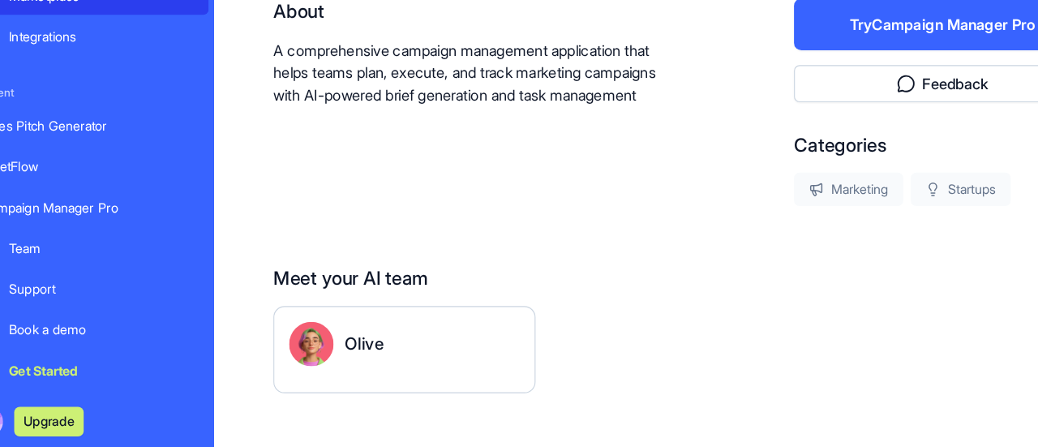
scroll to position [331, 0]
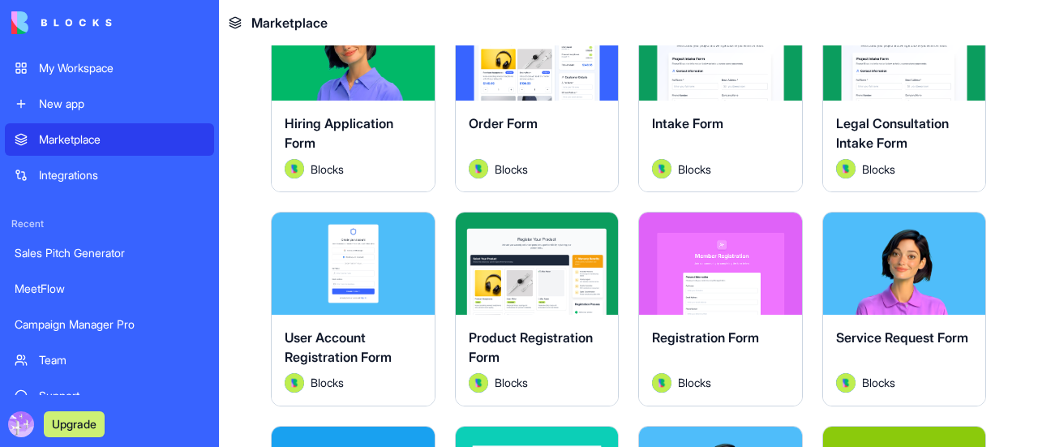
scroll to position [378, 0]
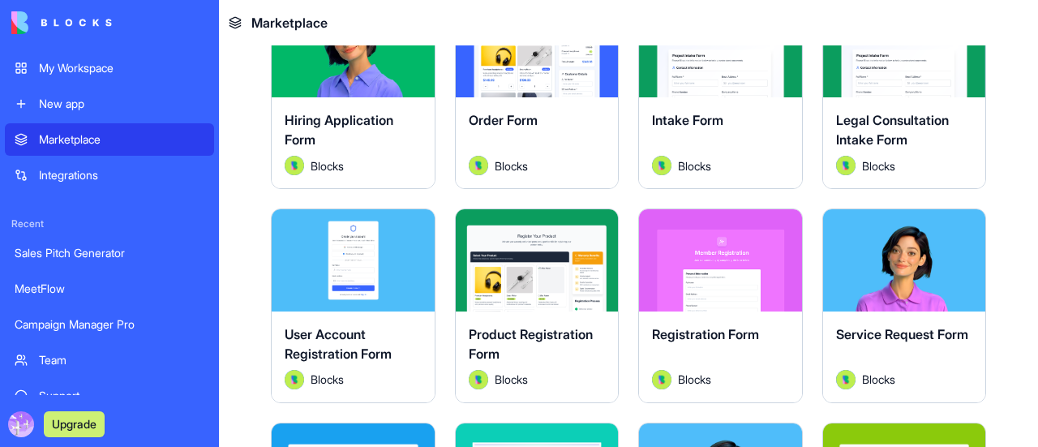
drag, startPoint x: 475, startPoint y: 251, endPoint x: 1015, endPoint y: 194, distance: 543.1
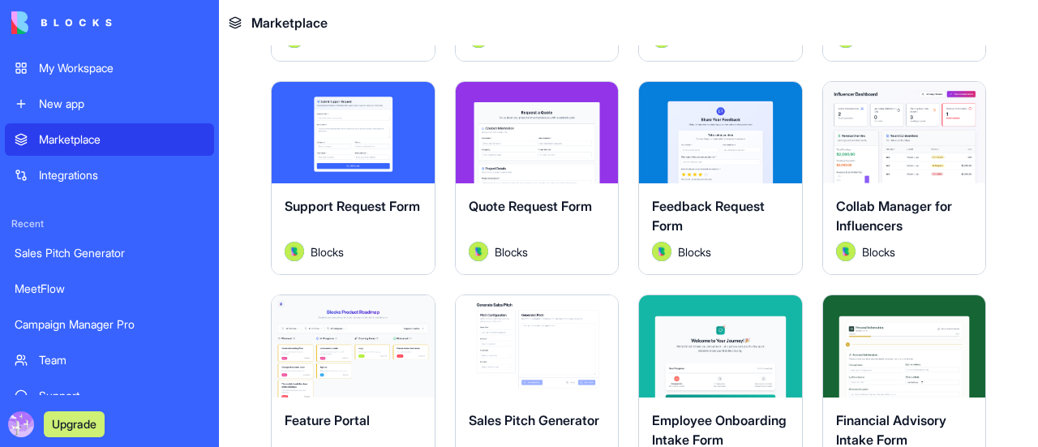
scroll to position [946, 0]
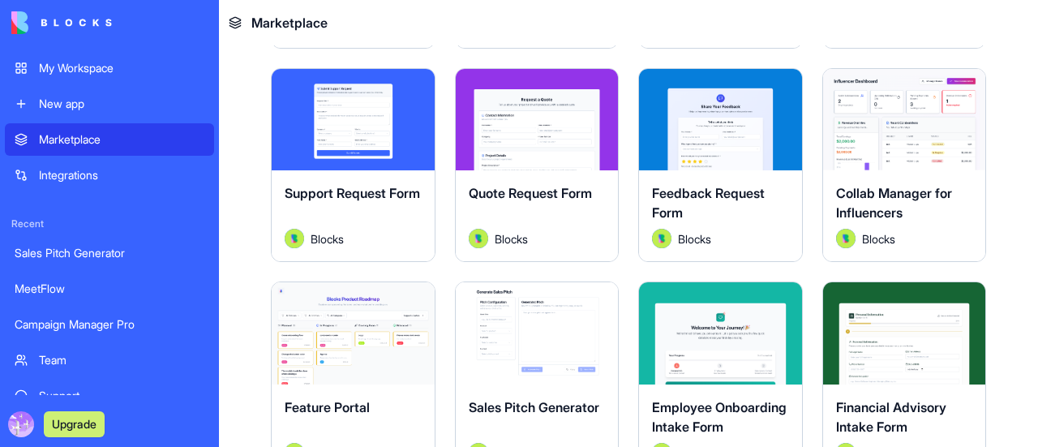
drag, startPoint x: 978, startPoint y: 252, endPoint x: 1002, endPoint y: 236, distance: 28.6
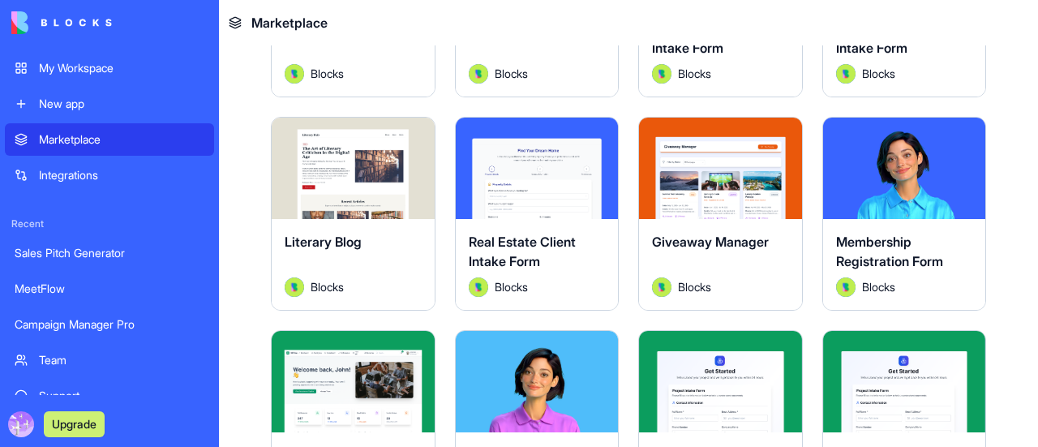
scroll to position [1135, 0]
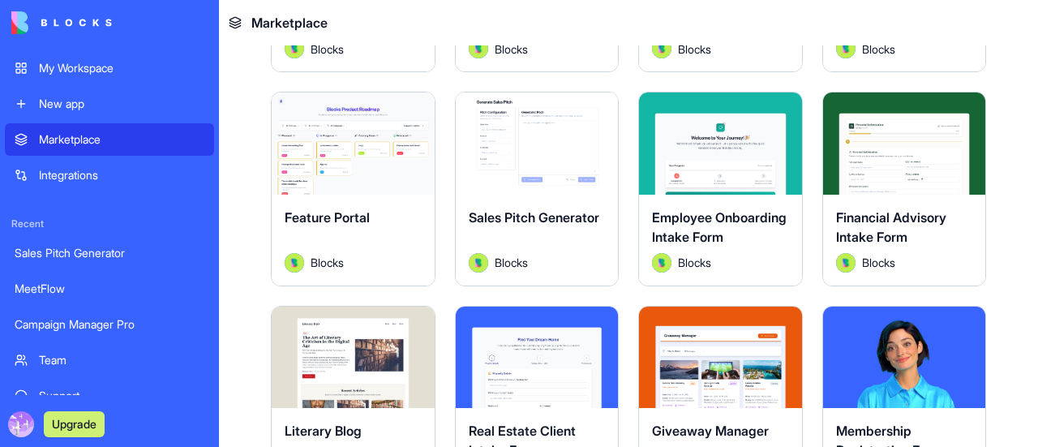
click at [928, 100] on div "Explore" at bounding box center [904, 142] width 163 height 101
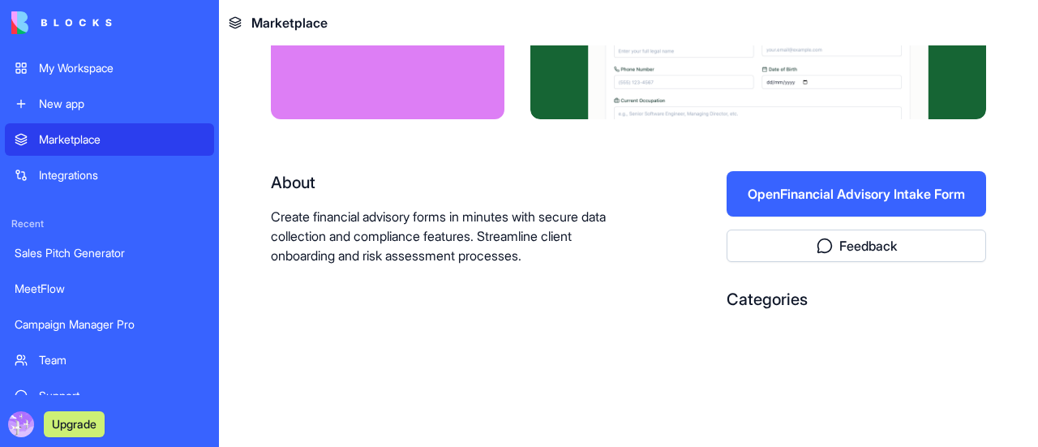
scroll to position [204, 0]
click at [882, 199] on button "Open Financial Advisory Intake Form" at bounding box center [857, 194] width 260 height 45
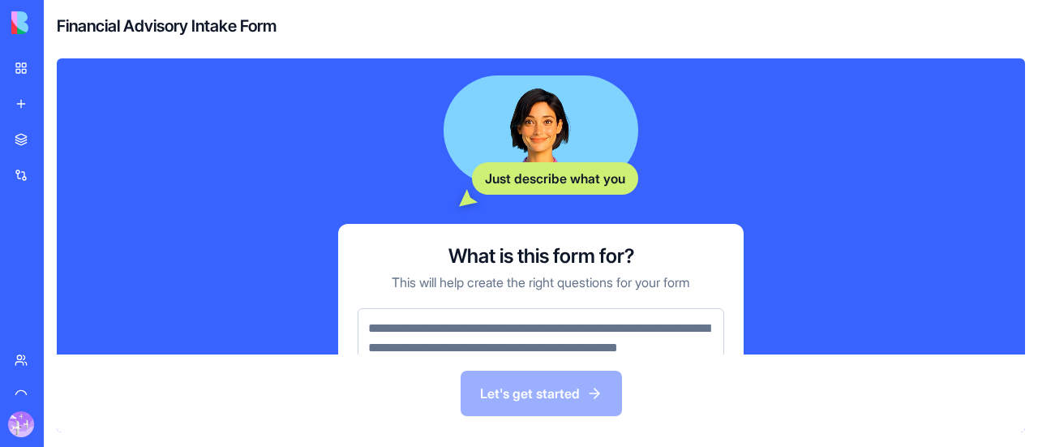
scroll to position [308, 0]
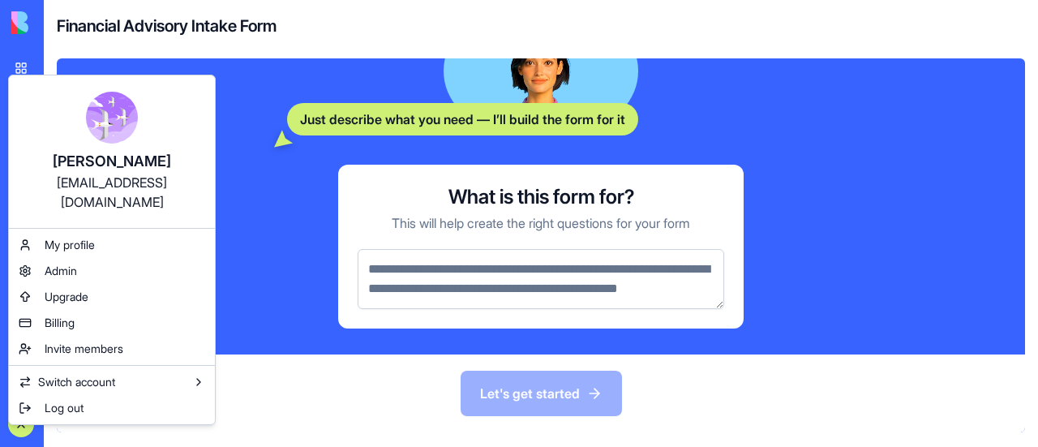
click at [90, 424] on html "My Workspace New app Marketplace Integrations Recent Sales Pitch Generator Meet…" at bounding box center [519, 223] width 1038 height 447
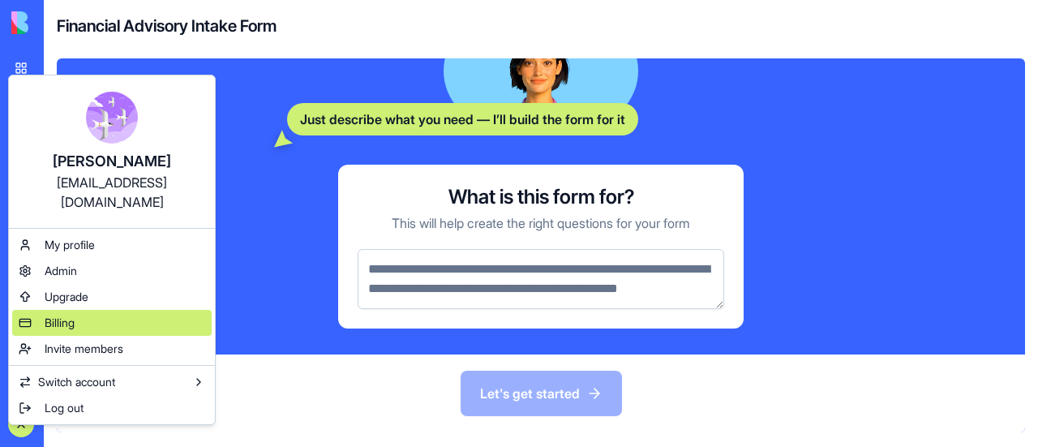
click at [61, 315] on span "Billing" at bounding box center [60, 323] width 30 height 16
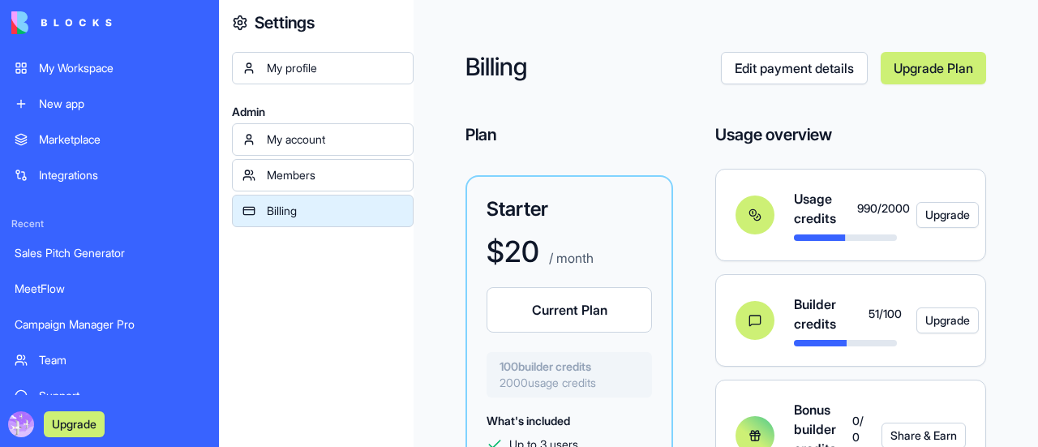
click at [109, 67] on div "My Workspace" at bounding box center [121, 68] width 165 height 16
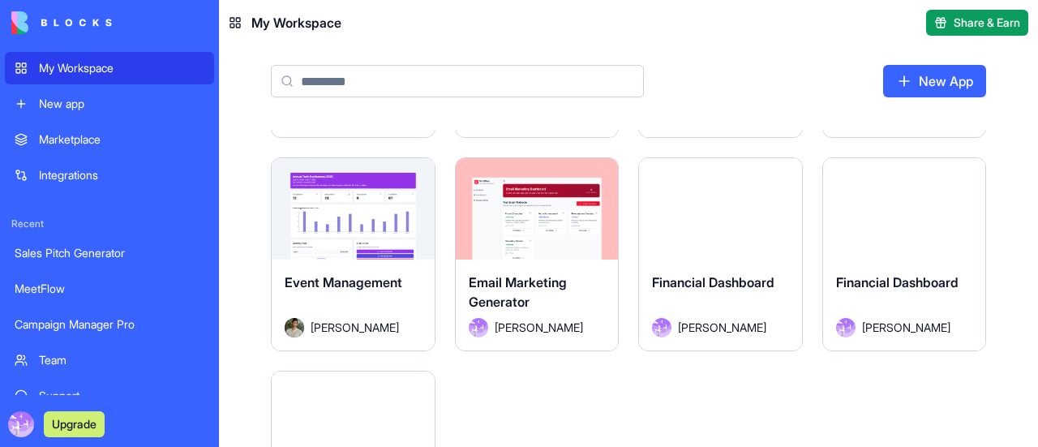
scroll to position [473, 0]
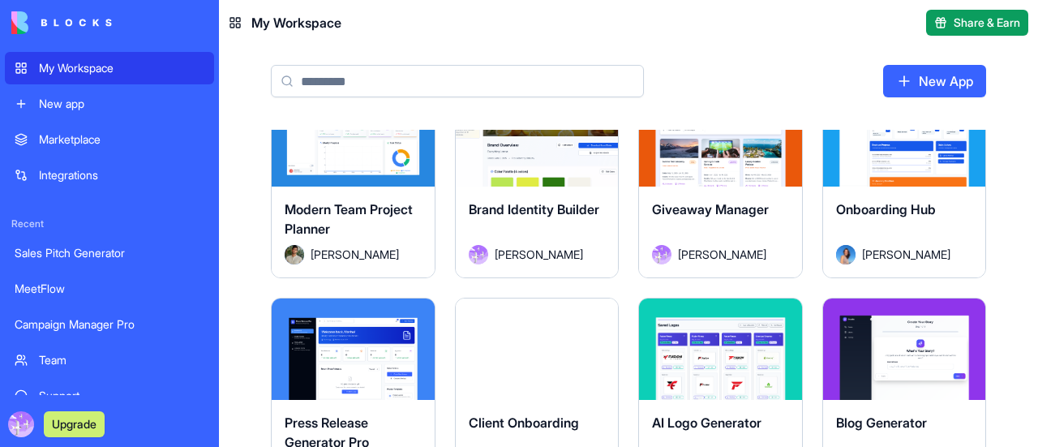
click at [84, 134] on div "Marketplace" at bounding box center [121, 139] width 165 height 16
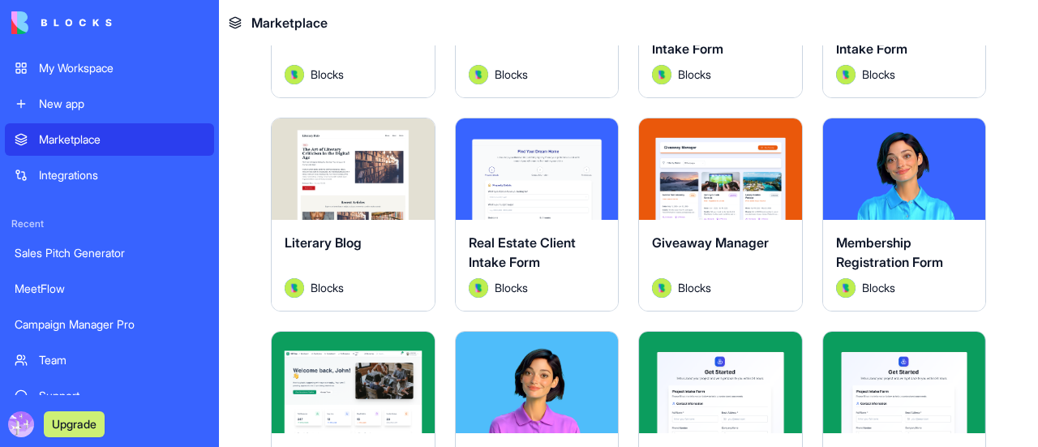
scroll to position [1324, 0]
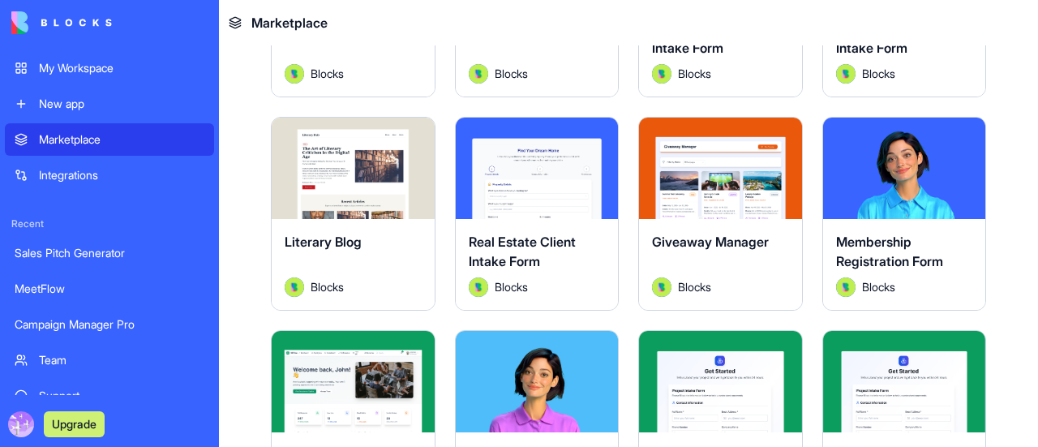
click at [936, 191] on div "Explore" at bounding box center [904, 168] width 163 height 101
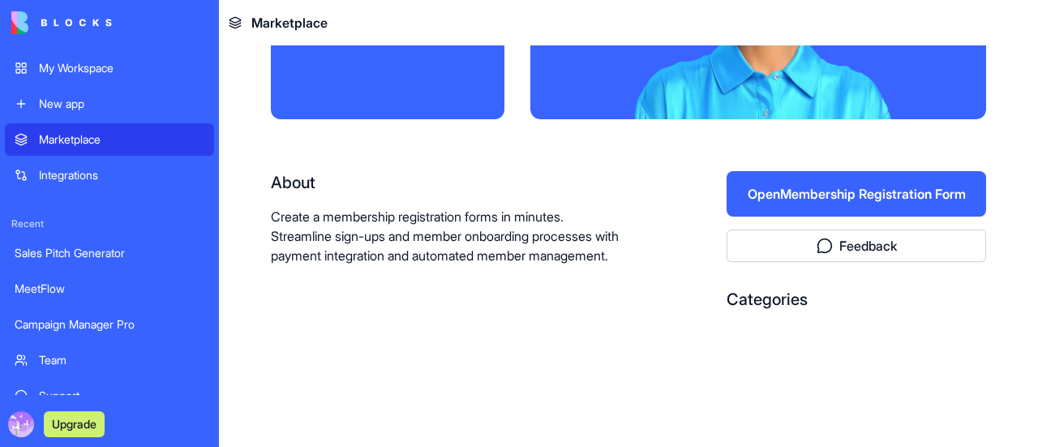
scroll to position [204, 0]
click at [934, 192] on button "Open Membership Registration Form" at bounding box center [857, 194] width 260 height 45
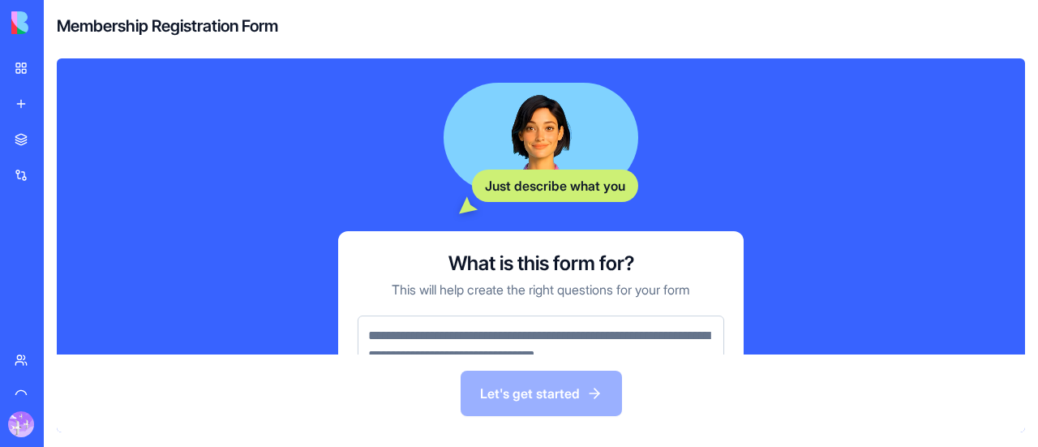
scroll to position [289, 0]
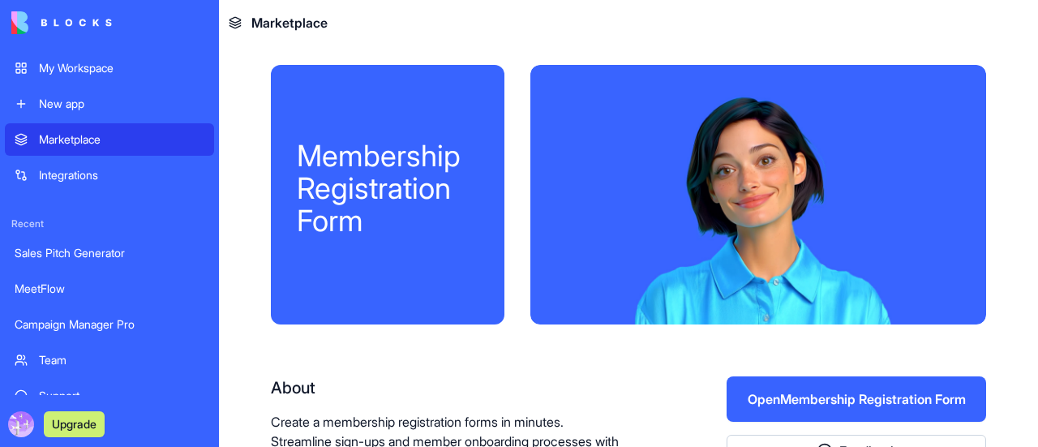
click at [105, 75] on div "My Workspace" at bounding box center [121, 68] width 165 height 16
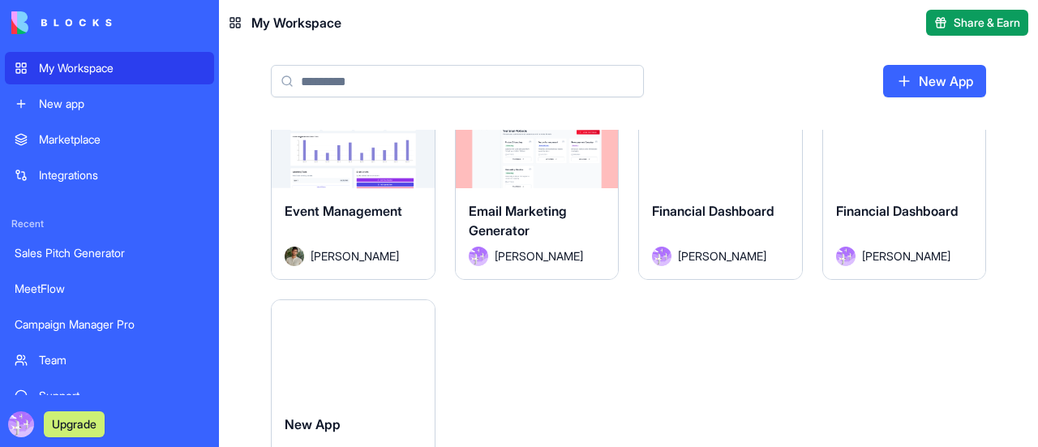
scroll to position [1135, 0]
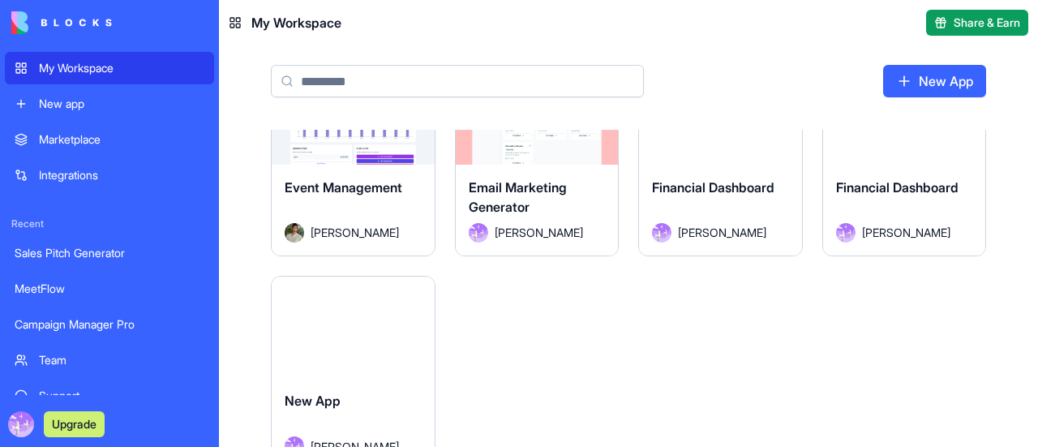
click at [79, 185] on link "Integrations" at bounding box center [109, 175] width 209 height 32
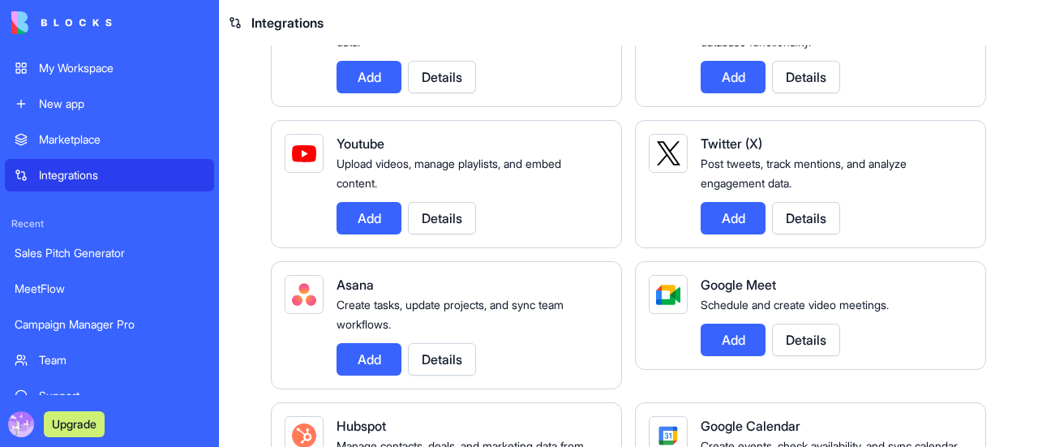
scroll to position [568, 0]
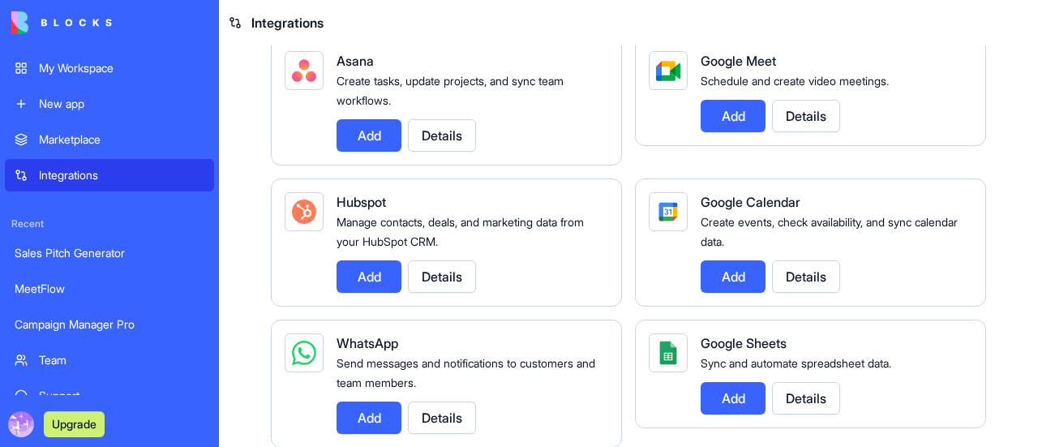
click at [68, 148] on link "Marketplace" at bounding box center [109, 139] width 209 height 32
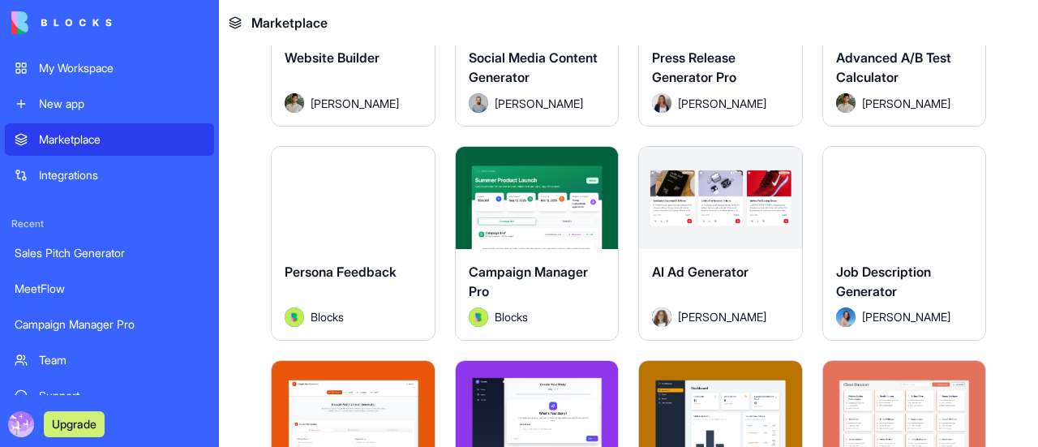
scroll to position [3406, 0]
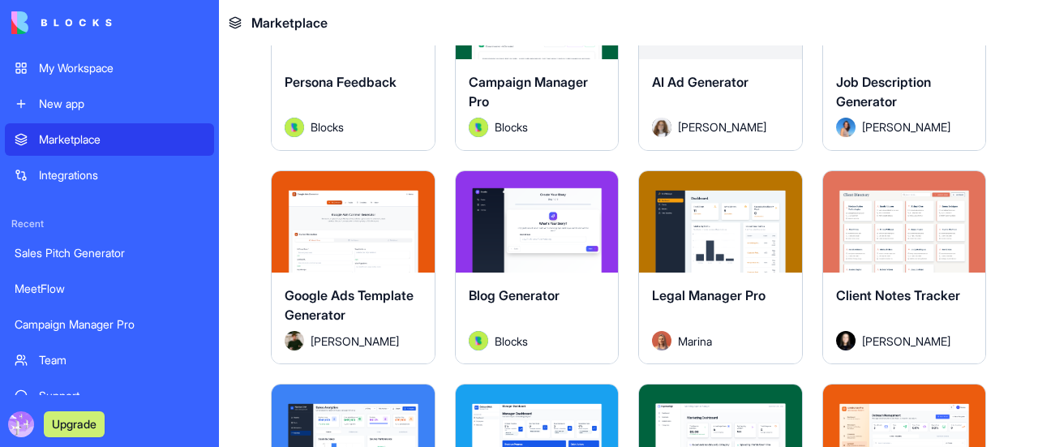
click at [923, 233] on div "Explore" at bounding box center [904, 221] width 163 height 101
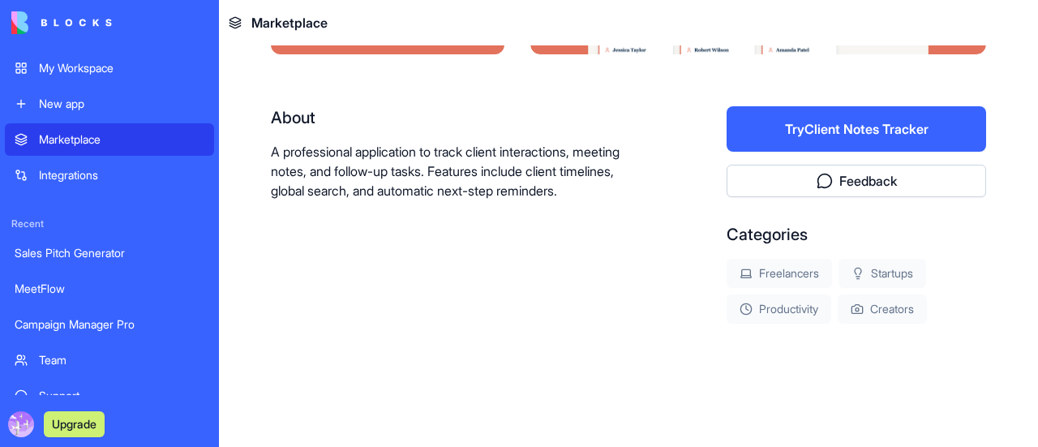
scroll to position [269, 0]
click at [809, 127] on button "Try Client Notes Tracker" at bounding box center [857, 129] width 260 height 45
